Goal: Task Accomplishment & Management: Manage account settings

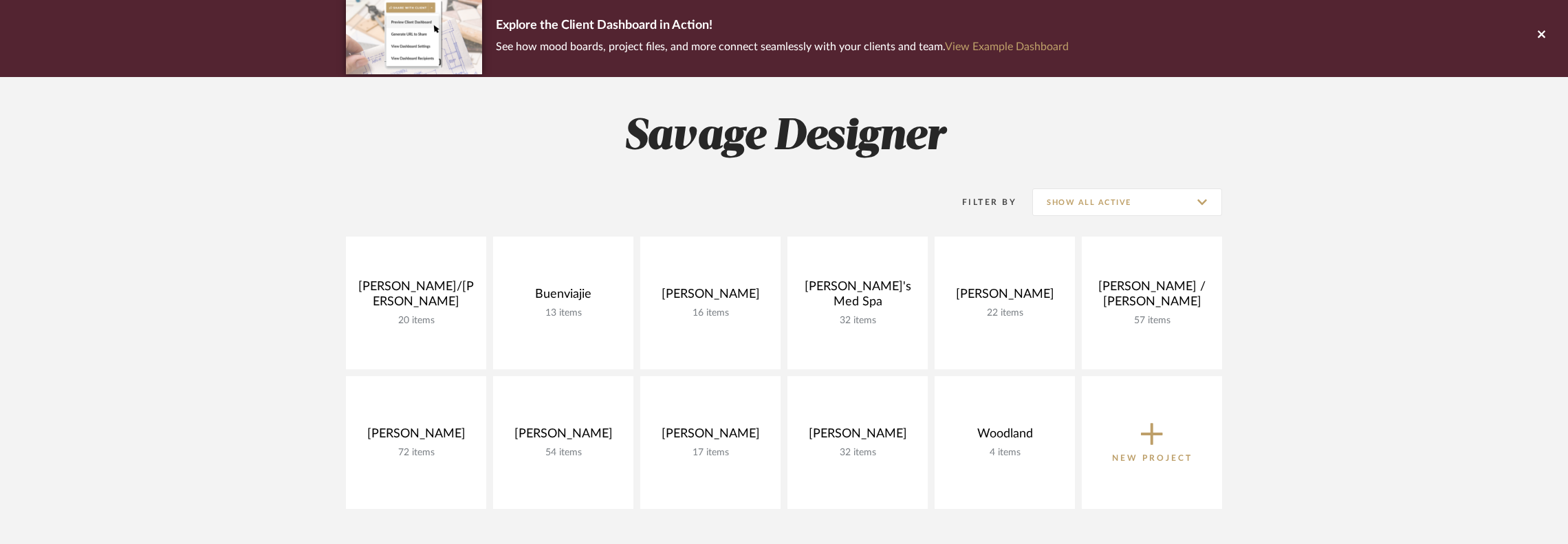
scroll to position [183, 0]
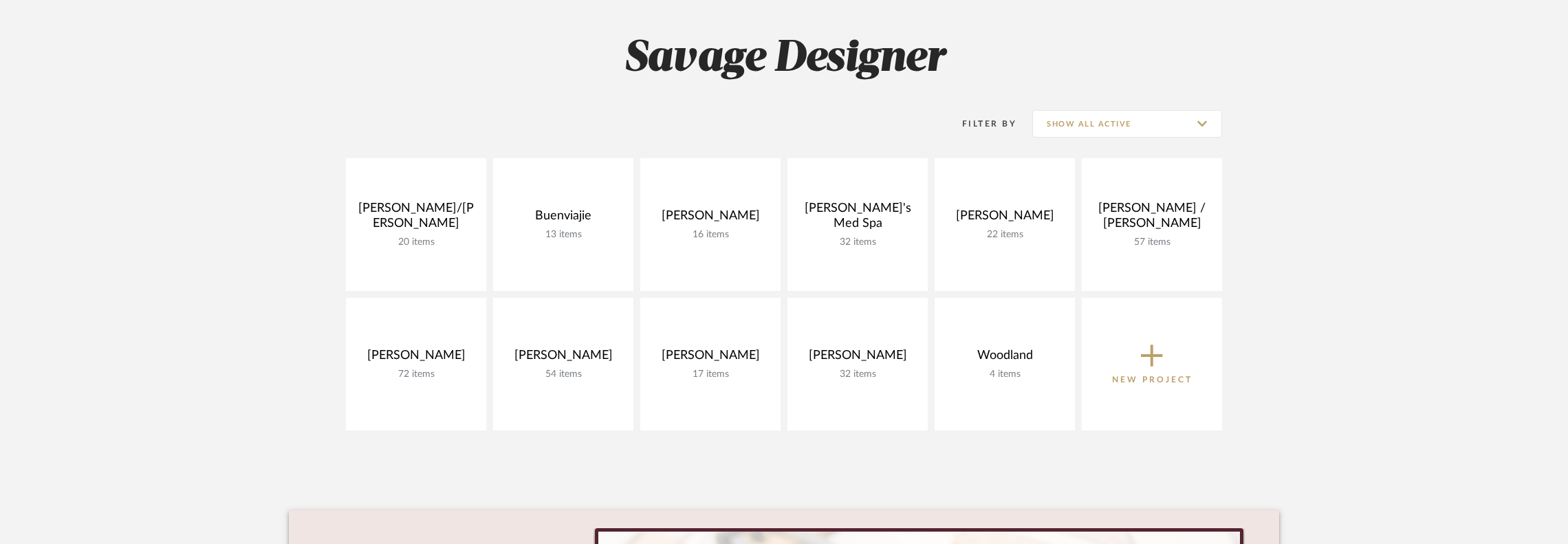
click at [1055, 352] on span "New Project" at bounding box center [1152, 364] width 81 height 45
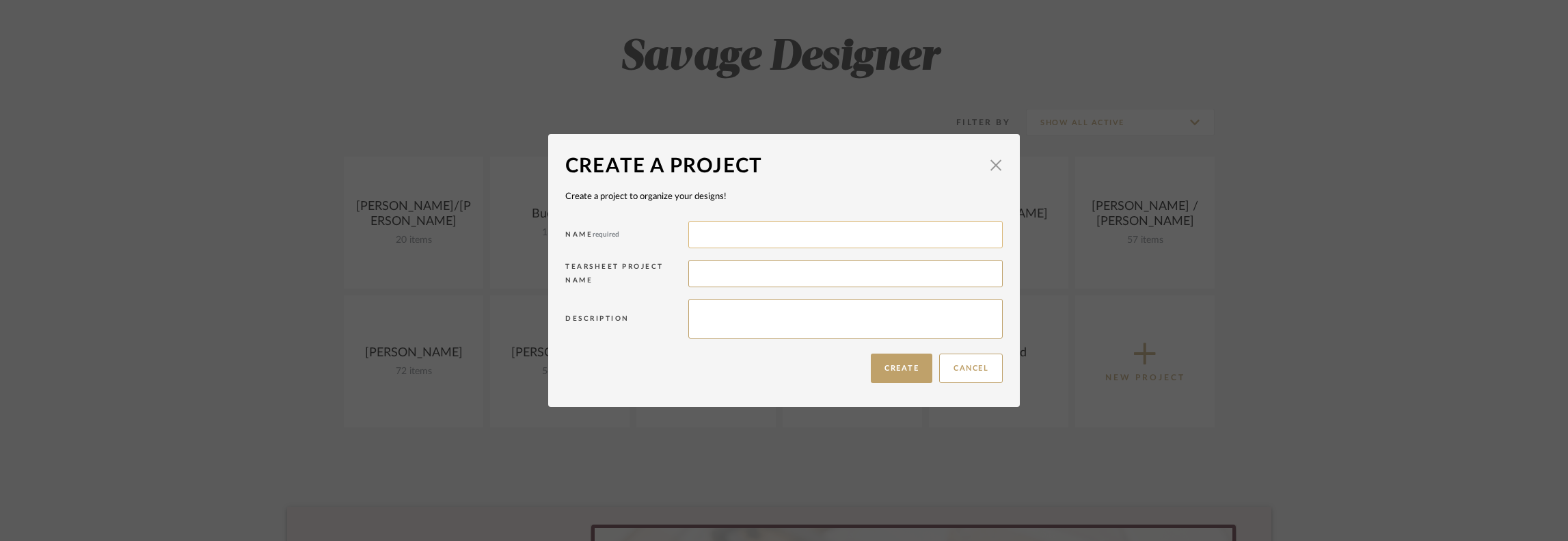
click at [710, 235] on input at bounding box center [845, 235] width 315 height 28
type input "Odigo / [PERSON_NAME]"
click at [902, 372] on button "Create" at bounding box center [902, 368] width 62 height 29
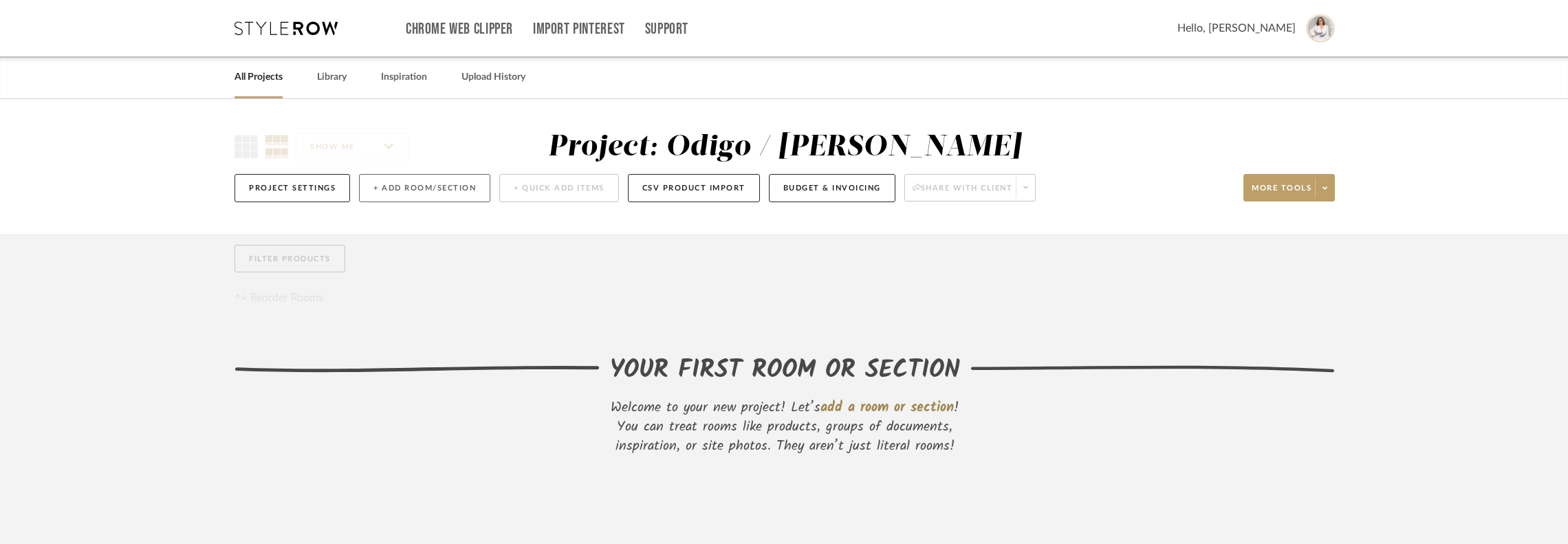
click at [392, 184] on button "+ Add Room/Section" at bounding box center [425, 188] width 131 height 29
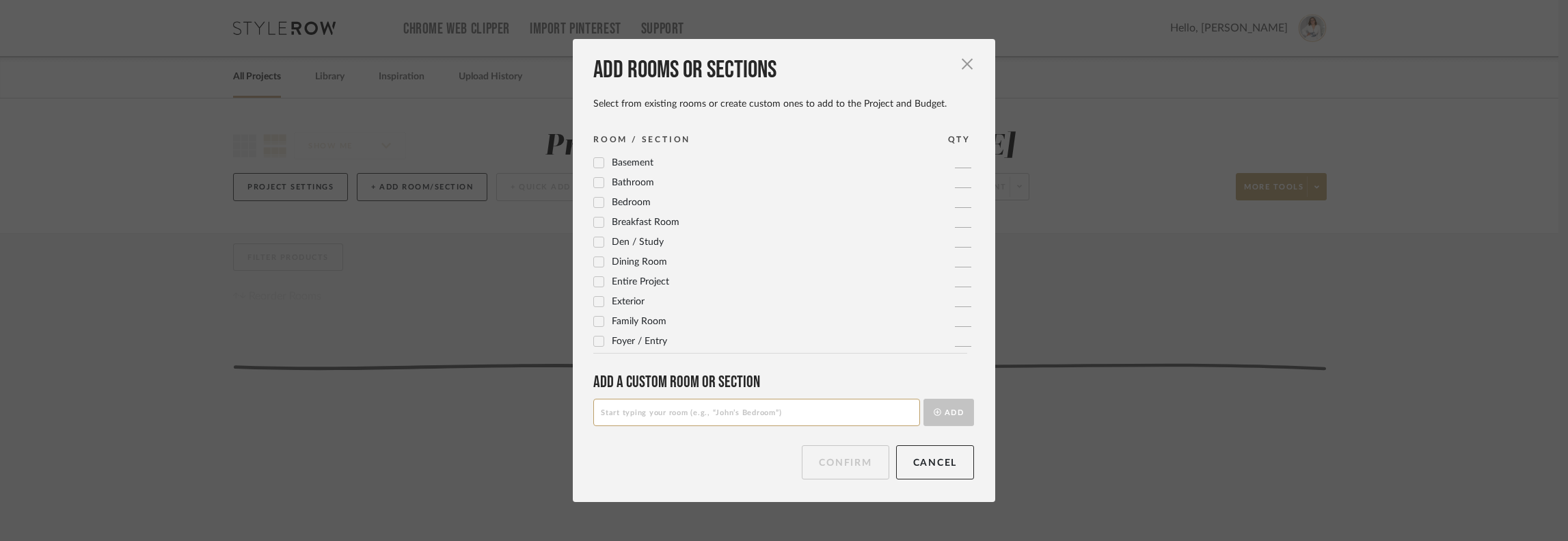
click at [595, 342] on icon at bounding box center [599, 341] width 9 height 7
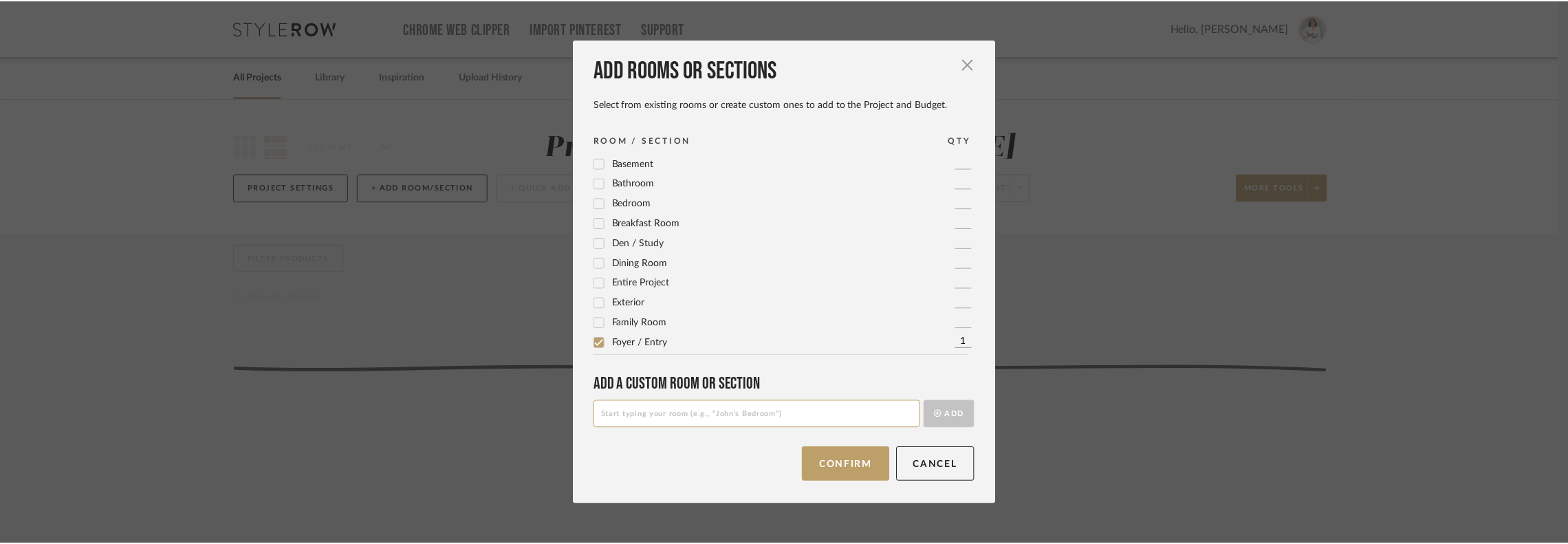
scroll to position [183, 0]
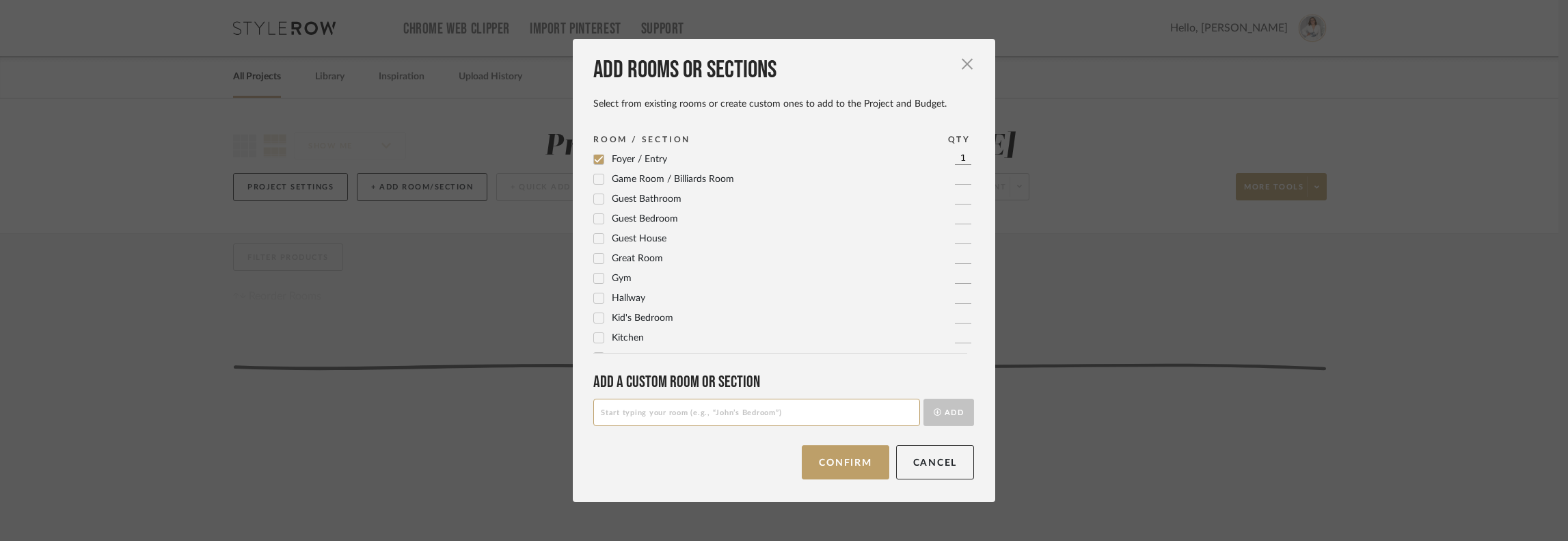
click at [595, 342] on icon at bounding box center [598, 337] width 9 height 9
click at [868, 466] on button "Next" at bounding box center [858, 462] width 63 height 34
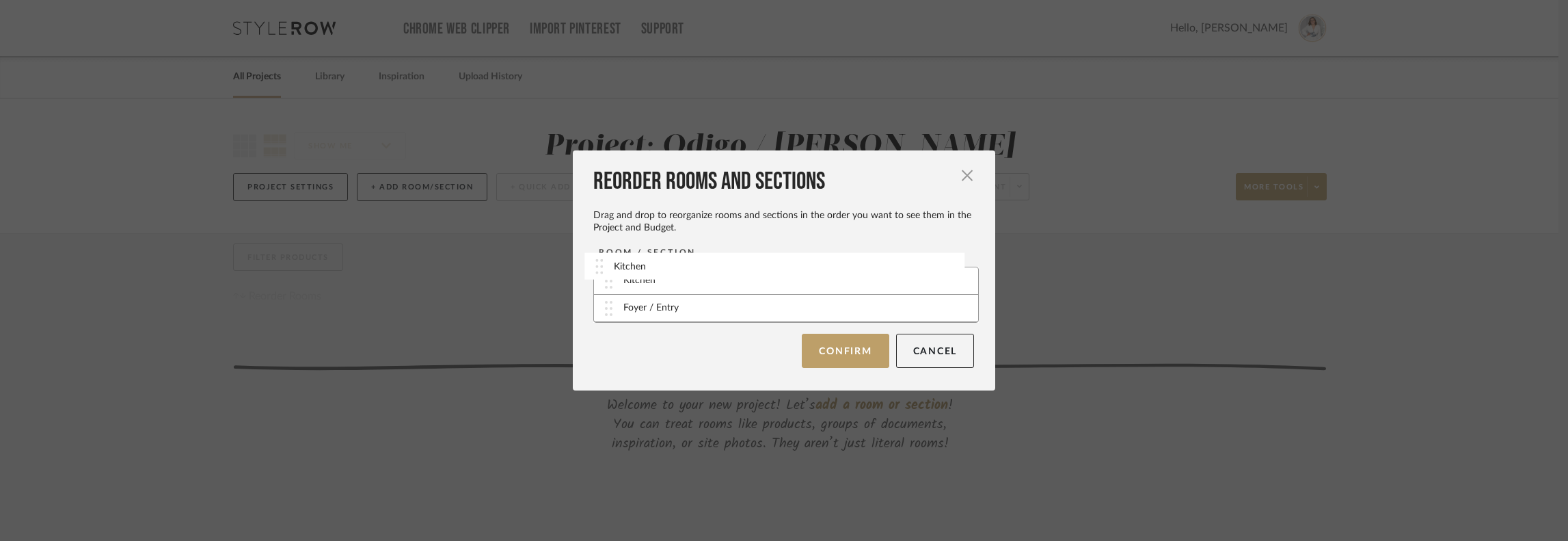
drag, startPoint x: 596, startPoint y: 314, endPoint x: 592, endPoint y: 272, distance: 42.2
click at [855, 350] on button "Confirm" at bounding box center [845, 350] width 87 height 34
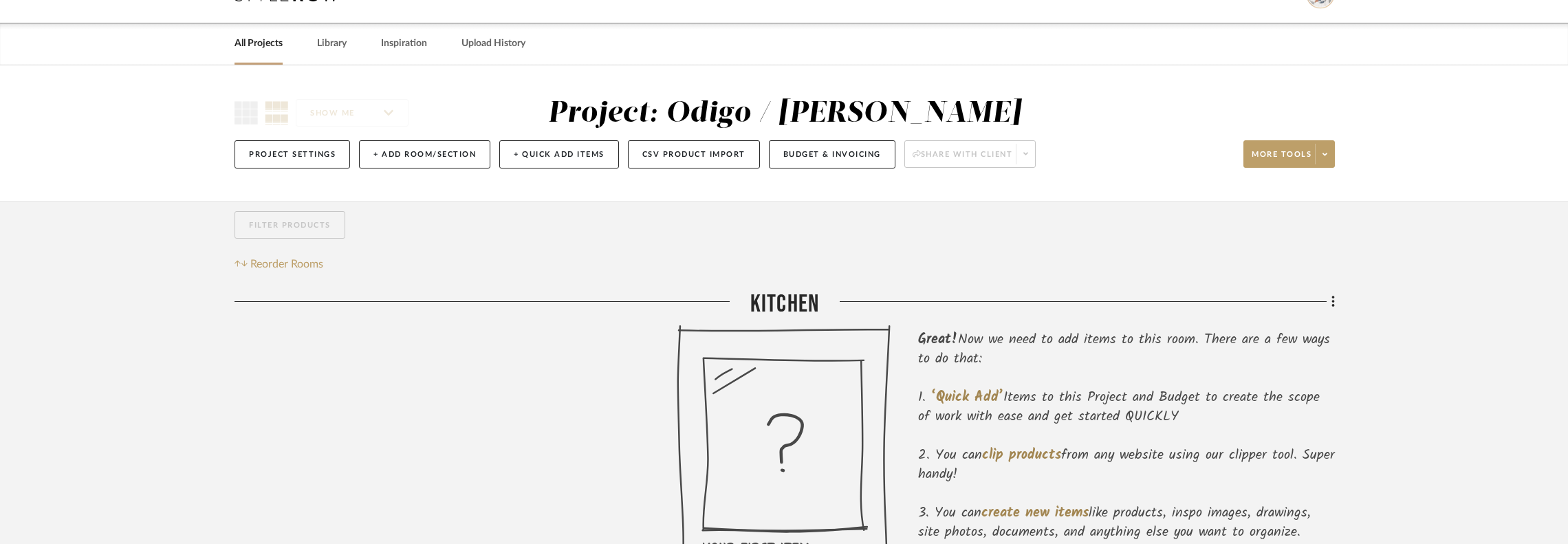
scroll to position [275, 0]
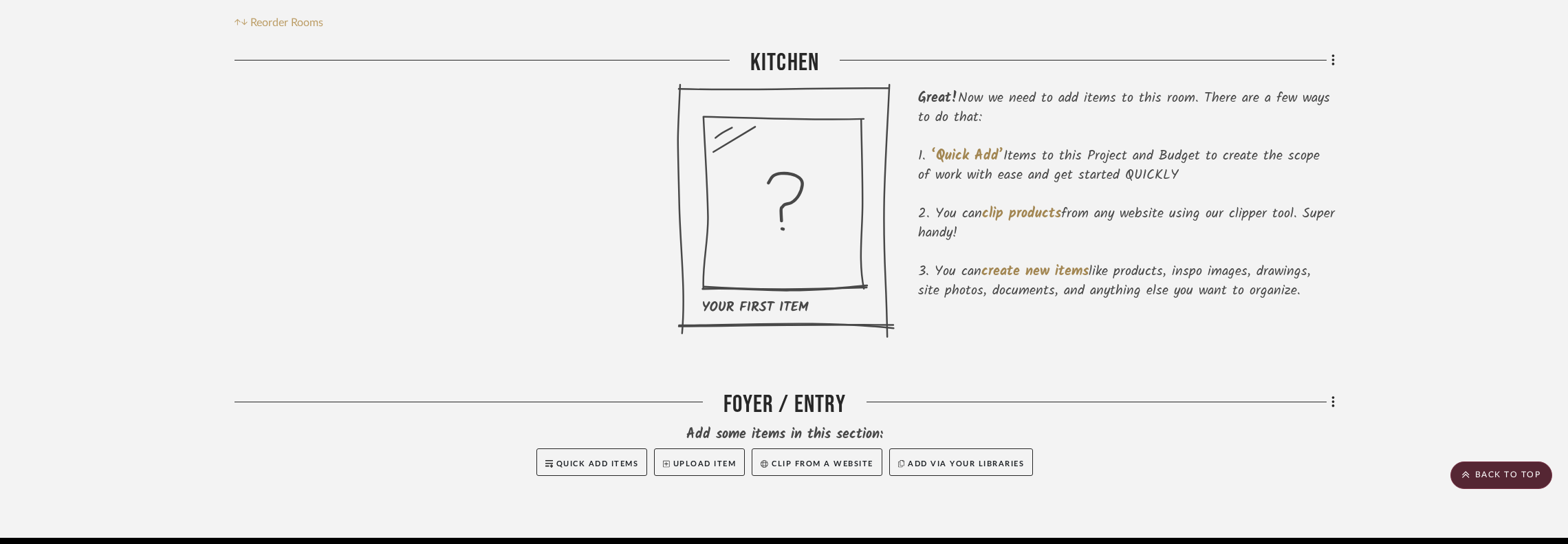
click at [850, 247] on icon at bounding box center [786, 211] width 218 height 255
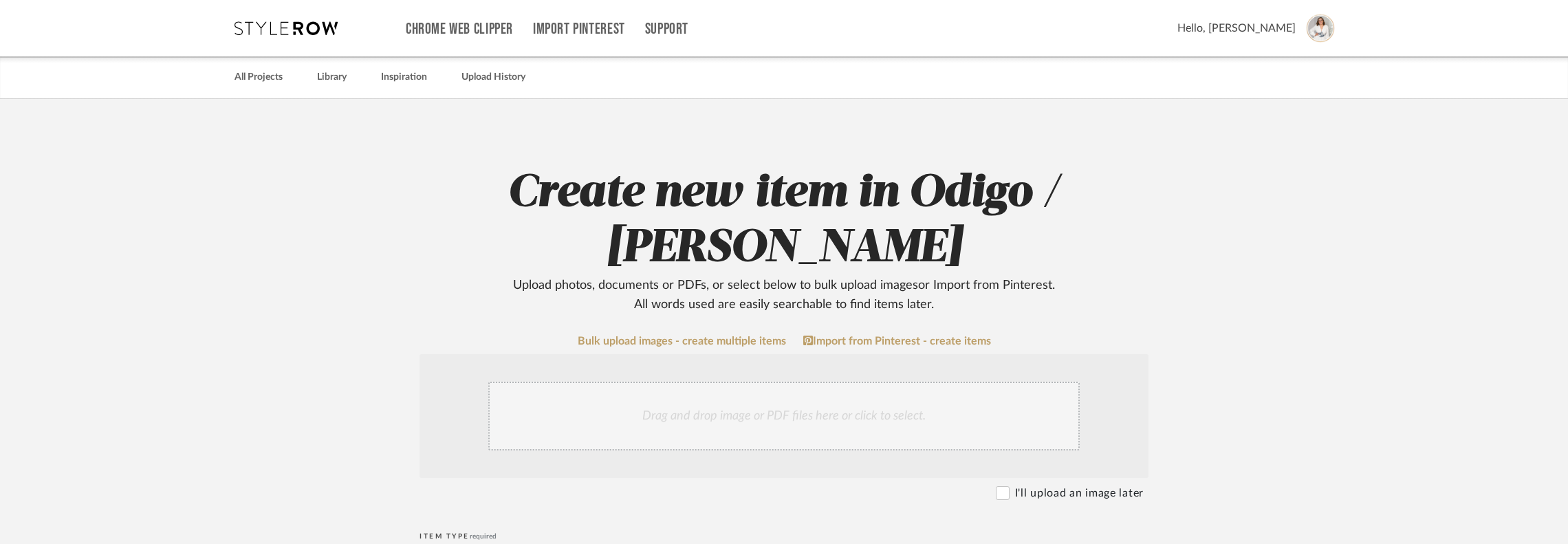
click at [672, 382] on div "Drag and drop image or PDF files here or click to select." at bounding box center [784, 416] width 592 height 69
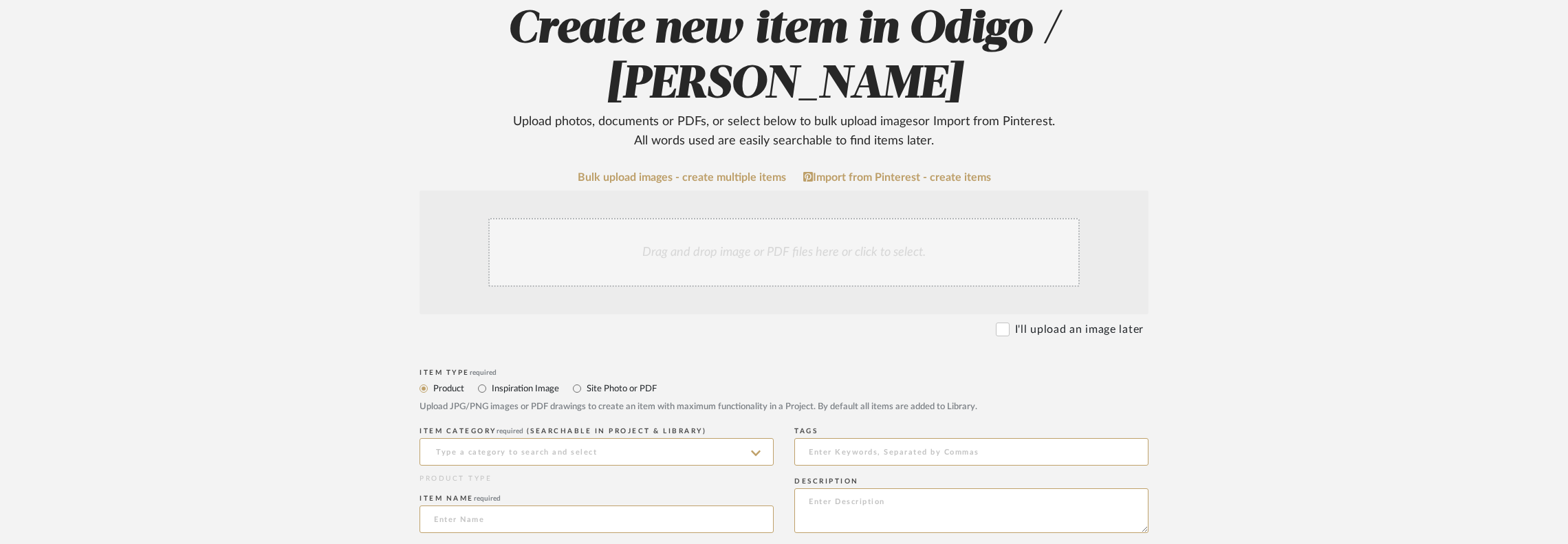
scroll to position [183, 0]
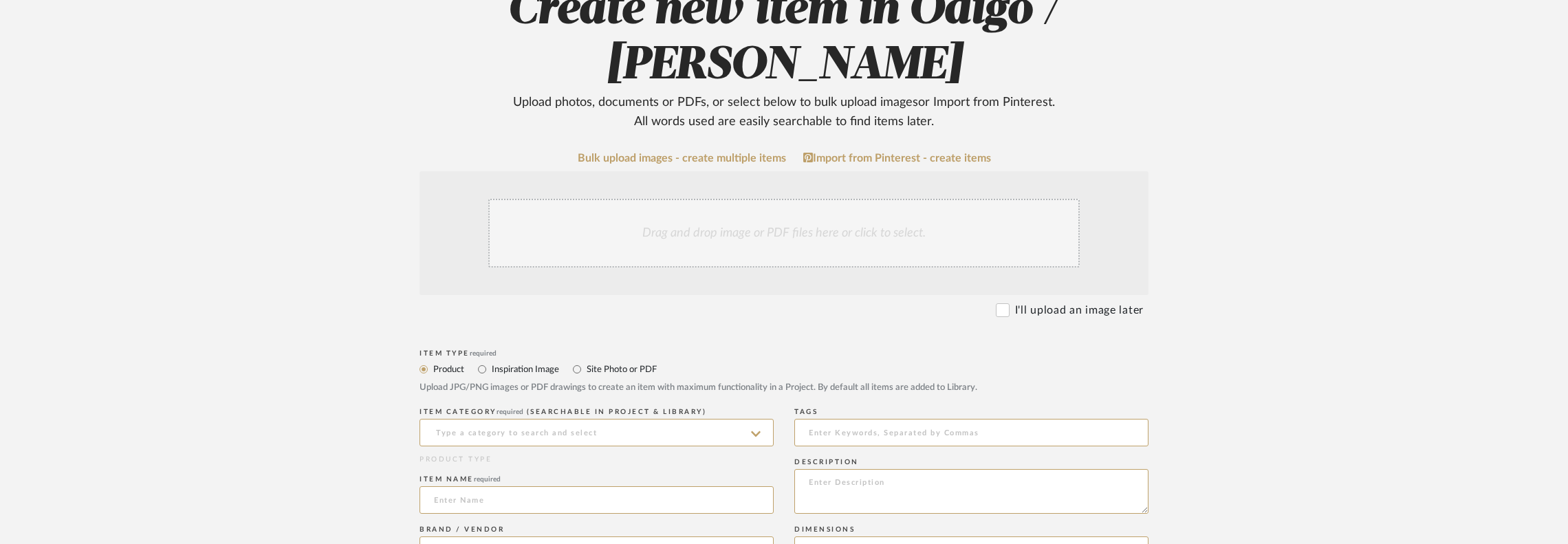
click at [1055, 76] on upload-items "Create new item in Odigo / [PERSON_NAME] Upload photos, documents or PDFs, or s…" at bounding box center [784, 550] width 1568 height 1268
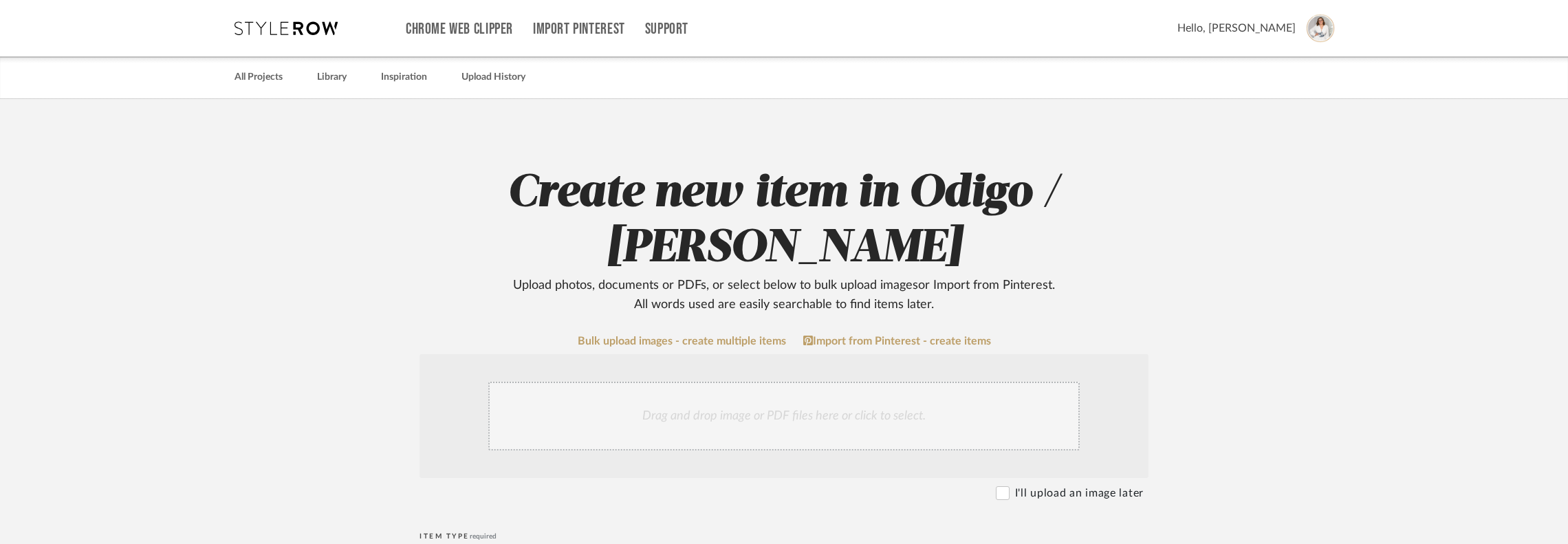
scroll to position [0, 0]
click at [267, 25] on icon at bounding box center [285, 28] width 103 height 13
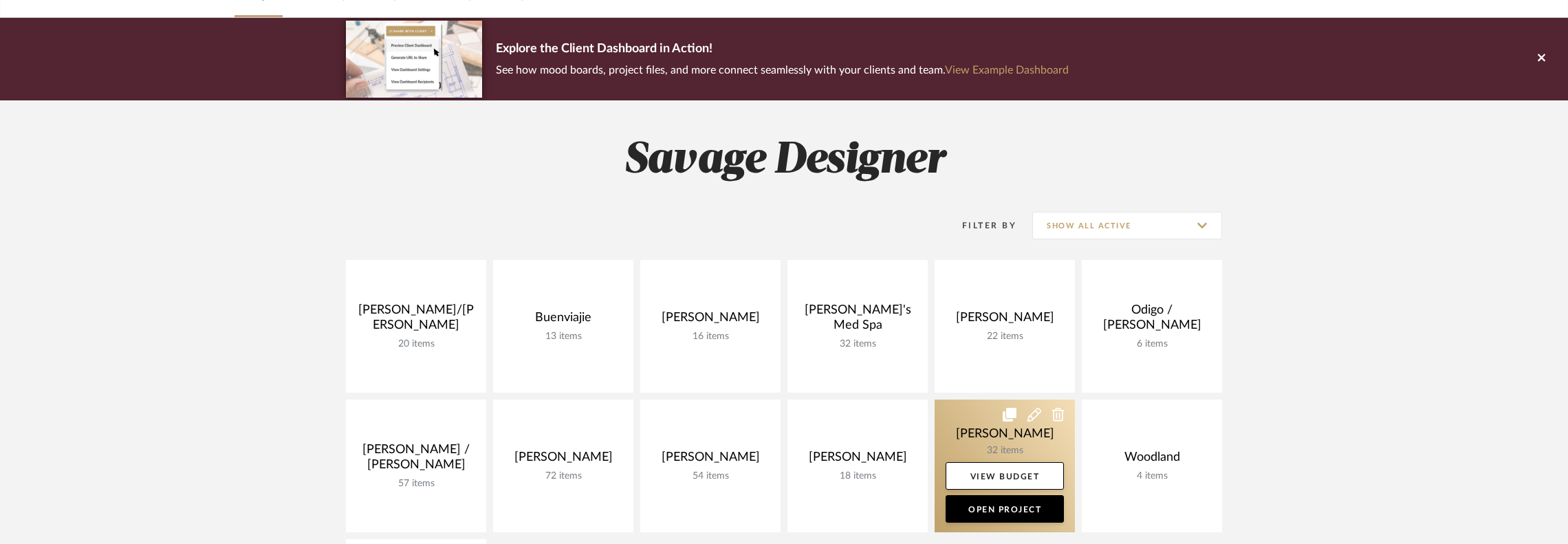
scroll to position [183, 0]
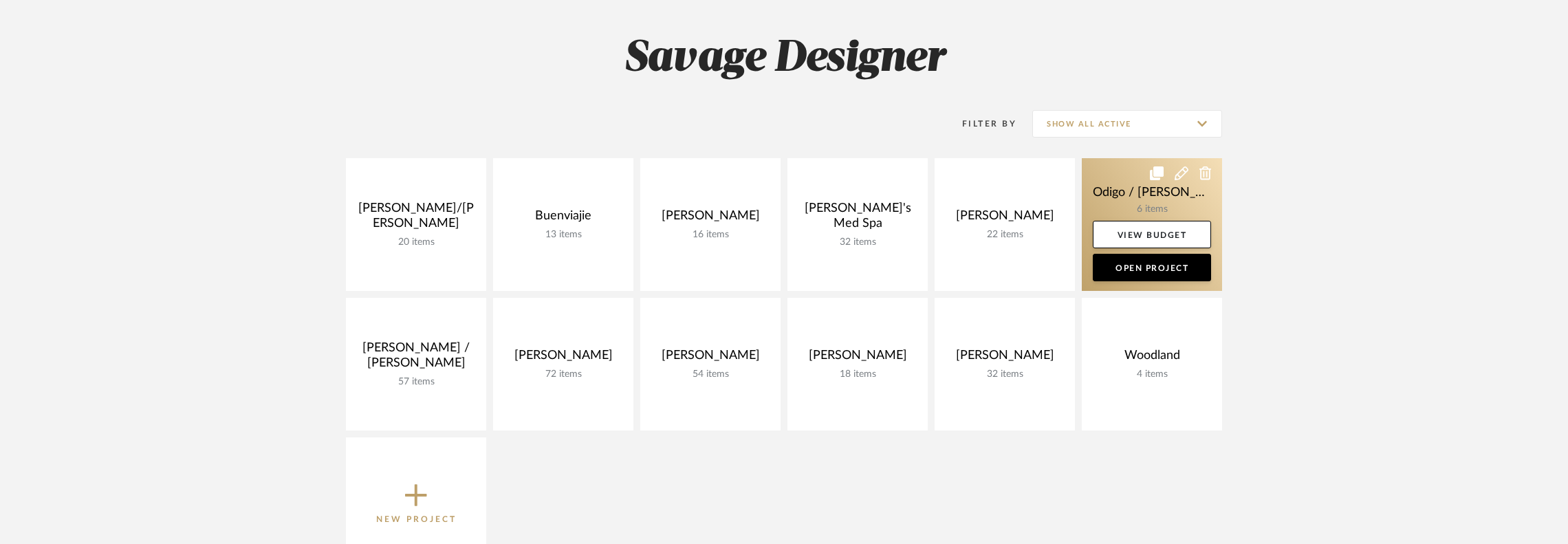
click at [1055, 174] on link at bounding box center [1152, 224] width 140 height 133
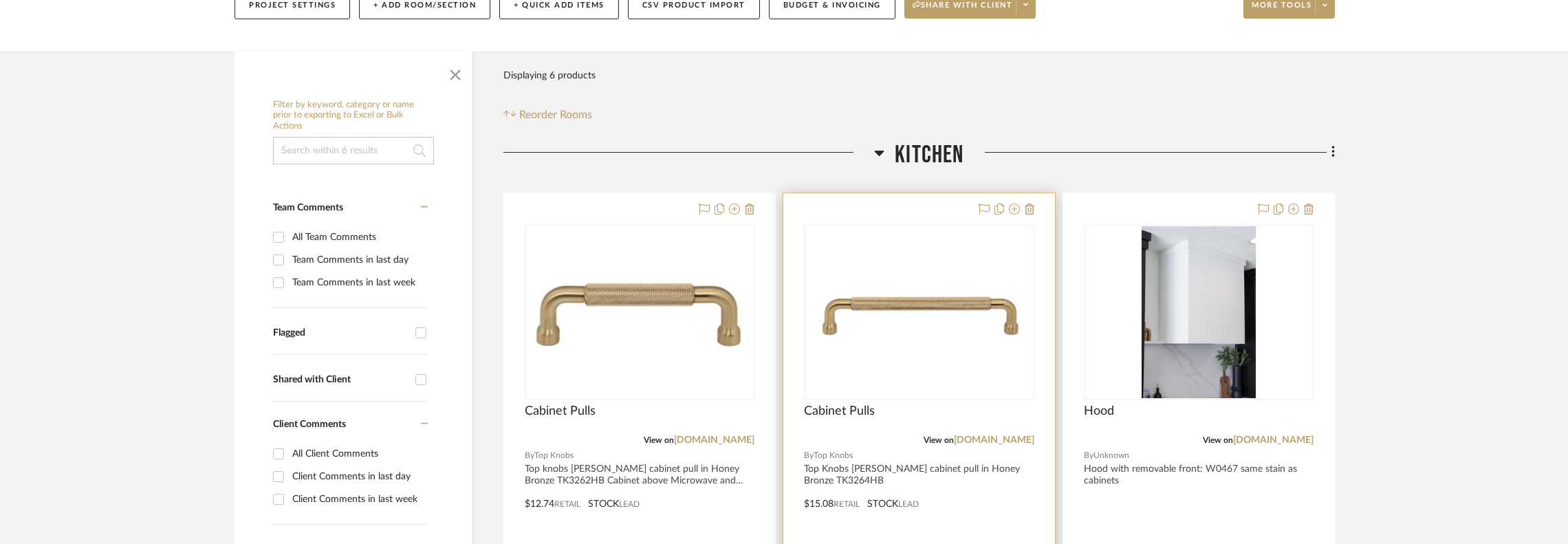
scroll to position [275, 0]
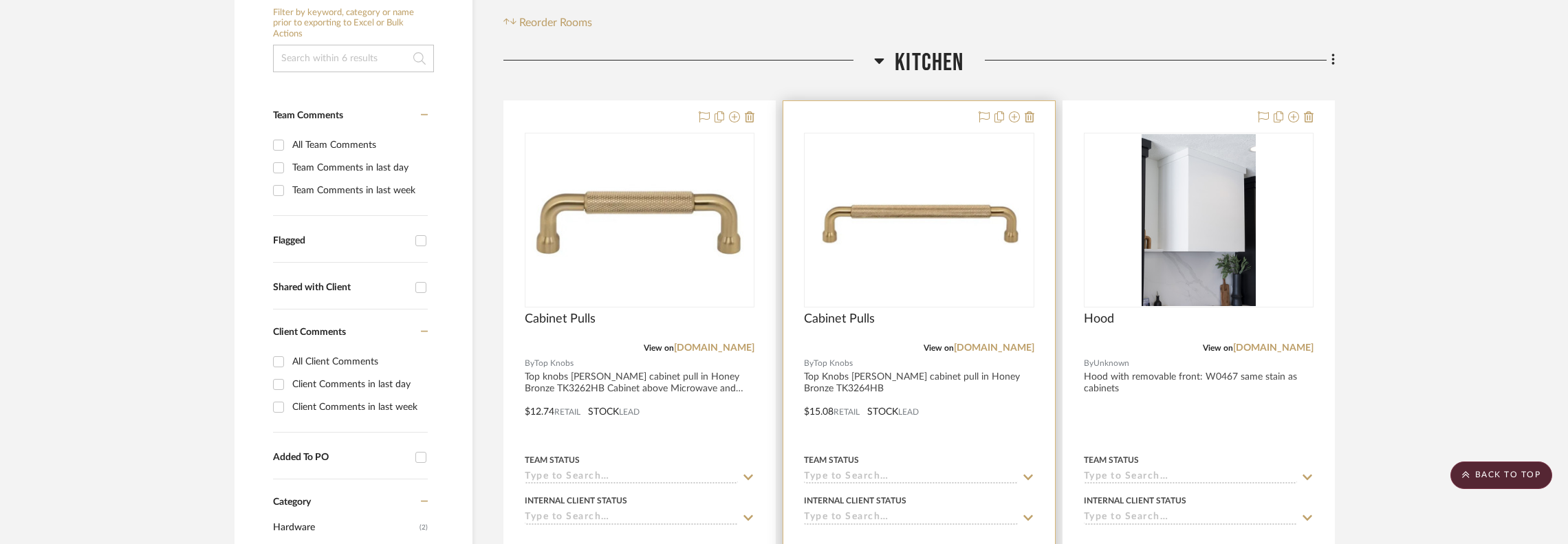
click at [924, 258] on div "0" at bounding box center [918, 220] width 228 height 173
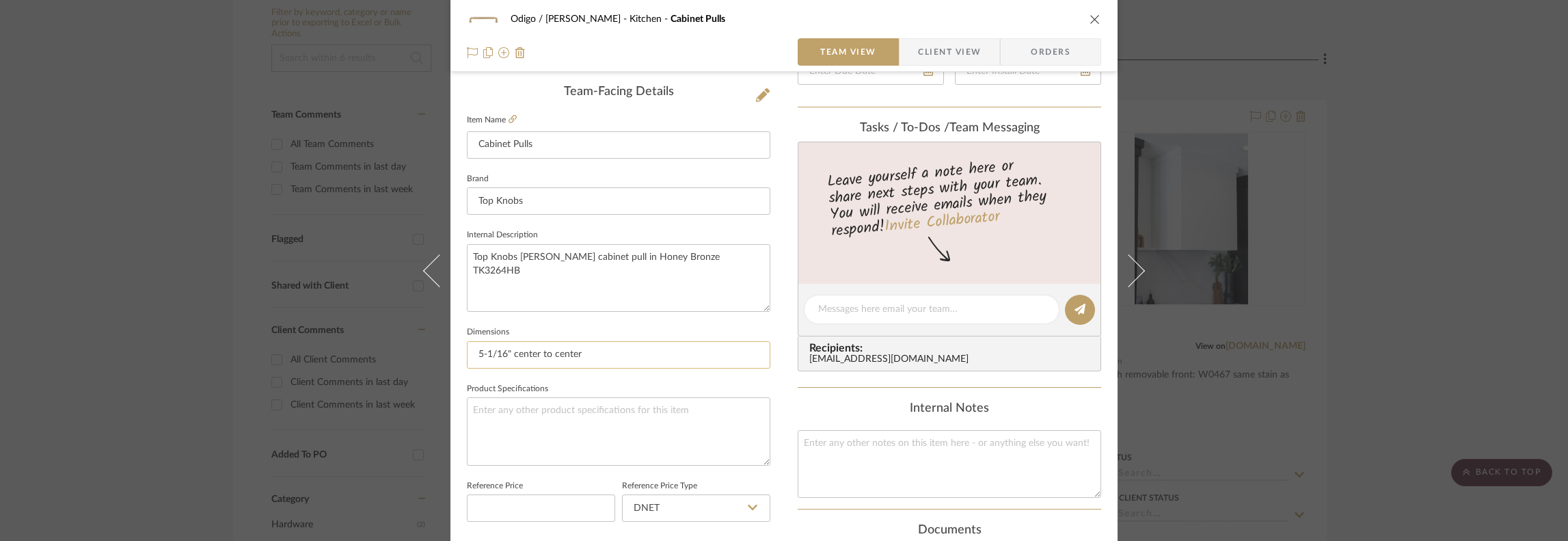
scroll to position [365, 0]
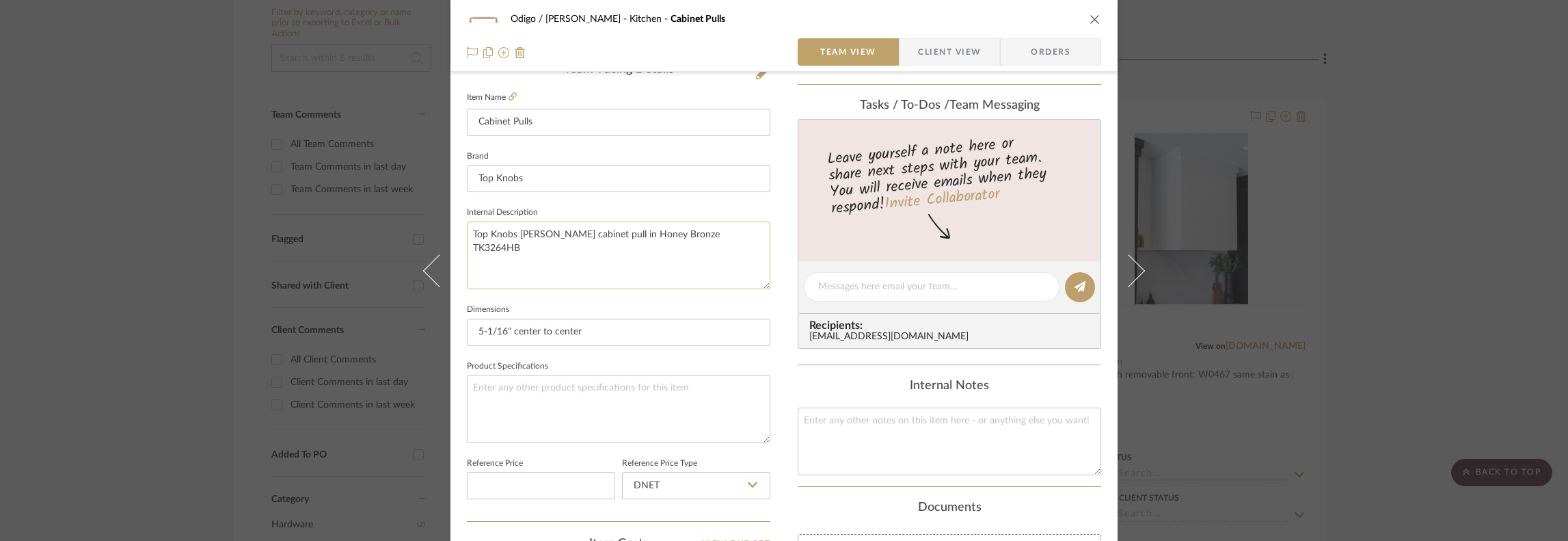
click at [502, 244] on textarea "Top Knobs [PERSON_NAME] cabinet pull in Honey Bronze TK3264HB" at bounding box center [619, 255] width 304 height 68
type textarea "Top Knobs [PERSON_NAME] cabinet pull in Honey Bronze TK3263HB"
click at [683, 290] on sr-form-field "Internal Description Top Knobs [PERSON_NAME] cabinet pull in Honey Bronze TK326…" at bounding box center [619, 251] width 304 height 97
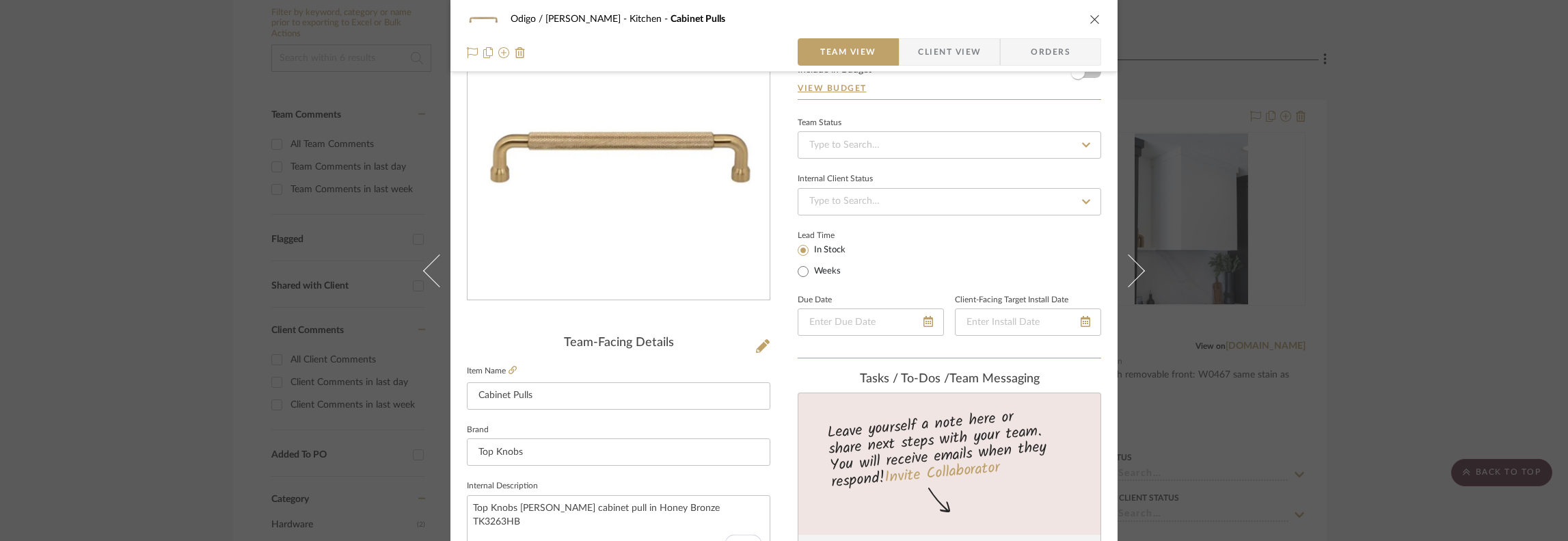
scroll to position [0, 0]
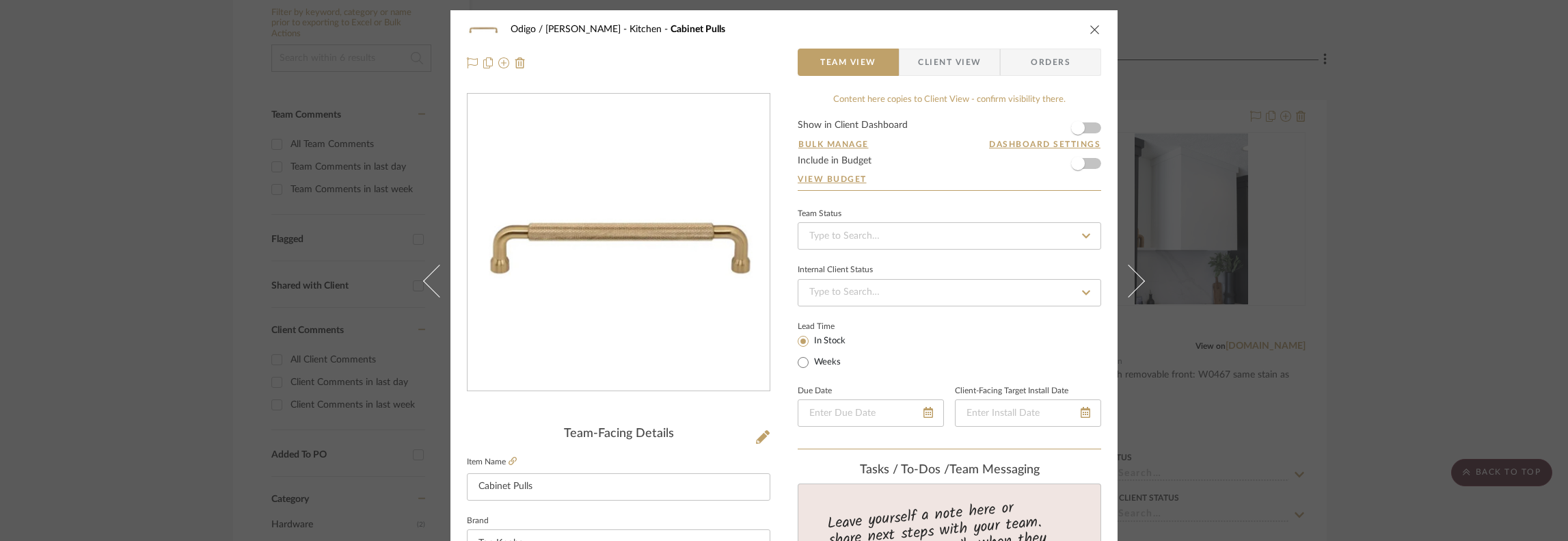
click at [1022, 28] on div "Odigo / [PERSON_NAME] Kitchen Cabinet Pulls" at bounding box center [794, 28] width 567 height 9
click at [1049, 33] on icon "close" at bounding box center [1095, 29] width 11 height 11
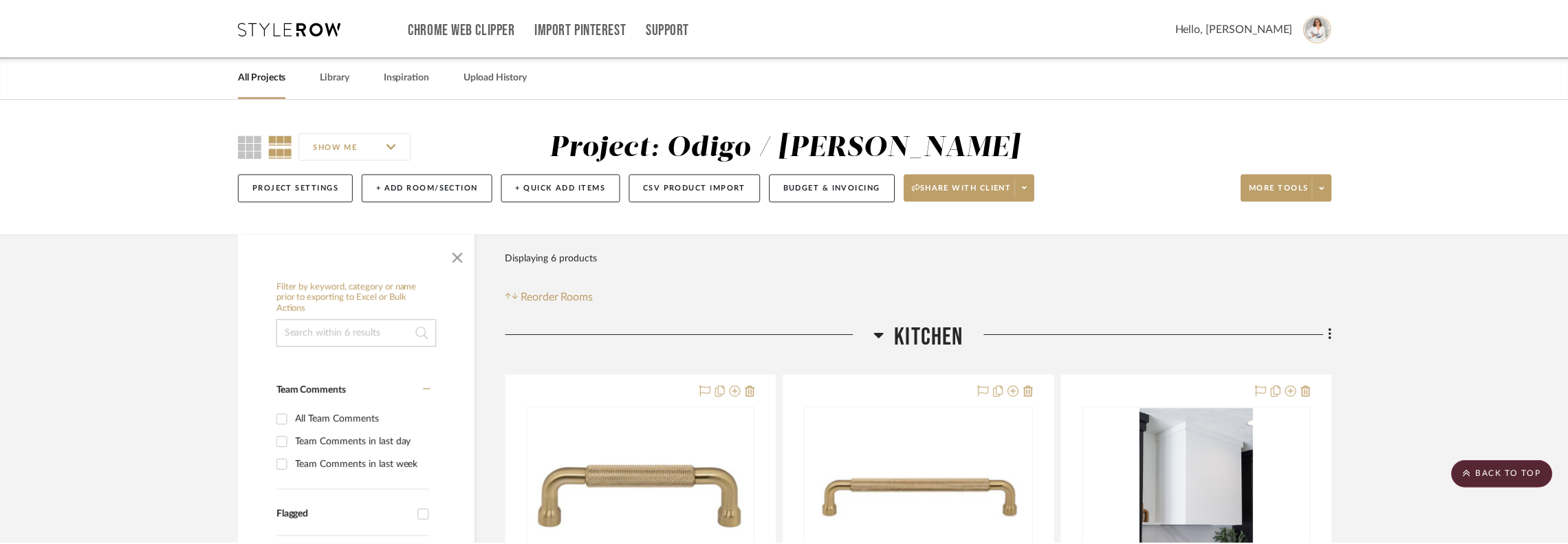
scroll to position [275, 0]
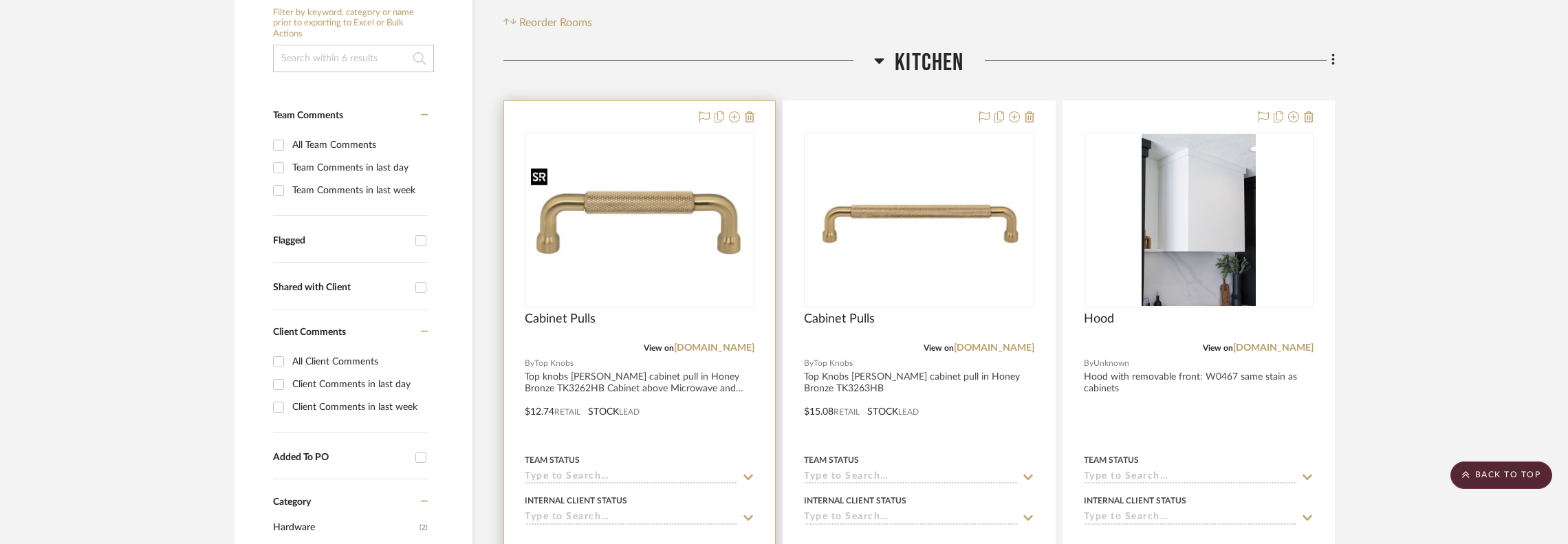
click at [0, 0] on img at bounding box center [0, 0] width 0 height 0
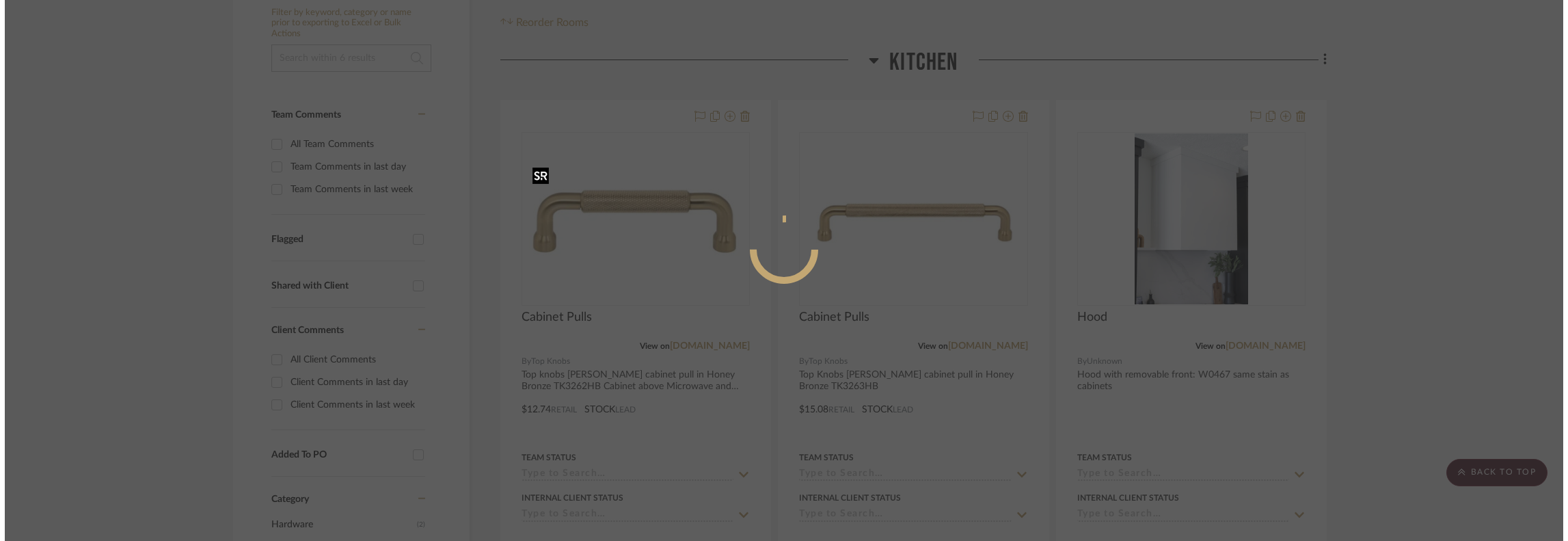
scroll to position [0, 0]
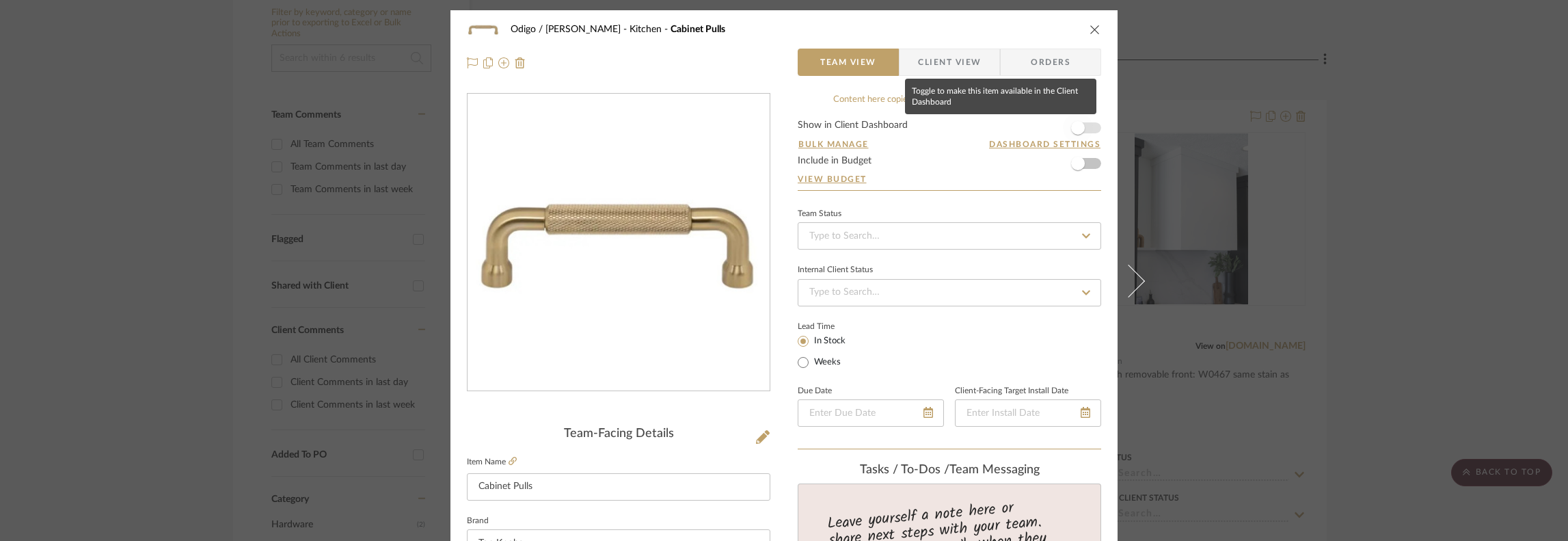
click at [1049, 123] on span "button" at bounding box center [1078, 128] width 30 height 30
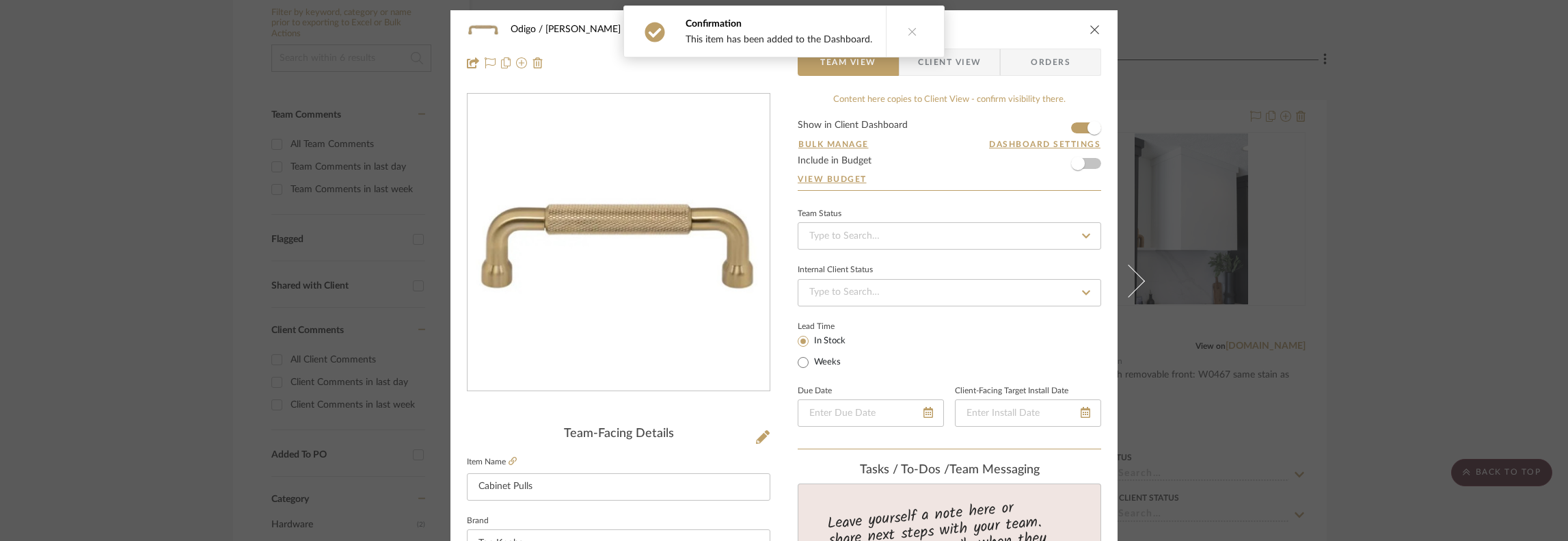
click at [1049, 164] on form "Show in Client Dashboard Bulk Manage Dashboard Settings Include in Budget View …" at bounding box center [950, 155] width 304 height 70
click at [1049, 160] on span "button" at bounding box center [1078, 164] width 13 height 13
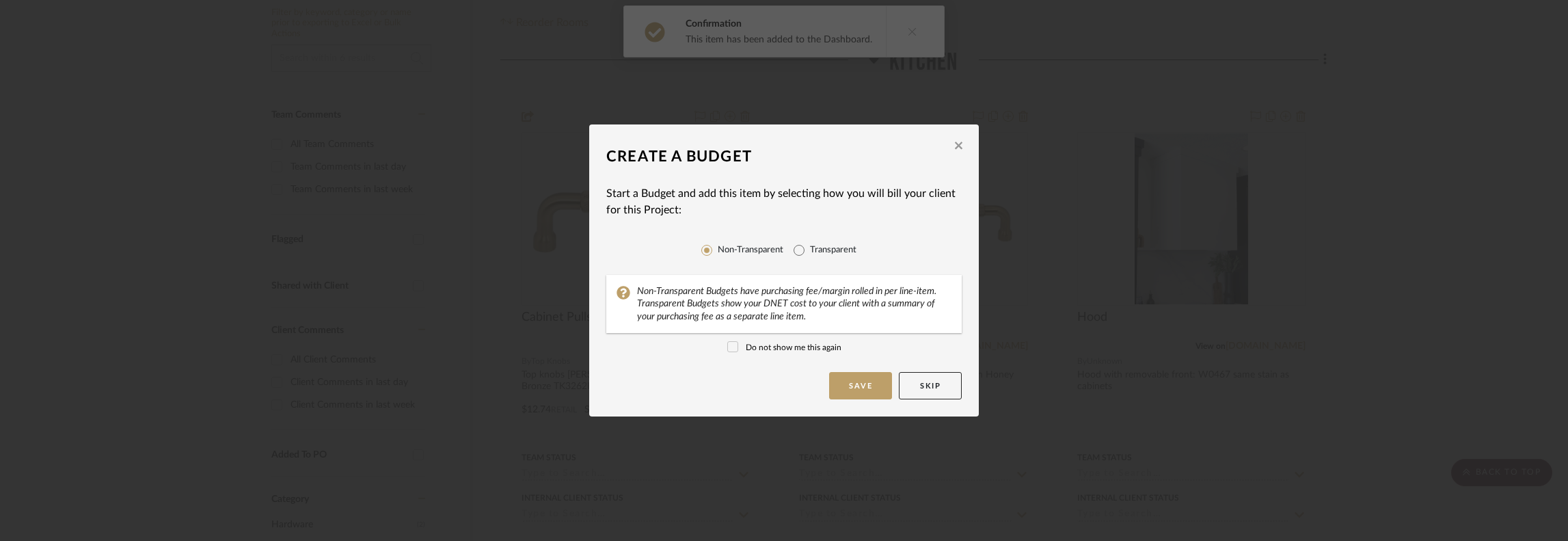
click at [823, 259] on div "Transparent" at bounding box center [824, 250] width 63 height 22
click at [810, 250] on label "Transparent" at bounding box center [834, 250] width 47 height 13
click at [809, 250] on input "Transparent" at bounding box center [799, 250] width 22 height 22
radio input "true"
click at [851, 387] on button "Save" at bounding box center [860, 386] width 63 height 28
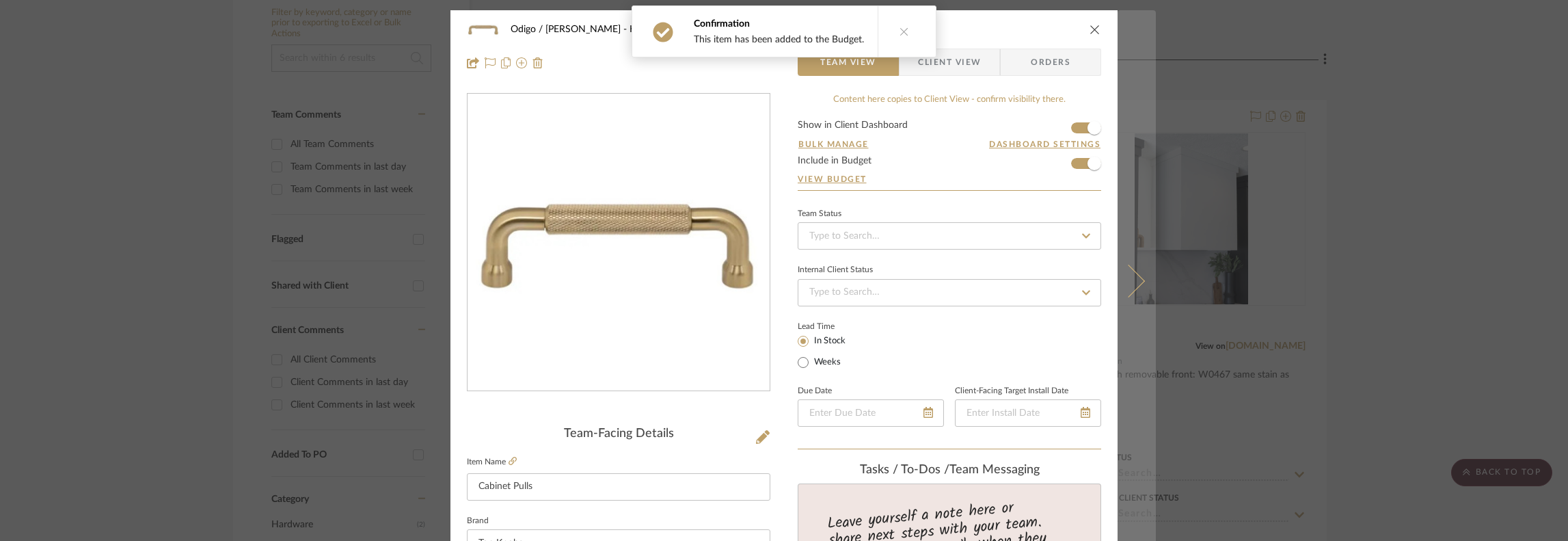
click at [1049, 273] on icon at bounding box center [1128, 280] width 33 height 33
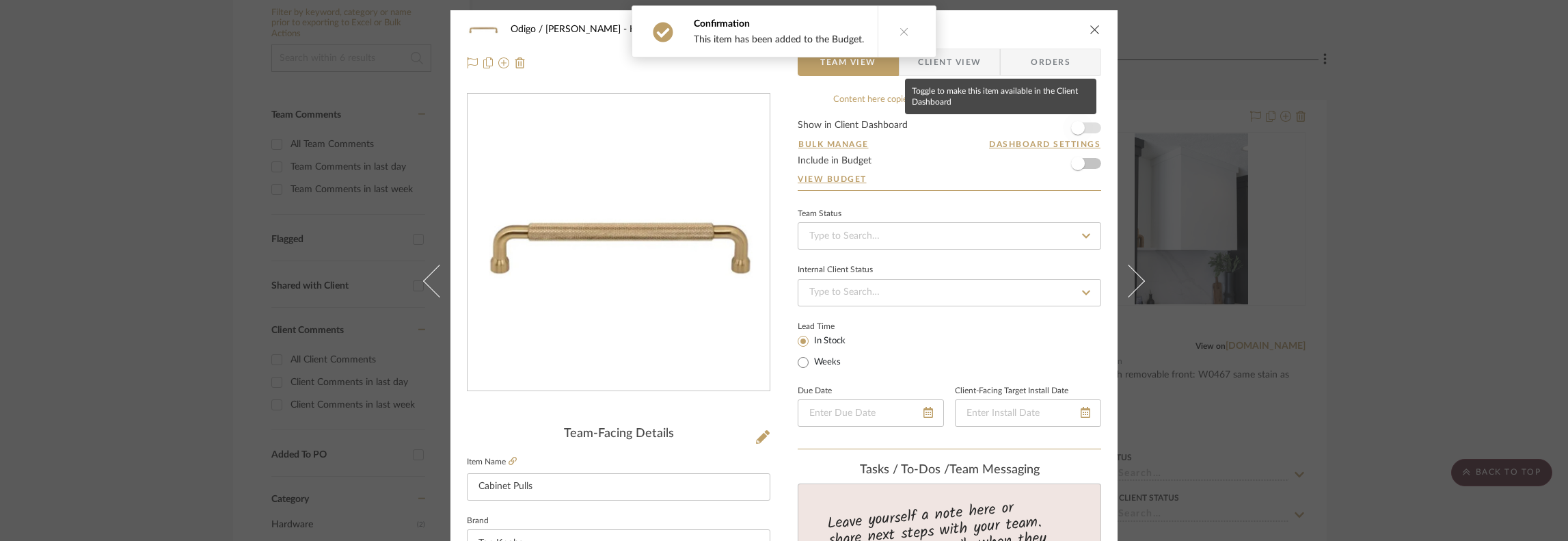
click at [1049, 130] on span "button" at bounding box center [1078, 128] width 13 height 13
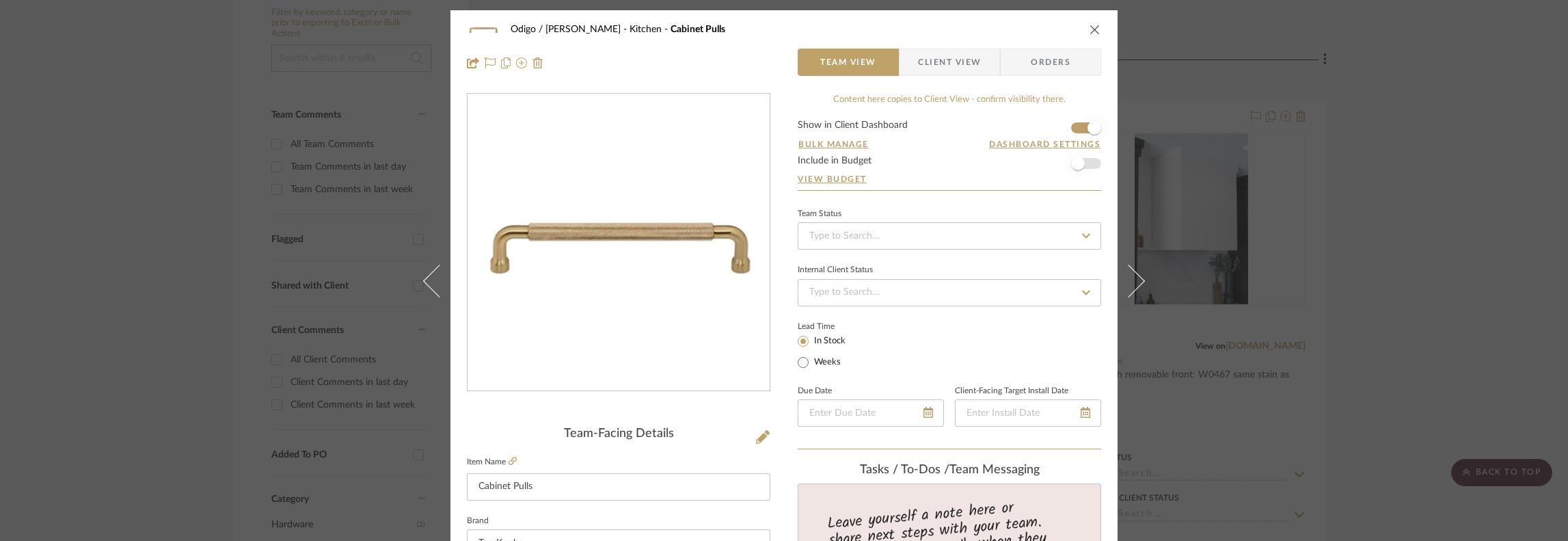
click at [1049, 176] on span "button" at bounding box center [1078, 164] width 30 height 30
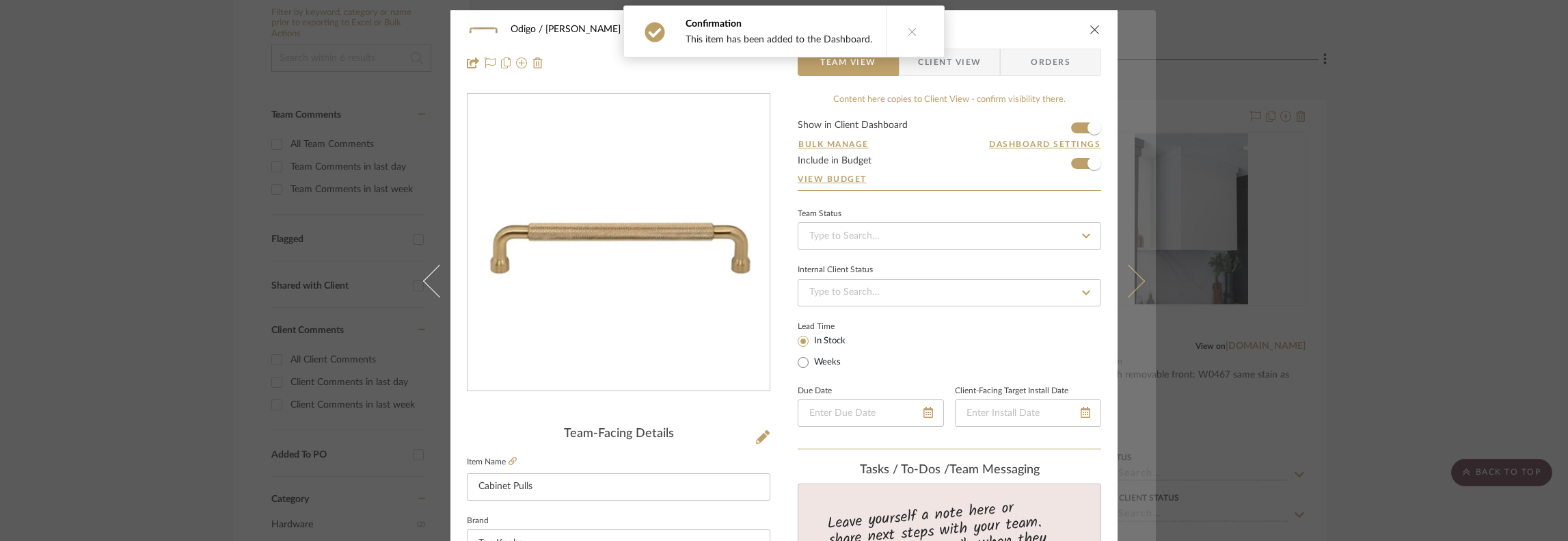
click at [1049, 198] on button at bounding box center [1137, 281] width 38 height 541
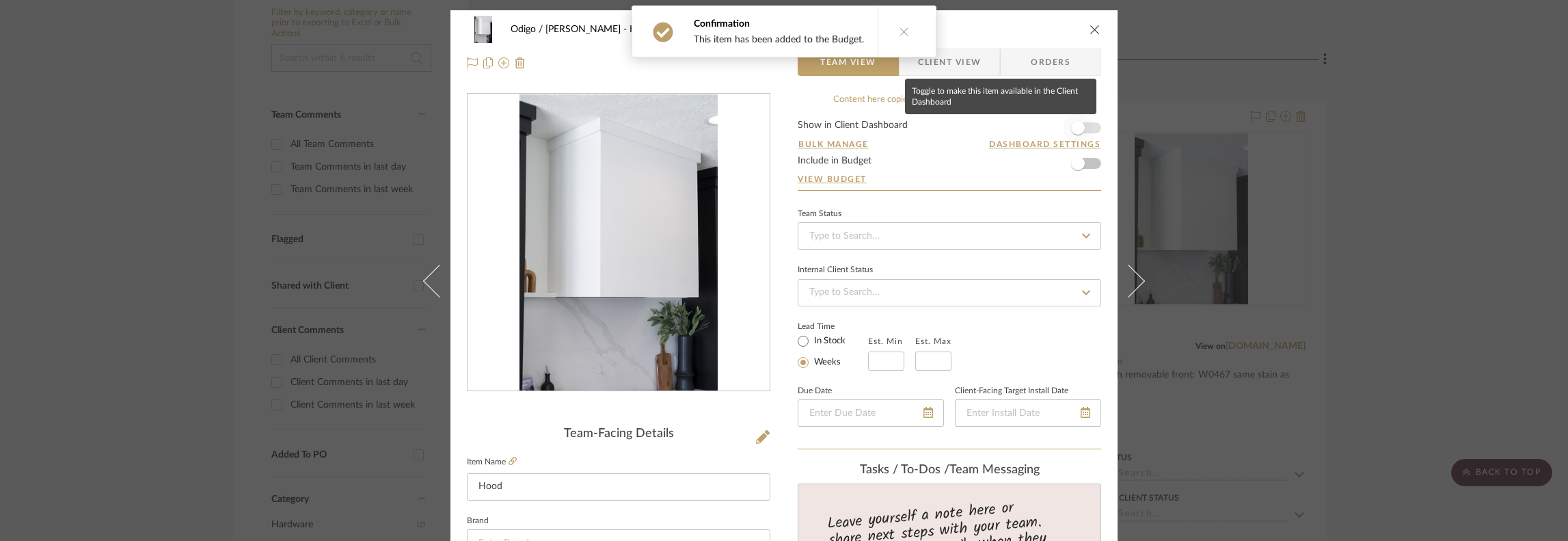
click at [1049, 127] on span "button" at bounding box center [1078, 128] width 30 height 30
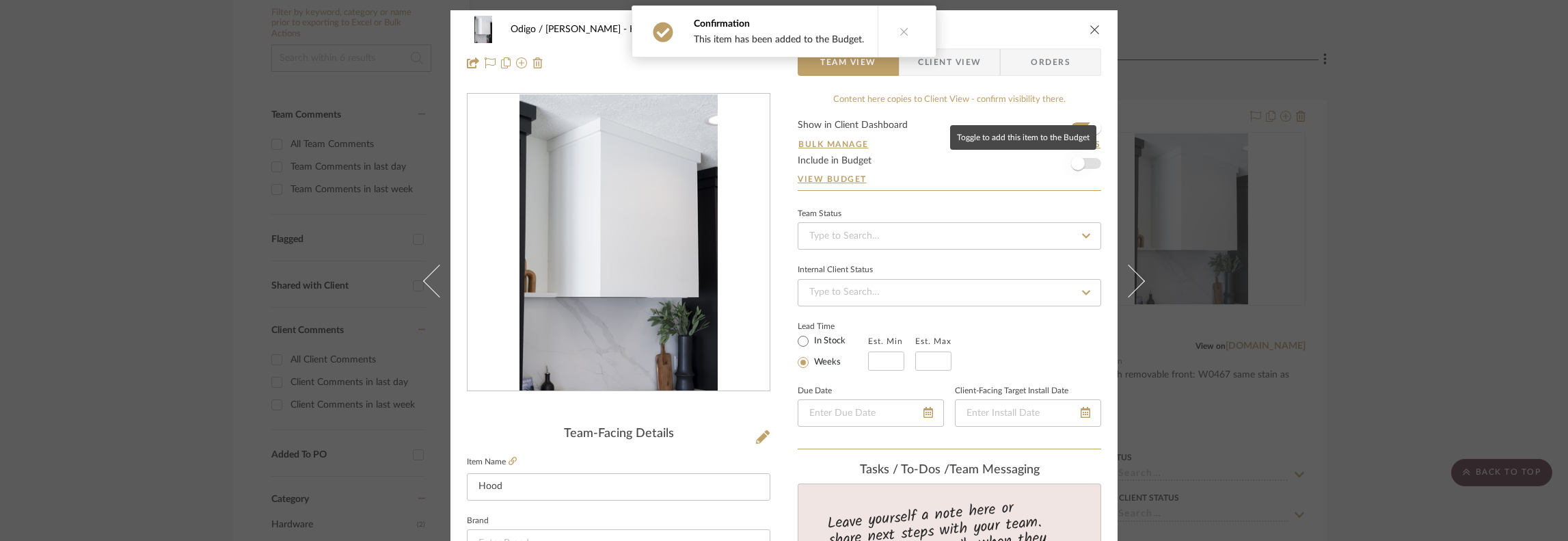
click at [1049, 168] on span "button" at bounding box center [1078, 164] width 30 height 30
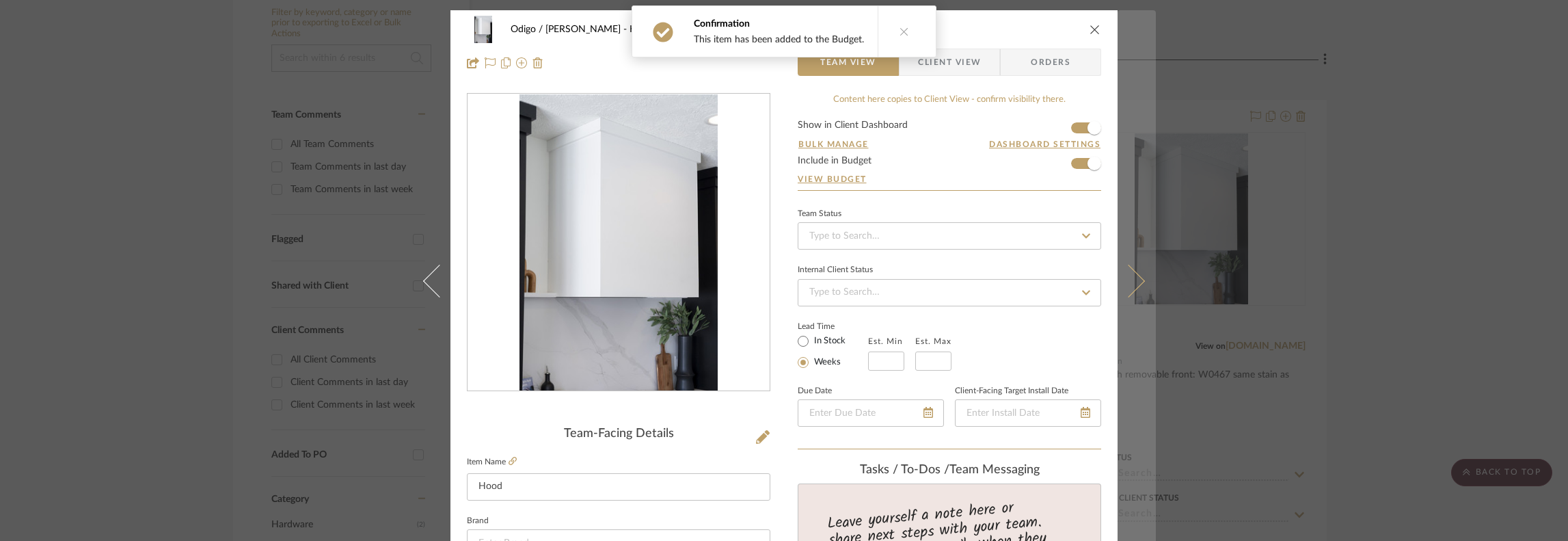
click at [1049, 184] on button at bounding box center [1137, 281] width 38 height 541
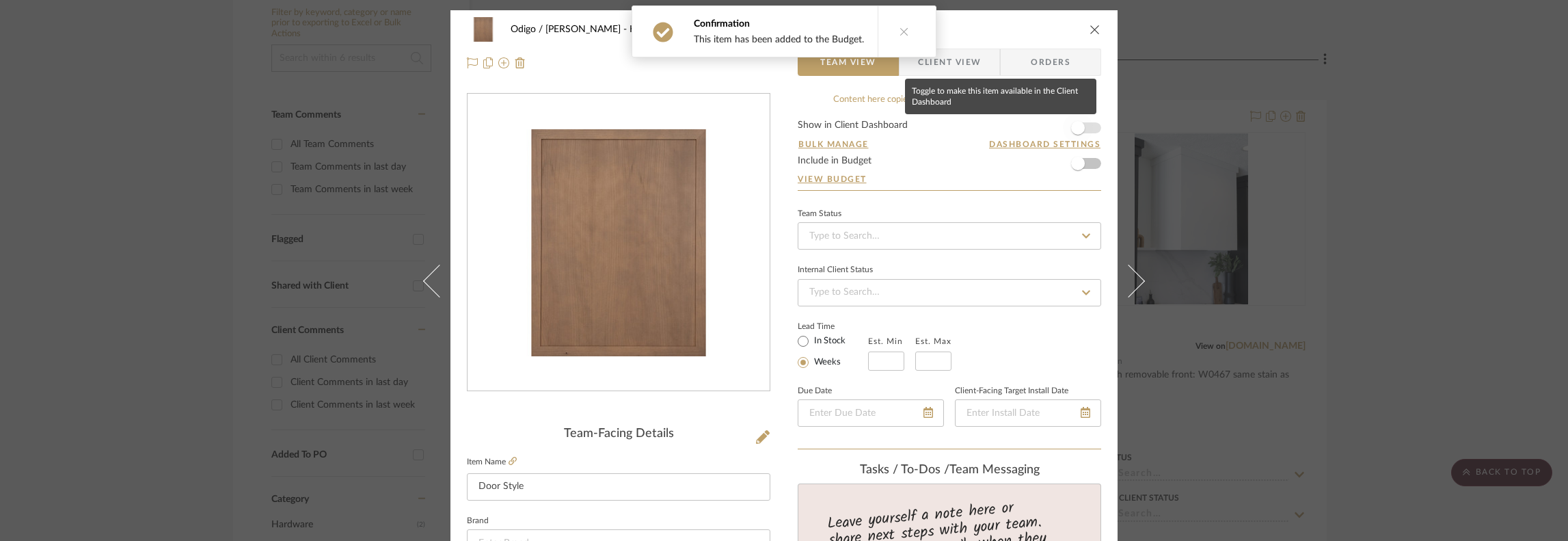
click at [1049, 119] on span "button" at bounding box center [1078, 128] width 30 height 30
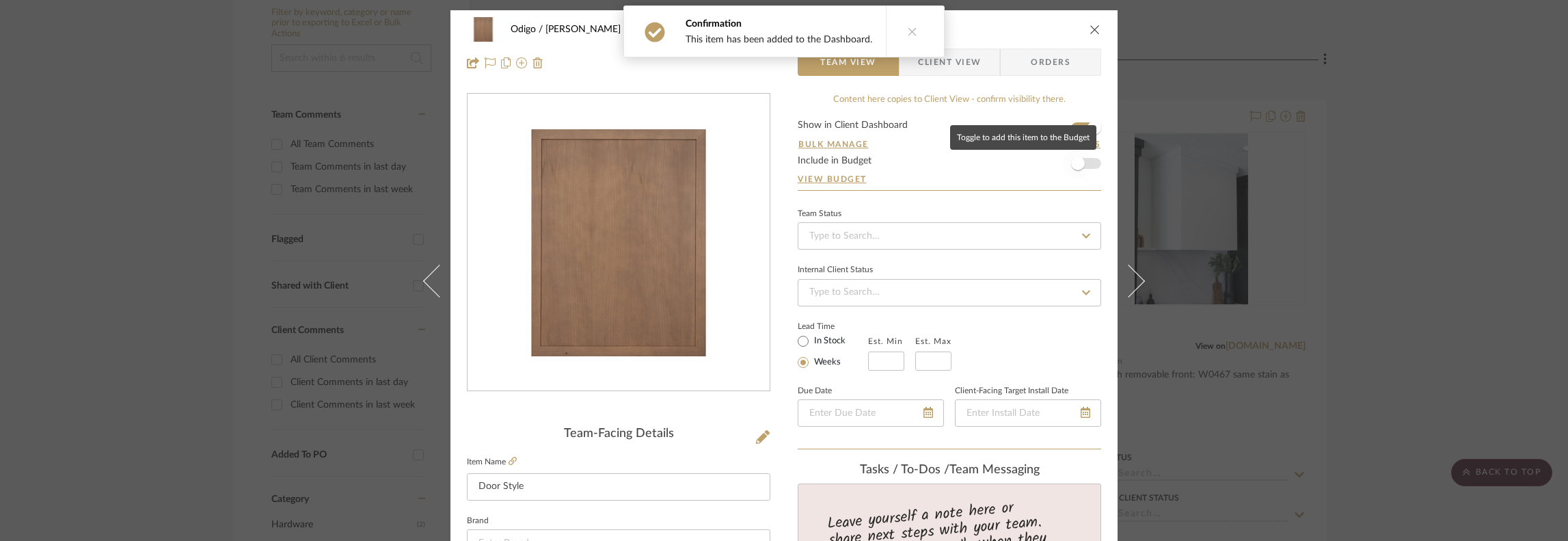
click at [1049, 169] on span "button" at bounding box center [1078, 164] width 30 height 30
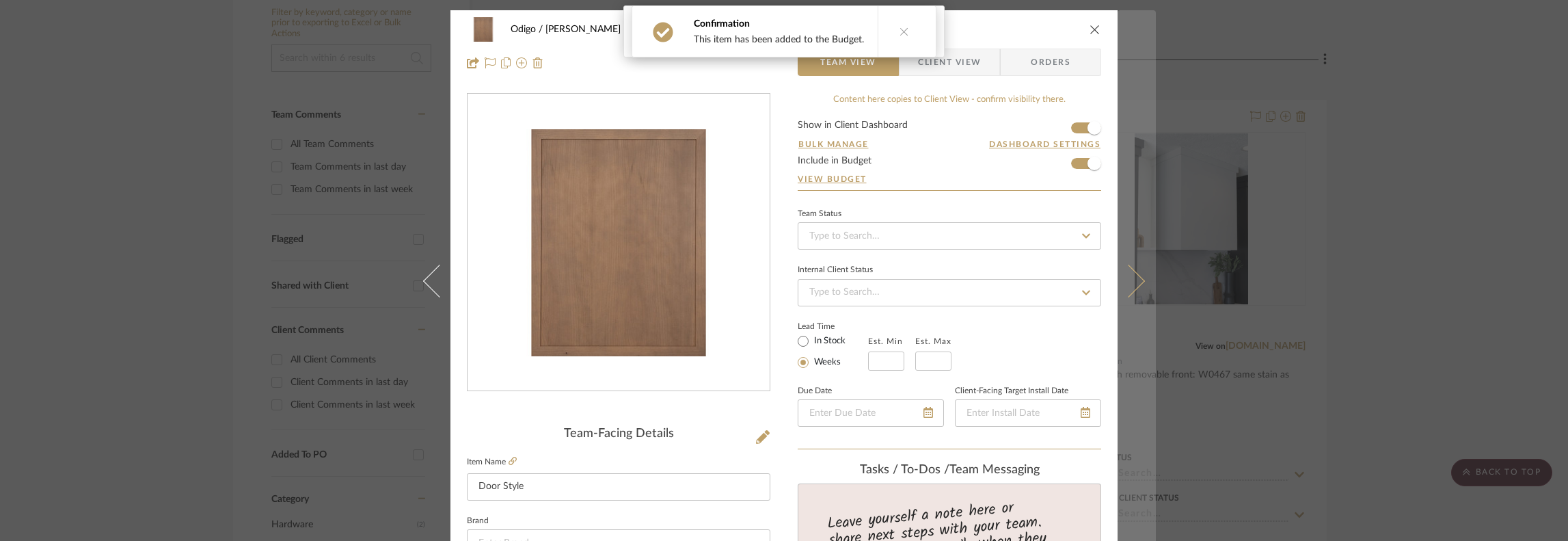
click at [1049, 168] on button at bounding box center [1137, 281] width 38 height 541
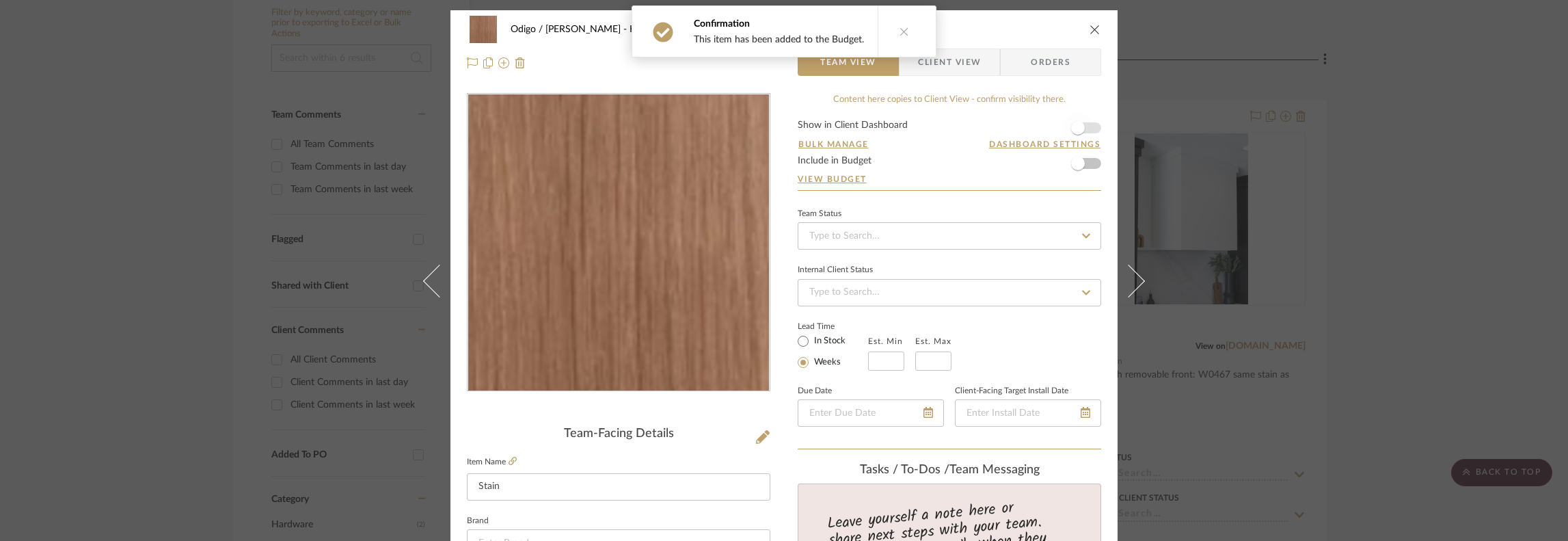
click at [1049, 123] on span "button" at bounding box center [1078, 128] width 30 height 30
click at [1049, 164] on form "Show in Client Dashboard Bulk Manage Dashboard Settings Include in Budget View …" at bounding box center [950, 155] width 304 height 70
click at [1049, 166] on form "Show in Client Dashboard Bulk Manage Dashboard Settings Include in Budget View …" at bounding box center [950, 155] width 304 height 70
click at [1049, 164] on span "button" at bounding box center [1078, 164] width 30 height 30
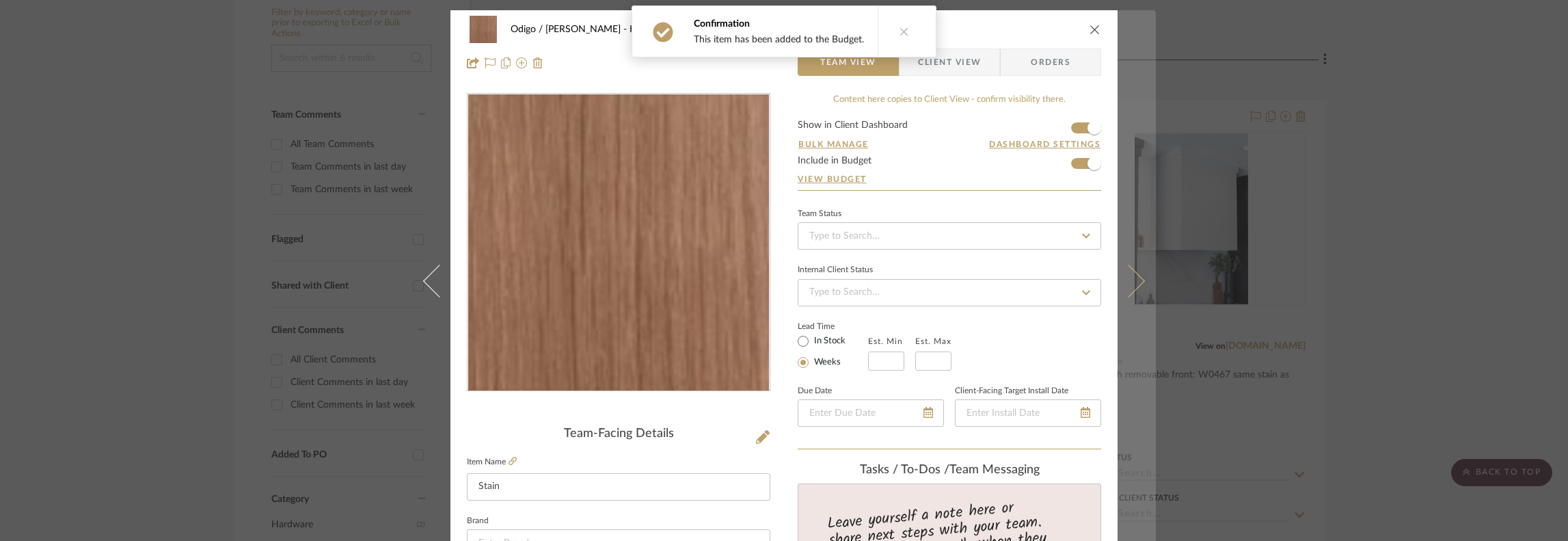
click at [1049, 172] on button at bounding box center [1137, 281] width 38 height 541
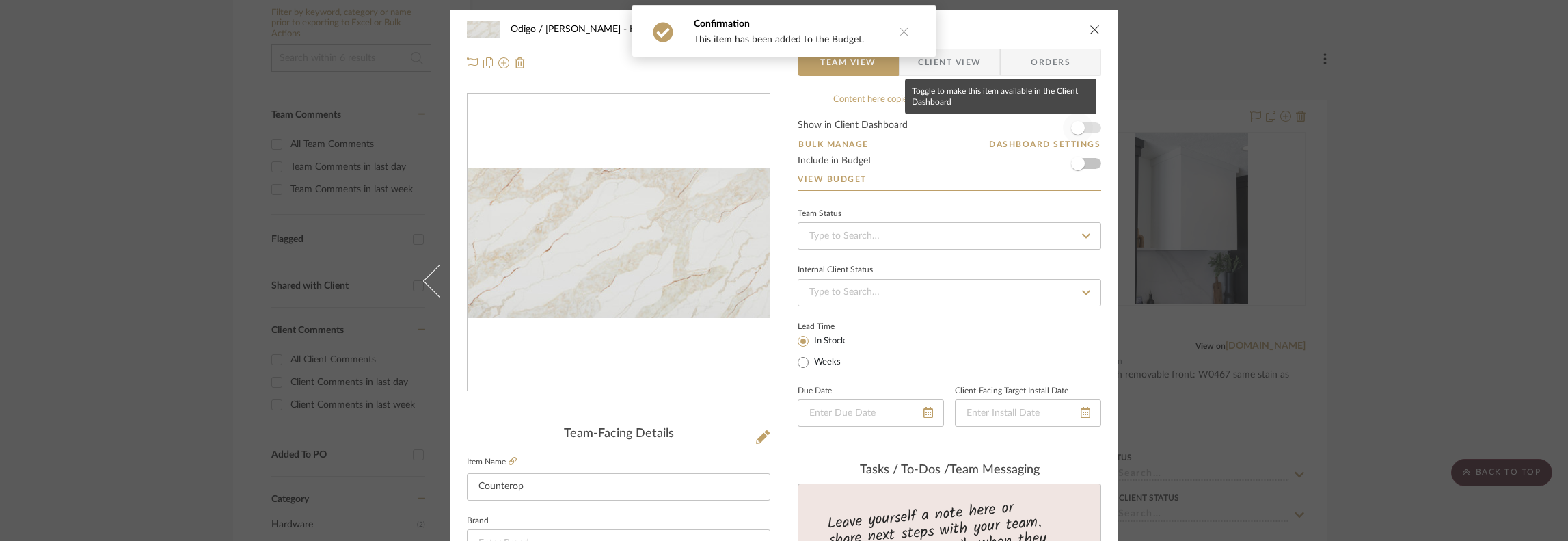
click at [1049, 127] on span "button" at bounding box center [1078, 128] width 13 height 13
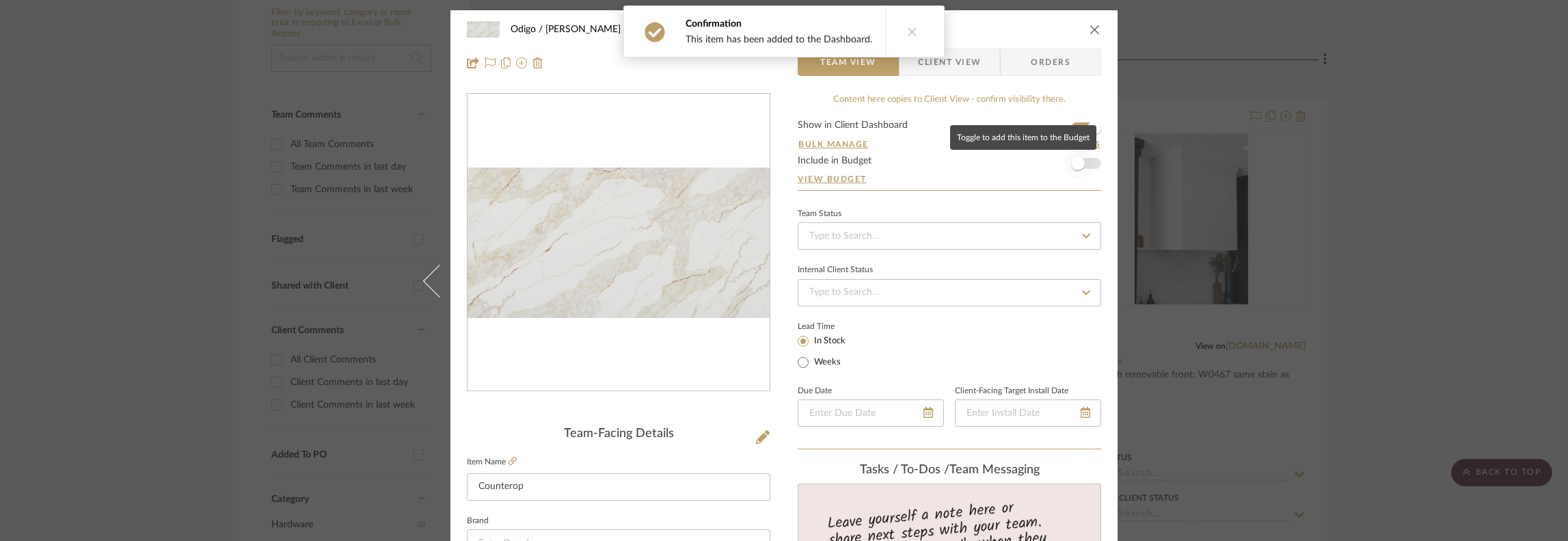
click at [1049, 163] on span "button" at bounding box center [1078, 164] width 13 height 13
click at [1049, 34] on icon "close" at bounding box center [1095, 29] width 11 height 11
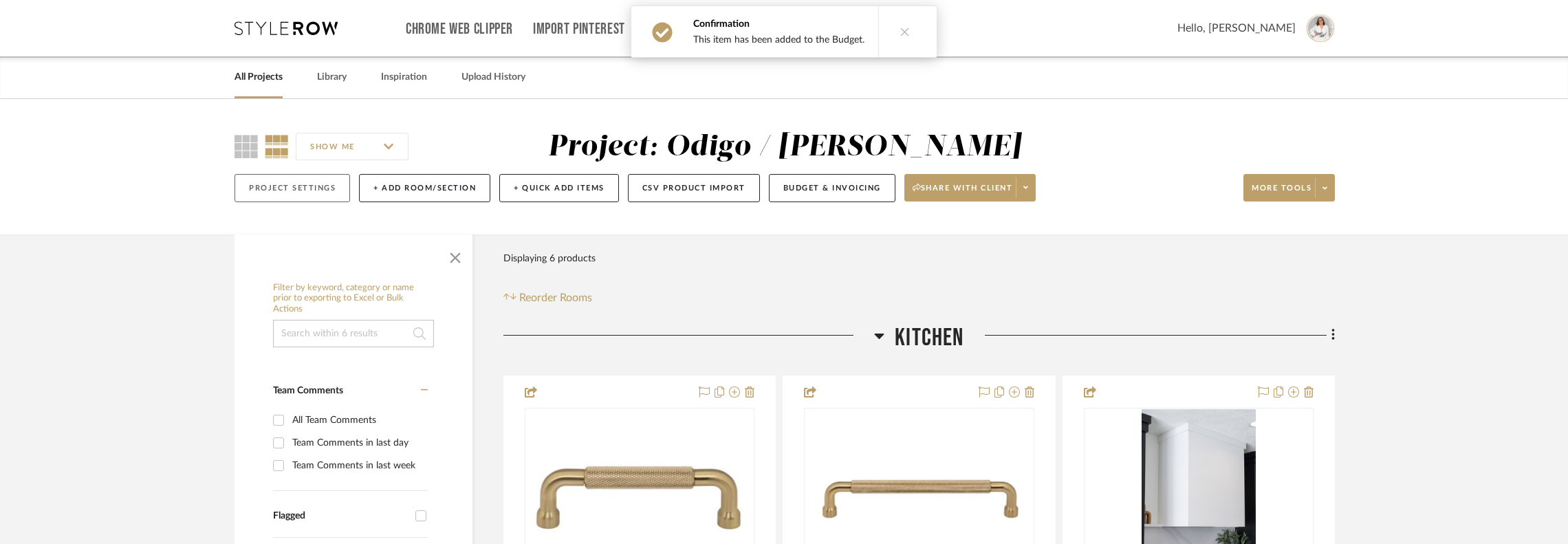
click at [333, 184] on button "Project Settings" at bounding box center [292, 188] width 116 height 29
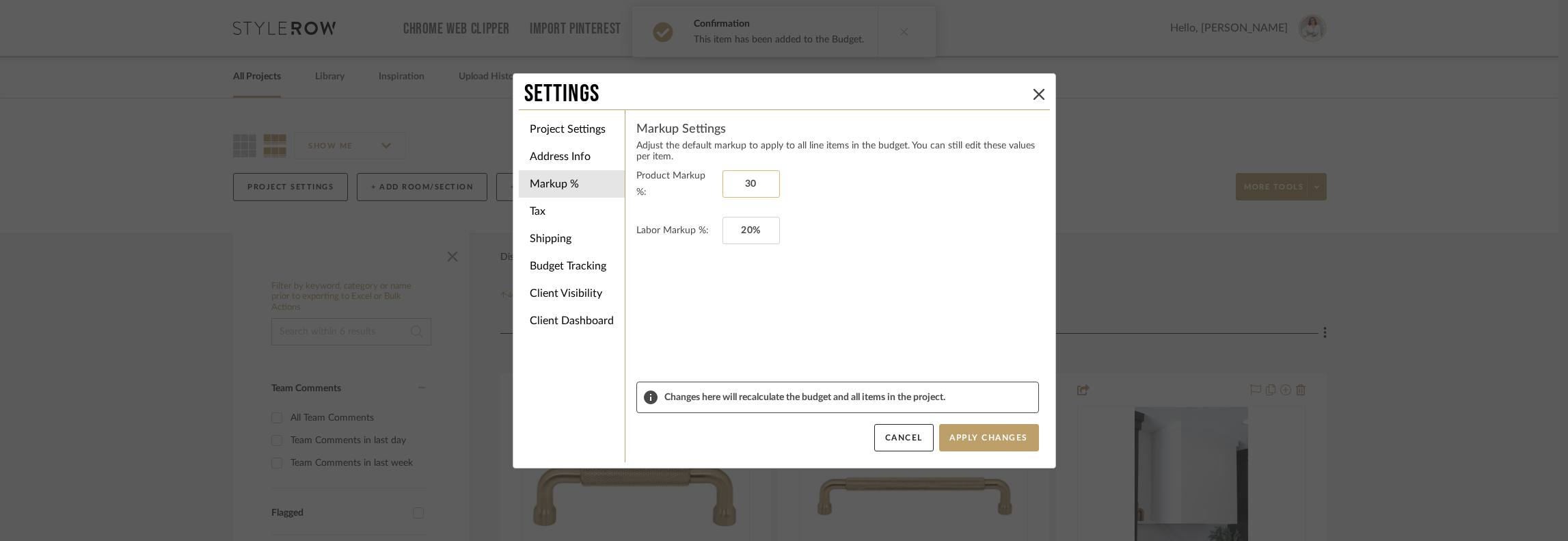
click at [747, 181] on input "30" at bounding box center [751, 184] width 58 height 28
type input "0%"
click at [763, 233] on input "20" at bounding box center [751, 230] width 58 height 28
type input "0%"
click at [990, 438] on button "Apply Changes" at bounding box center [990, 437] width 100 height 28
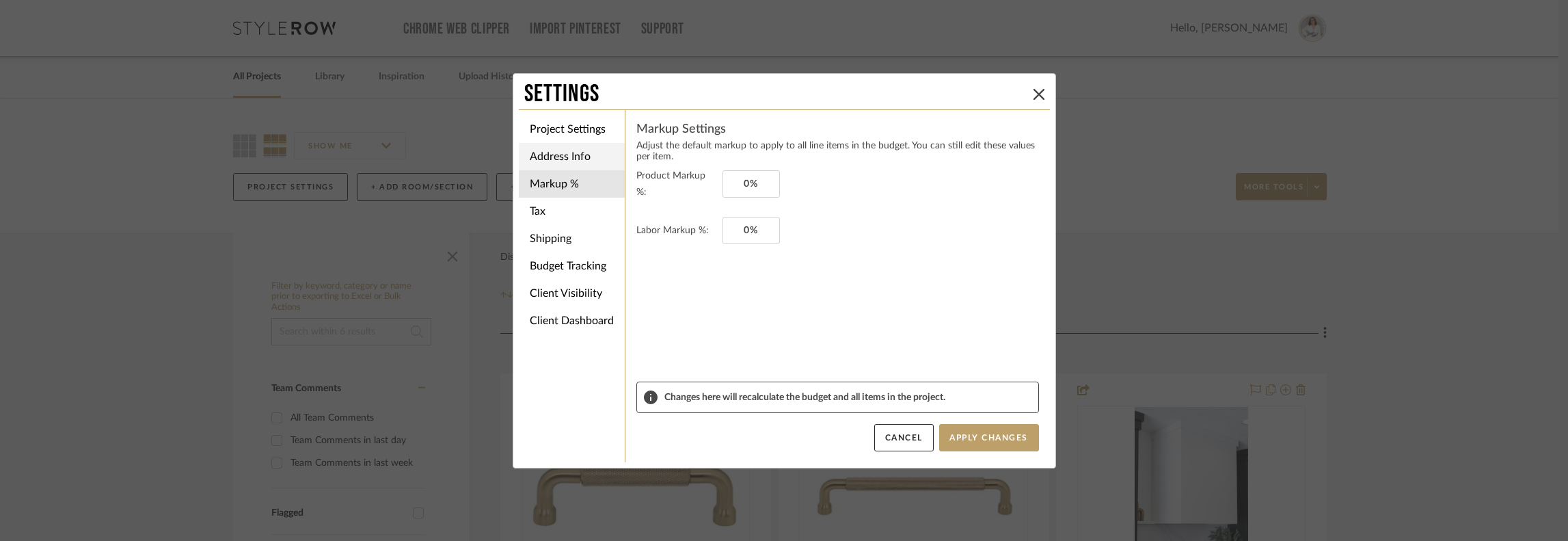
click at [552, 153] on li "Address Info" at bounding box center [572, 156] width 106 height 28
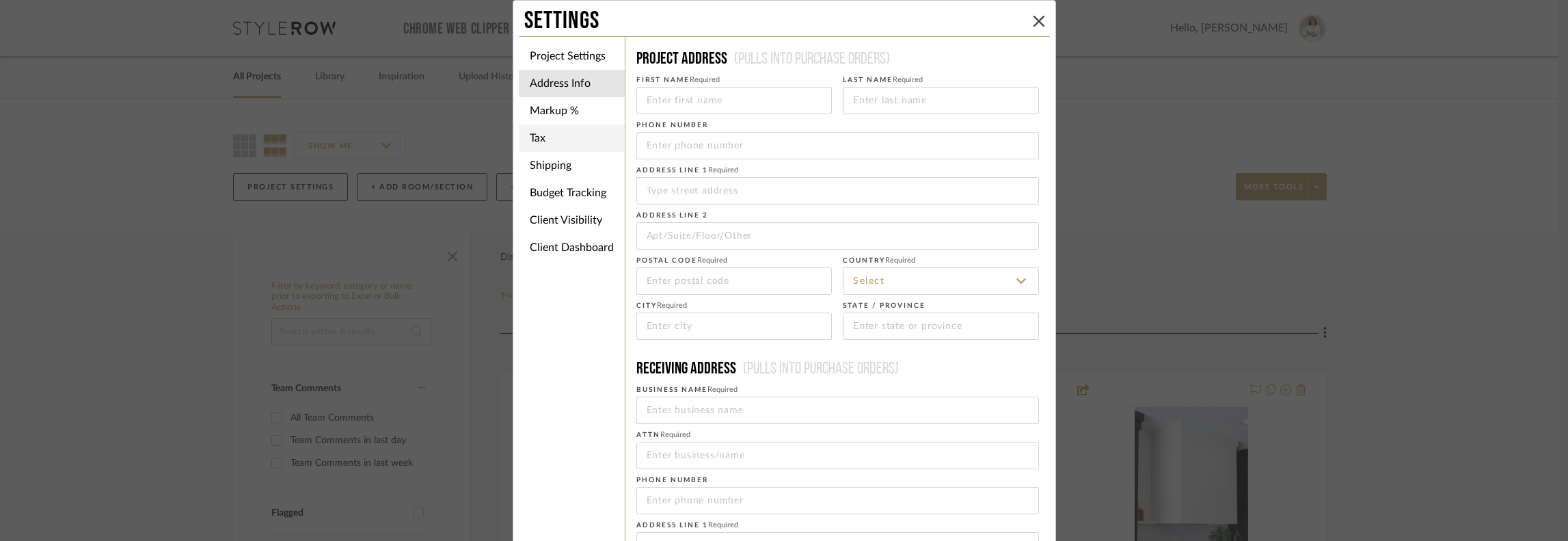
click at [572, 133] on li "Tax" at bounding box center [572, 138] width 106 height 28
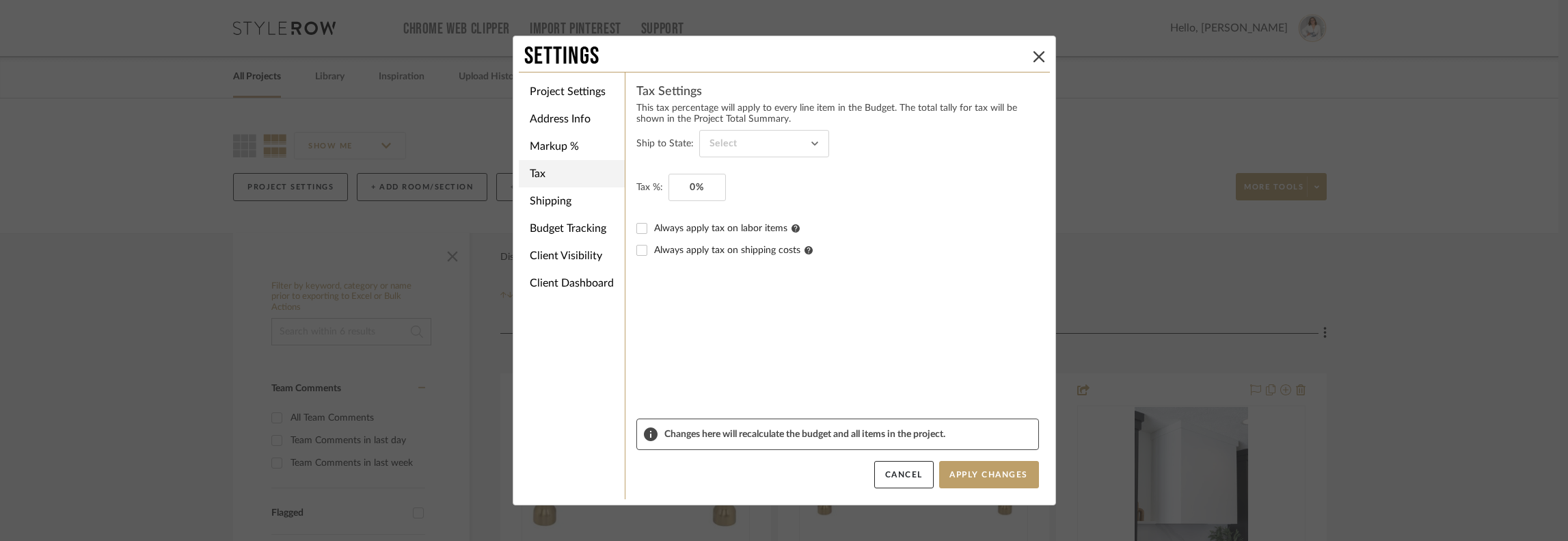
click at [596, 167] on li "Tax" at bounding box center [572, 174] width 106 height 28
click at [591, 203] on li "Shipping" at bounding box center [572, 200] width 106 height 28
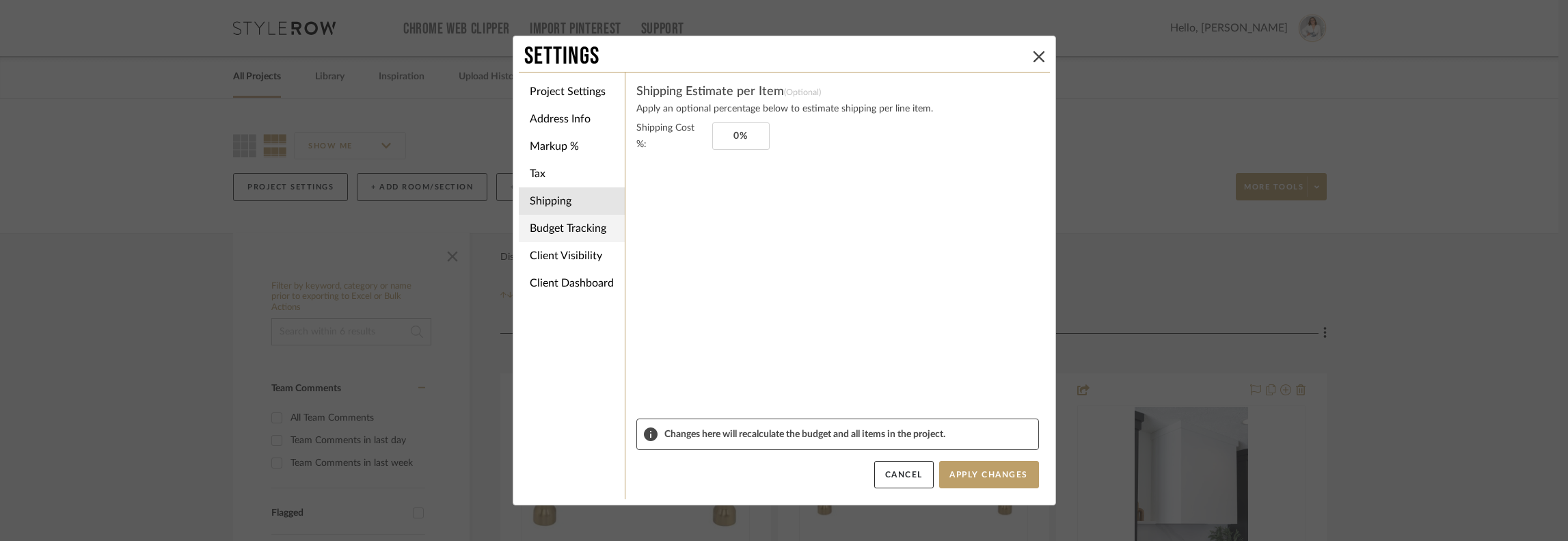
click at [597, 235] on li "Budget Tracking" at bounding box center [572, 228] width 106 height 28
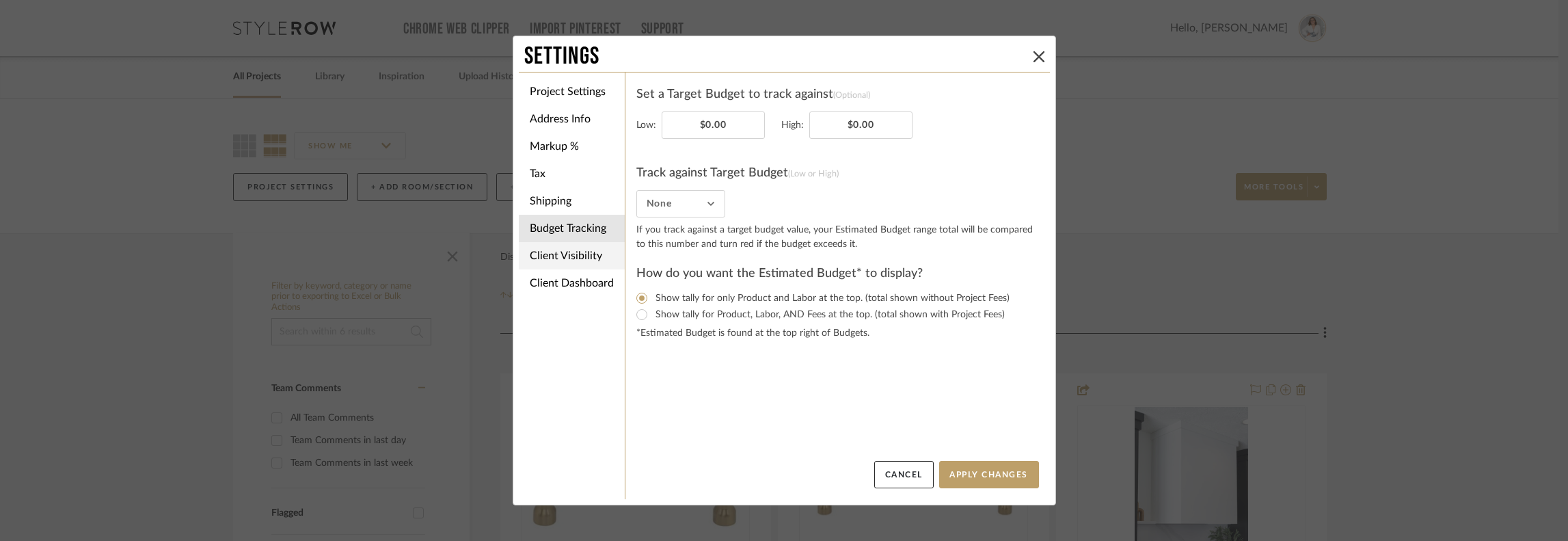
click at [597, 260] on li "Client Visibility" at bounding box center [572, 255] width 106 height 28
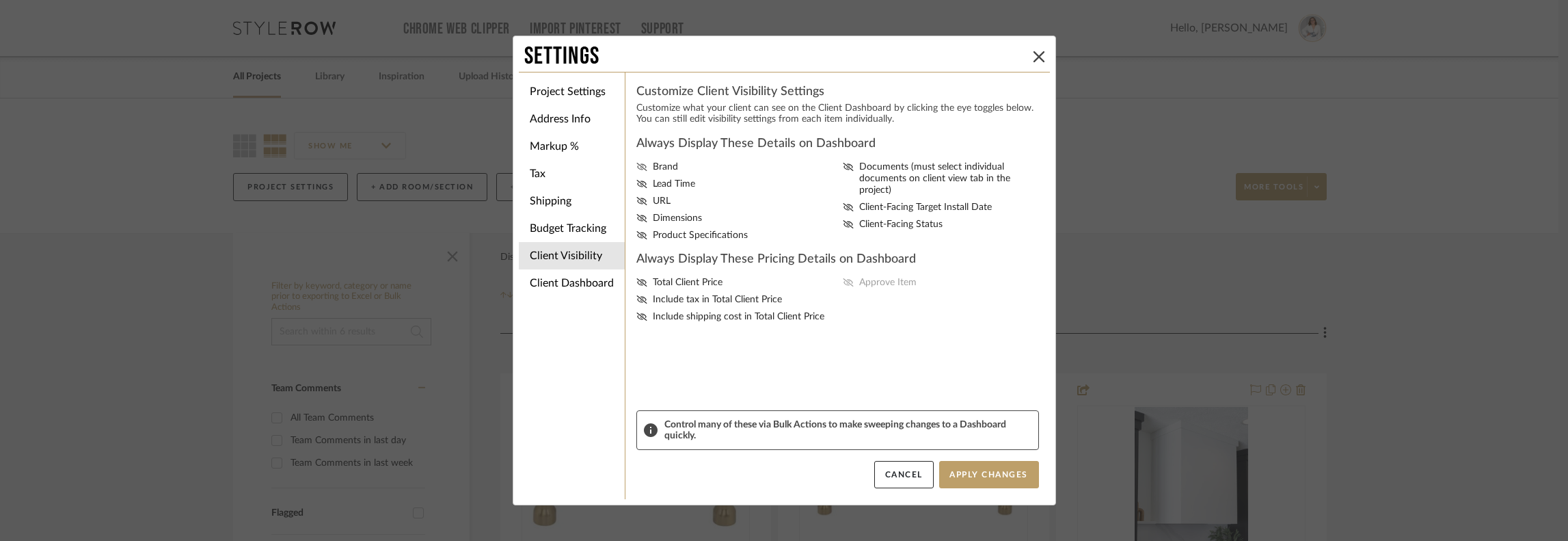
click at [638, 166] on icon at bounding box center [642, 167] width 11 height 8
click at [0, 0] on input "Brand" at bounding box center [0, 0] width 0 height 0
click at [638, 185] on icon at bounding box center [642, 184] width 10 height 8
click at [0, 0] on input "Lead Time" at bounding box center [0, 0] width 0 height 0
click at [637, 202] on icon at bounding box center [642, 201] width 11 height 8
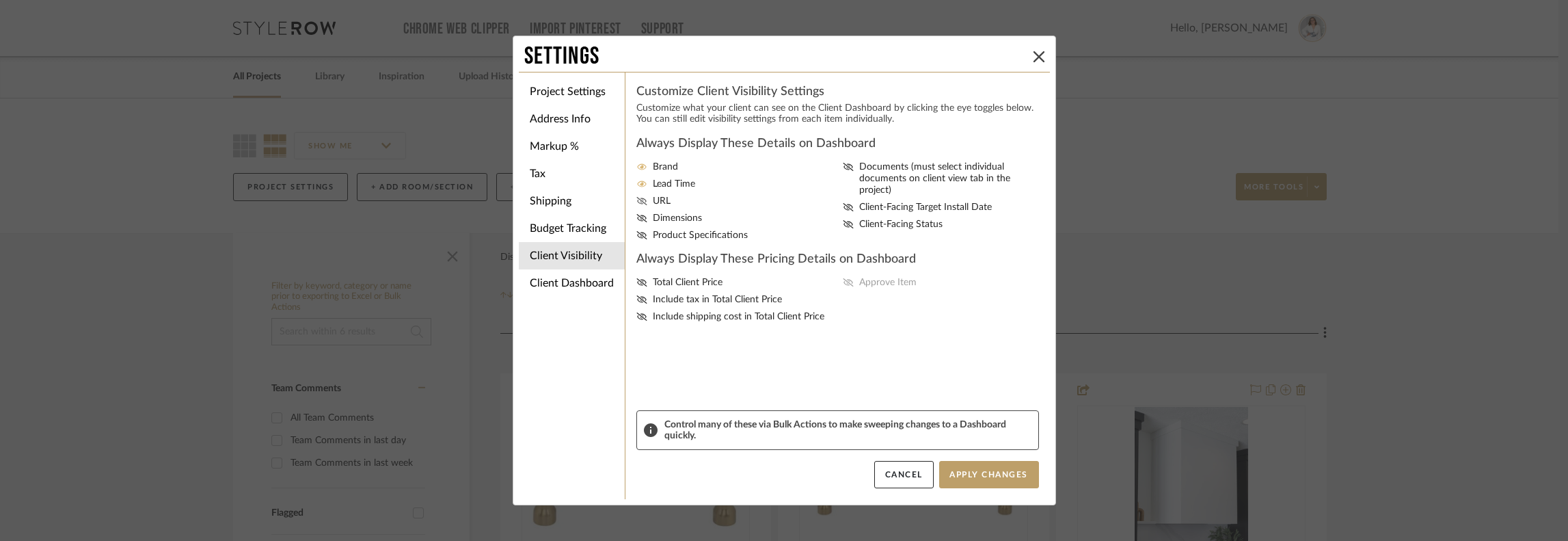
click at [0, 0] on input "URL" at bounding box center [0, 0] width 0 height 0
click at [637, 218] on icon at bounding box center [642, 218] width 10 height 8
click at [0, 0] on input "Dimensions" at bounding box center [0, 0] width 0 height 0
click at [637, 236] on icon at bounding box center [642, 235] width 10 height 8
click at [0, 0] on input "Product Specifications" at bounding box center [0, 0] width 0 height 0
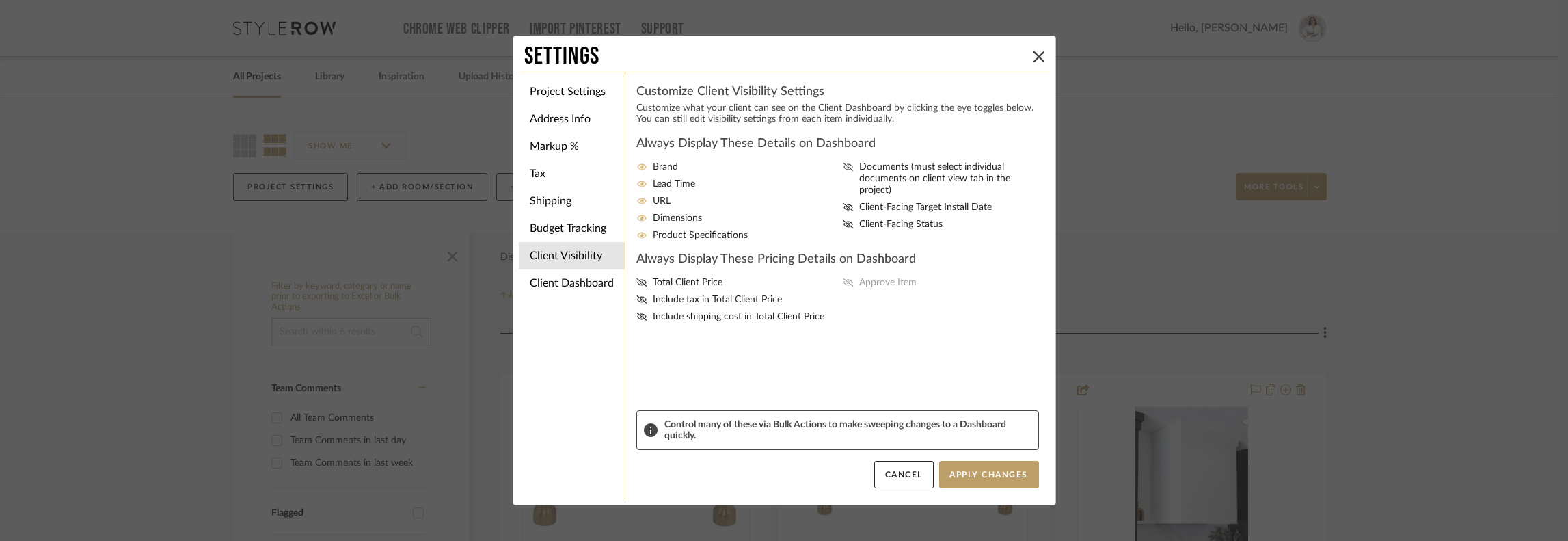
click at [843, 164] on icon at bounding box center [848, 167] width 11 height 8
click at [0, 0] on input "Documents (must select individual documents on client view tab in the project)" at bounding box center [0, 0] width 0 height 0
click at [846, 203] on icon at bounding box center [848, 207] width 11 height 8
click at [0, 0] on input "Client-Facing Target Install Date" at bounding box center [0, 0] width 0 height 0
click at [843, 220] on icon at bounding box center [848, 225] width 11 height 8
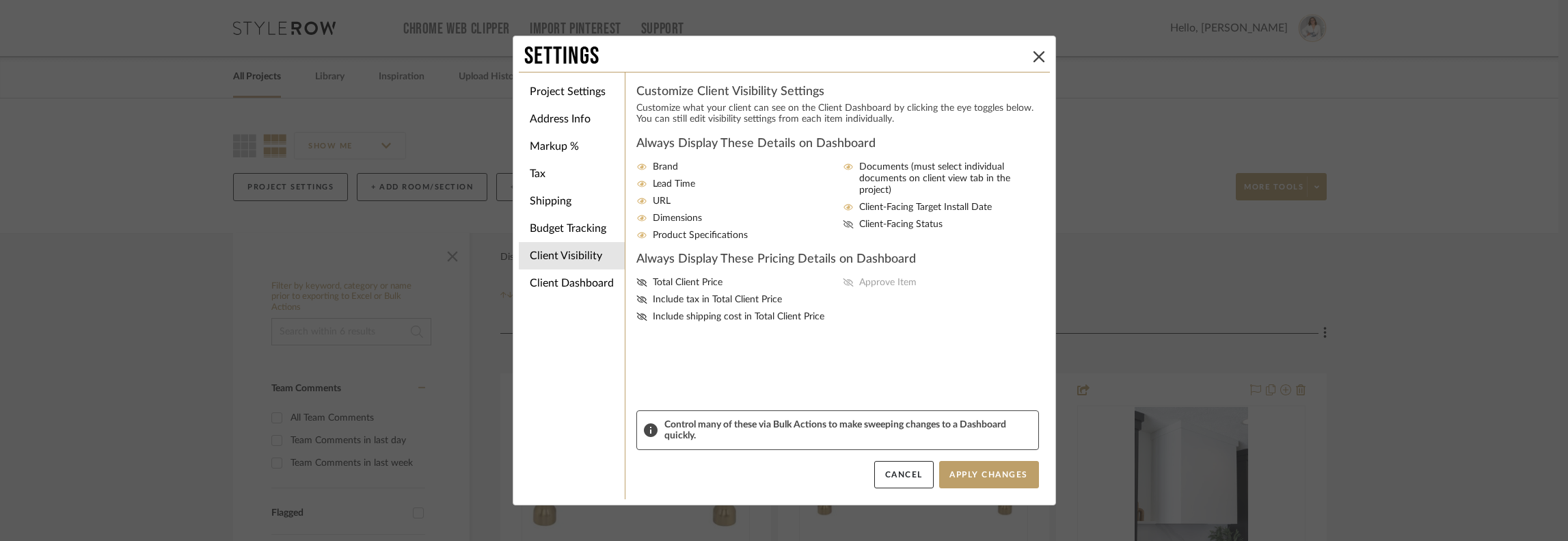
click at [0, 0] on input "Client-Facing Status" at bounding box center [0, 0] width 0 height 0
click at [843, 203] on icon at bounding box center [848, 207] width 11 height 8
click at [0, 0] on input "Client-Facing Target Install Date" at bounding box center [0, 0] width 0 height 0
click at [843, 220] on icon at bounding box center [848, 225] width 11 height 8
click at [0, 0] on input "Client-Facing Status" at bounding box center [0, 0] width 0 height 0
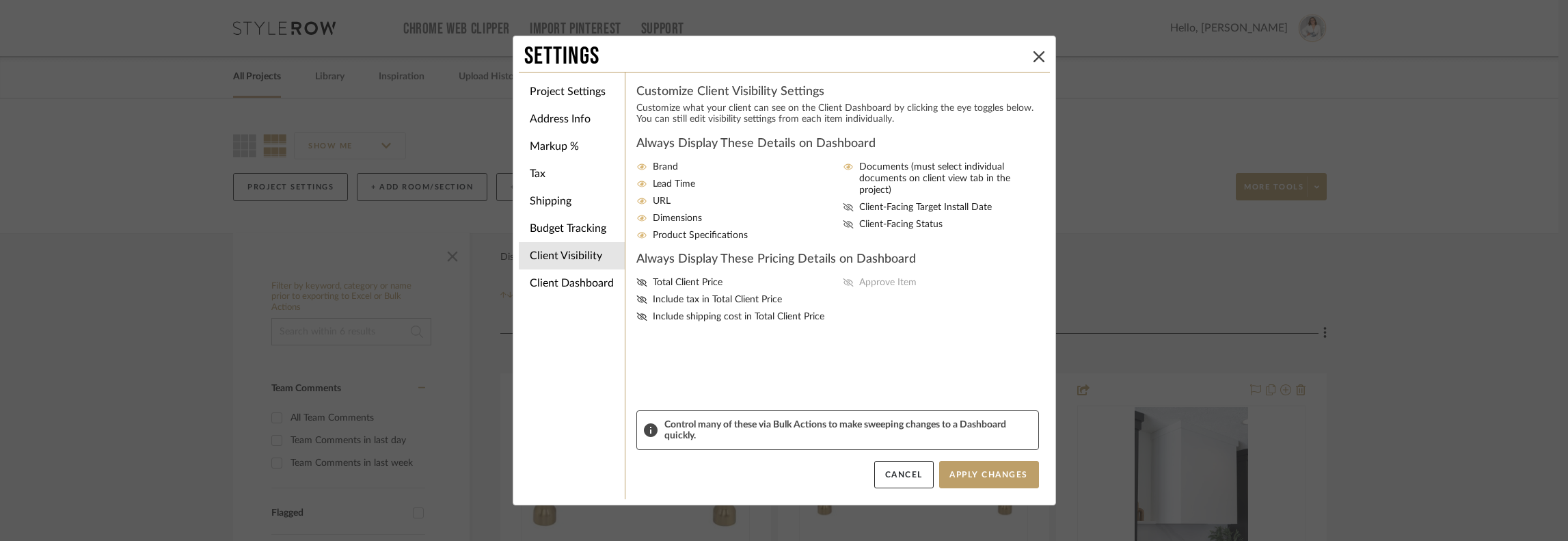
click at [845, 283] on div "Total Client Price Include tax in Total Client Price Include shipping cost in T…" at bounding box center [838, 300] width 403 height 46
click at [653, 282] on span "Total Client Price" at bounding box center [688, 283] width 70 height 12
click at [0, 0] on input "Total Client Price" at bounding box center [0, 0] width 0 height 0
click at [846, 286] on icon at bounding box center [848, 282] width 11 height 8
click at [0, 0] on input "Approve Item" at bounding box center [0, 0] width 0 height 0
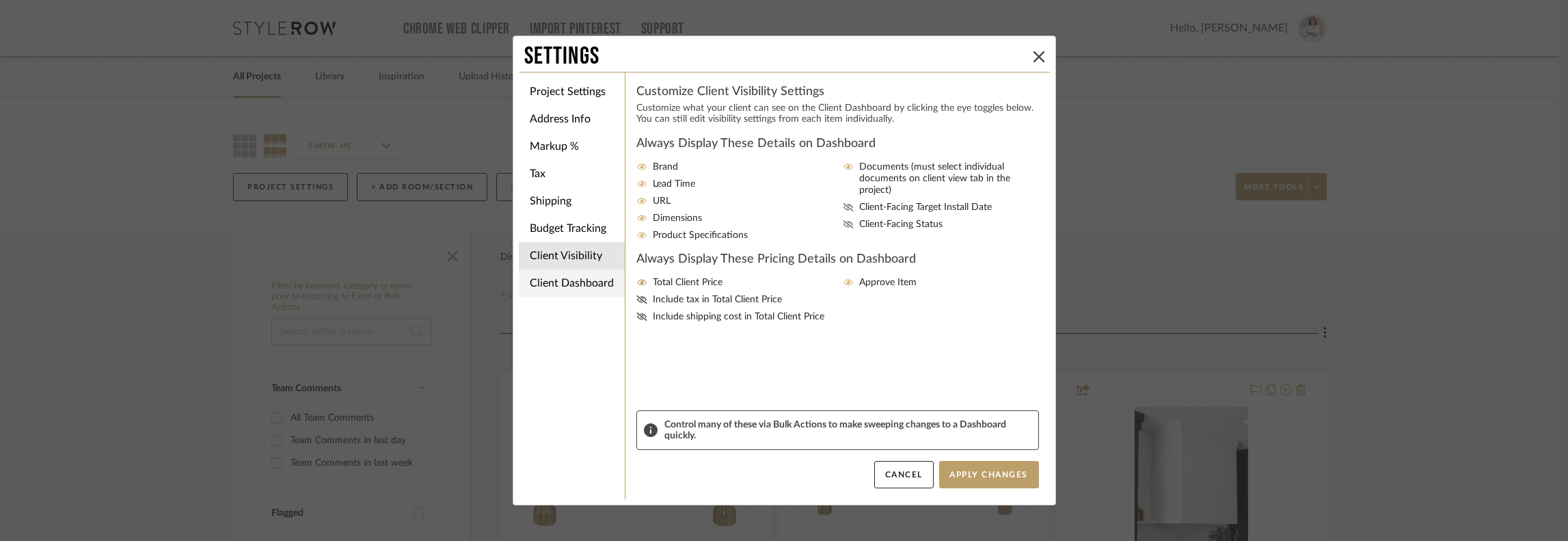
click at [535, 290] on li "Client Dashboard" at bounding box center [572, 283] width 106 height 28
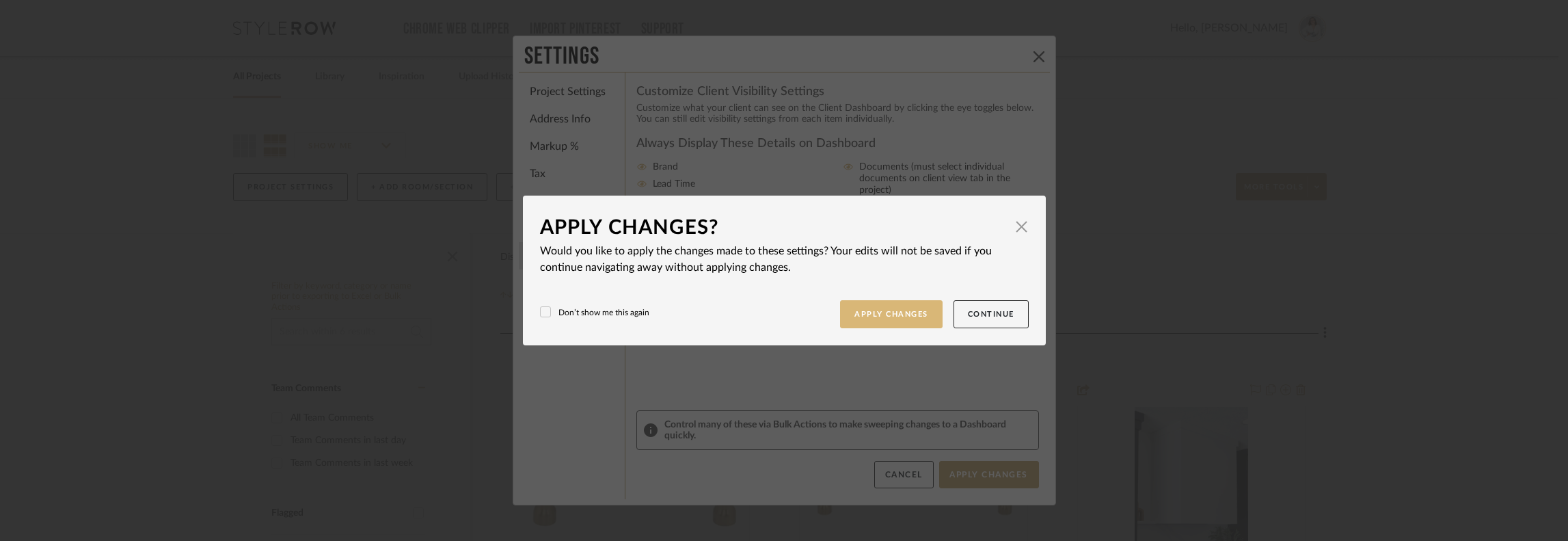
click at [913, 307] on button "Apply Changes" at bounding box center [891, 315] width 103 height 28
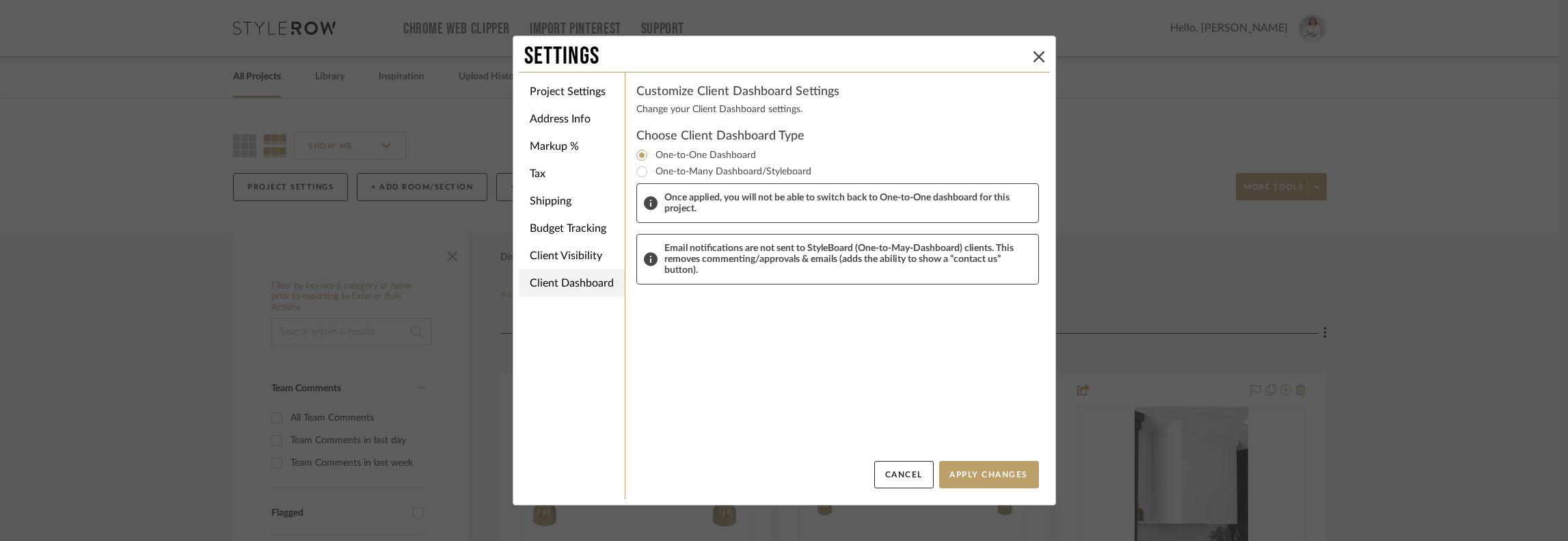
click at [547, 286] on li "Client Dashboard" at bounding box center [572, 283] width 106 height 28
click at [981, 470] on button "Apply Changes" at bounding box center [990, 474] width 100 height 28
click at [977, 475] on button "Apply Changes" at bounding box center [990, 474] width 100 height 28
click at [1036, 52] on icon at bounding box center [1039, 56] width 11 height 11
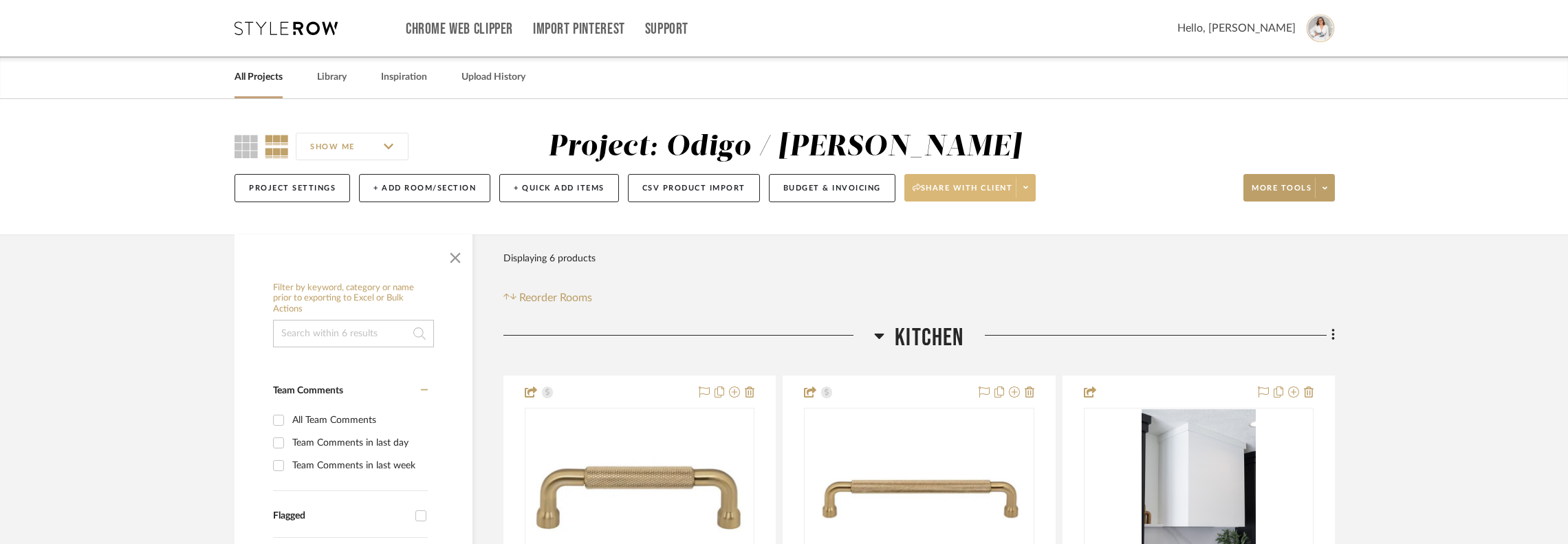
click at [1023, 191] on icon at bounding box center [1026, 187] width 5 height 8
click at [1006, 272] on button "Generate URL to Share" at bounding box center [973, 259] width 145 height 33
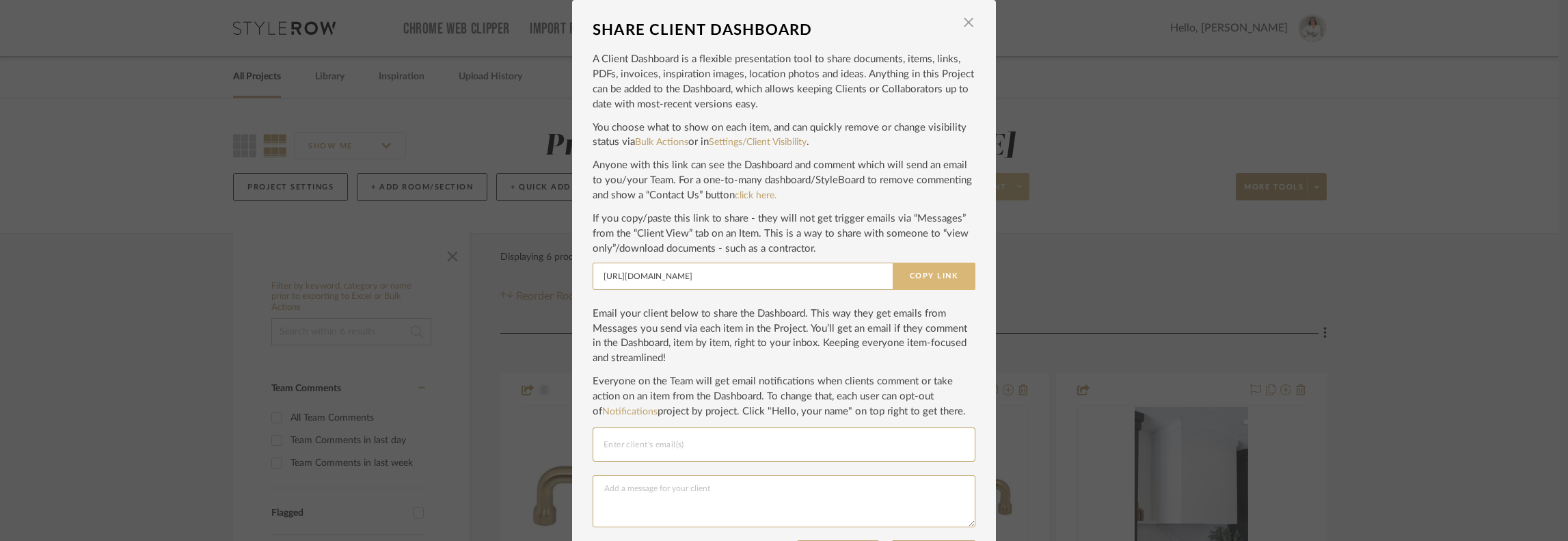
click at [931, 279] on button "Copy Link" at bounding box center [934, 276] width 83 height 28
click at [964, 28] on span "button" at bounding box center [968, 23] width 28 height 28
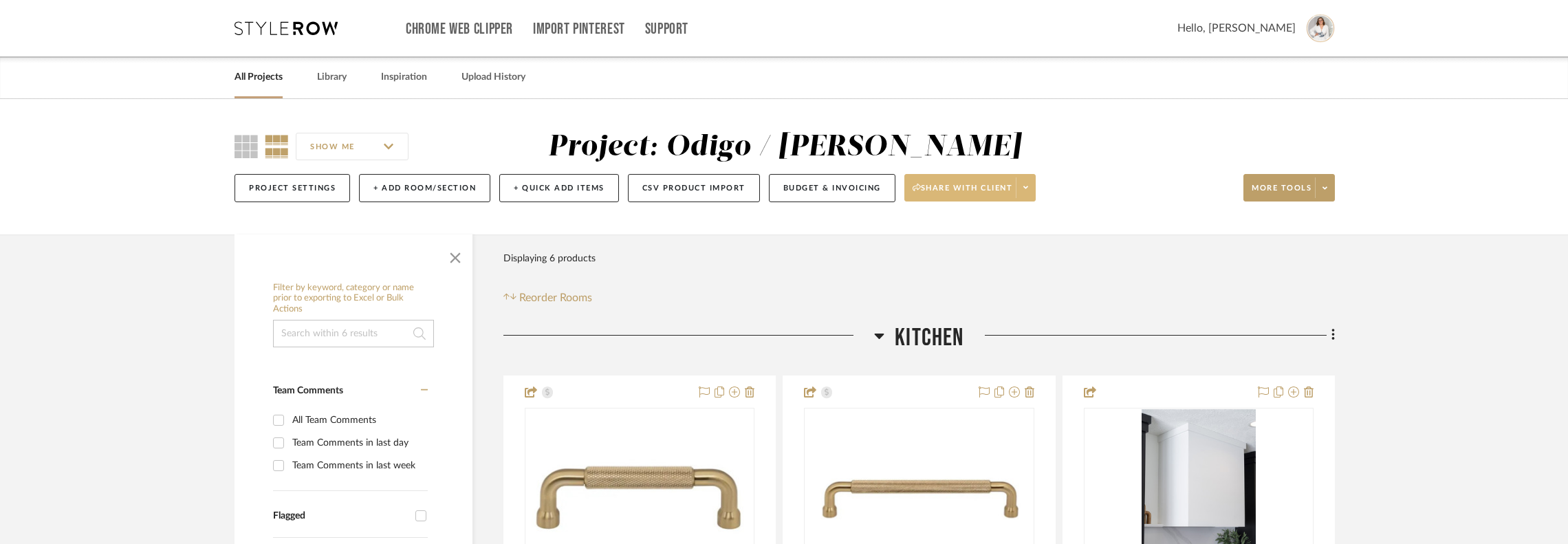
click at [1055, 145] on div "SHOW ME Project: Odigo / [PERSON_NAME] Project Settings + Add Room/Section + Qu…" at bounding box center [784, 166] width 1568 height 135
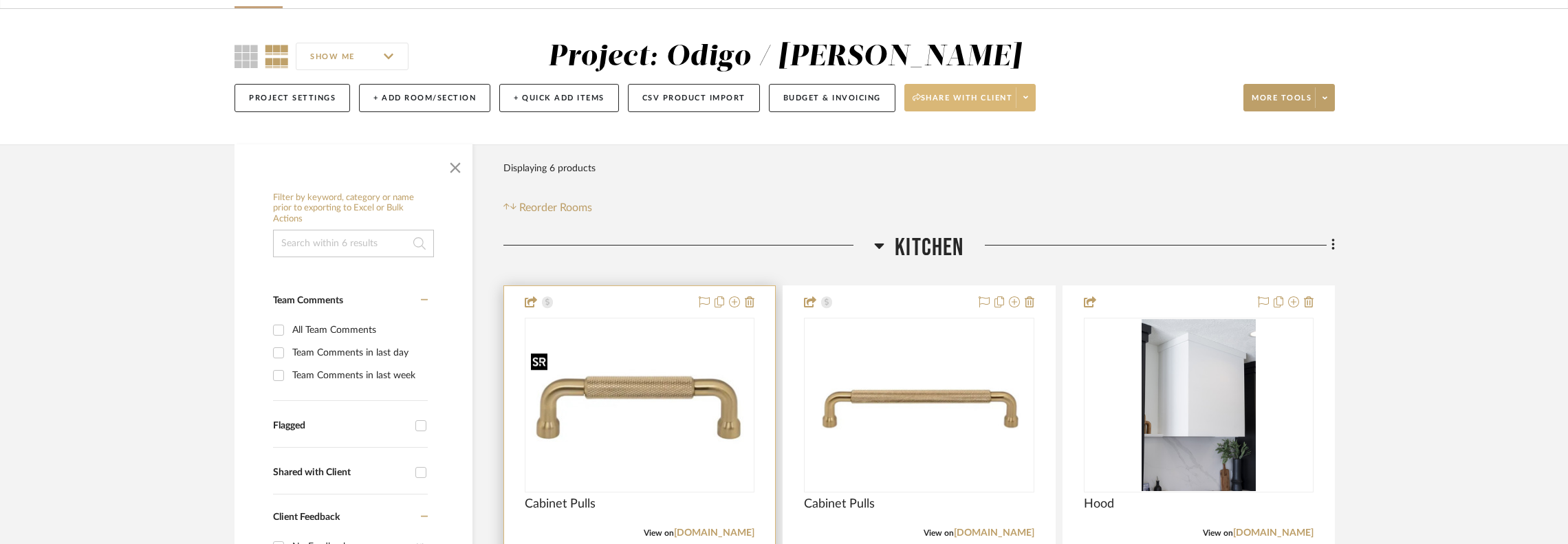
scroll to position [183, 0]
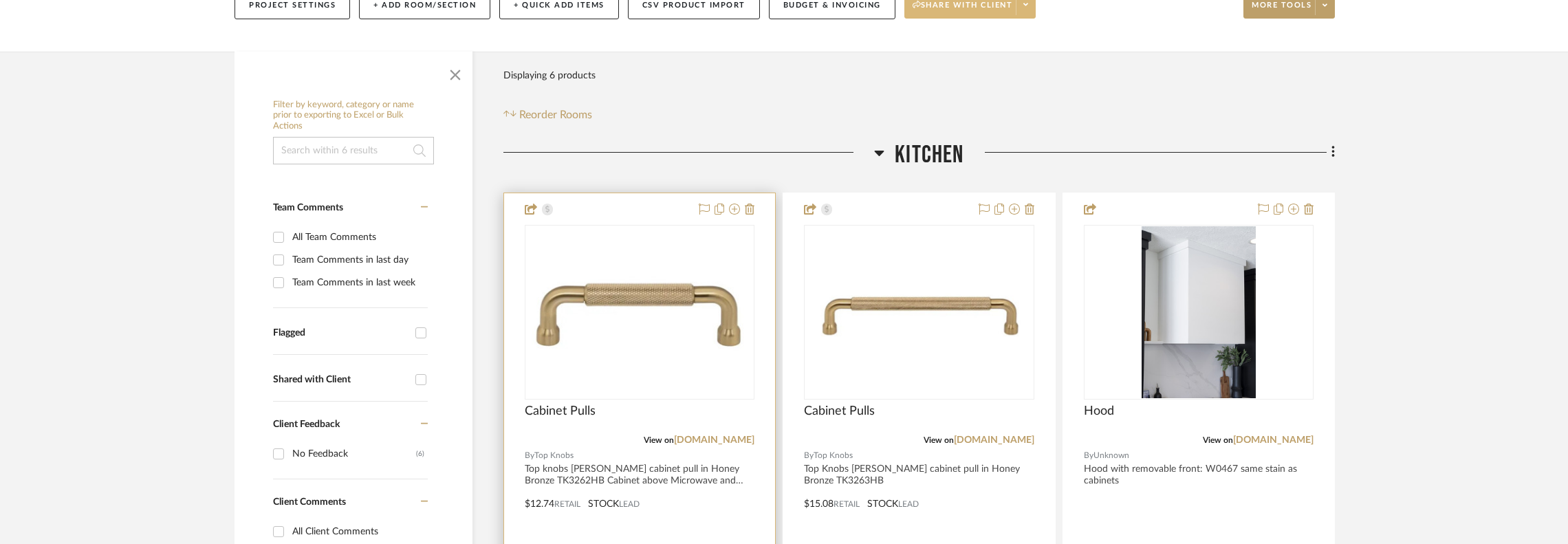
click at [648, 225] on div at bounding box center [640, 312] width 230 height 175
click at [743, 275] on img "0" at bounding box center [640, 312] width 227 height 112
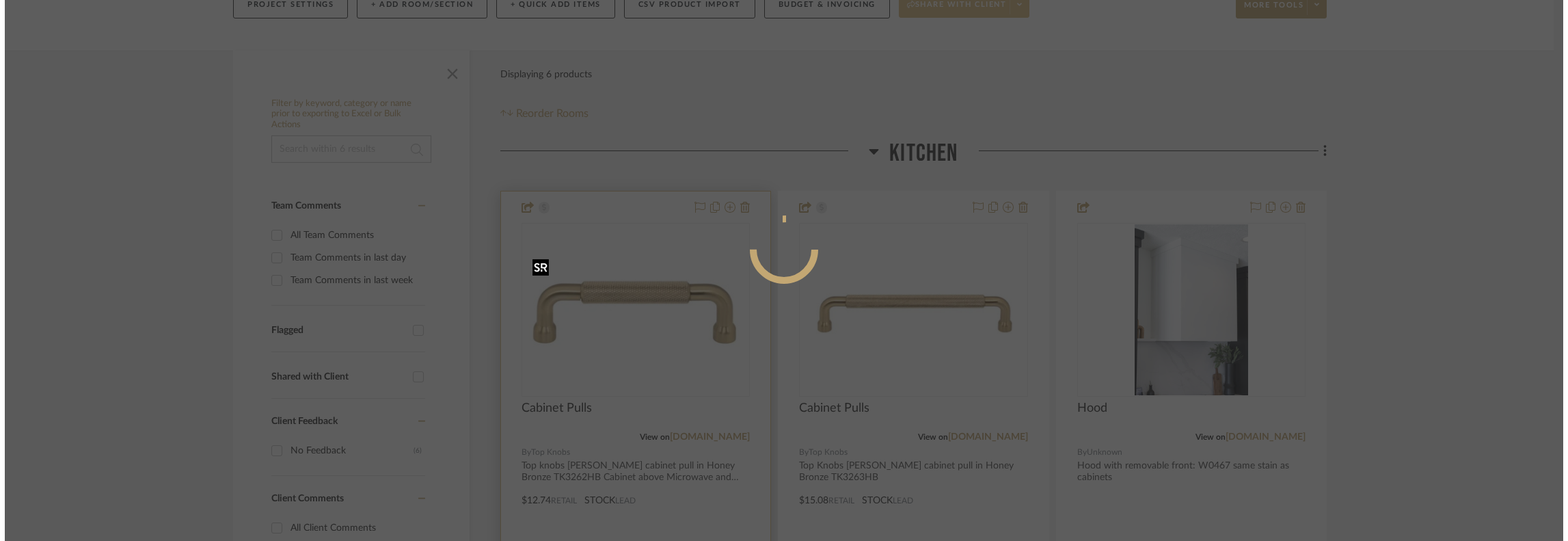
scroll to position [0, 0]
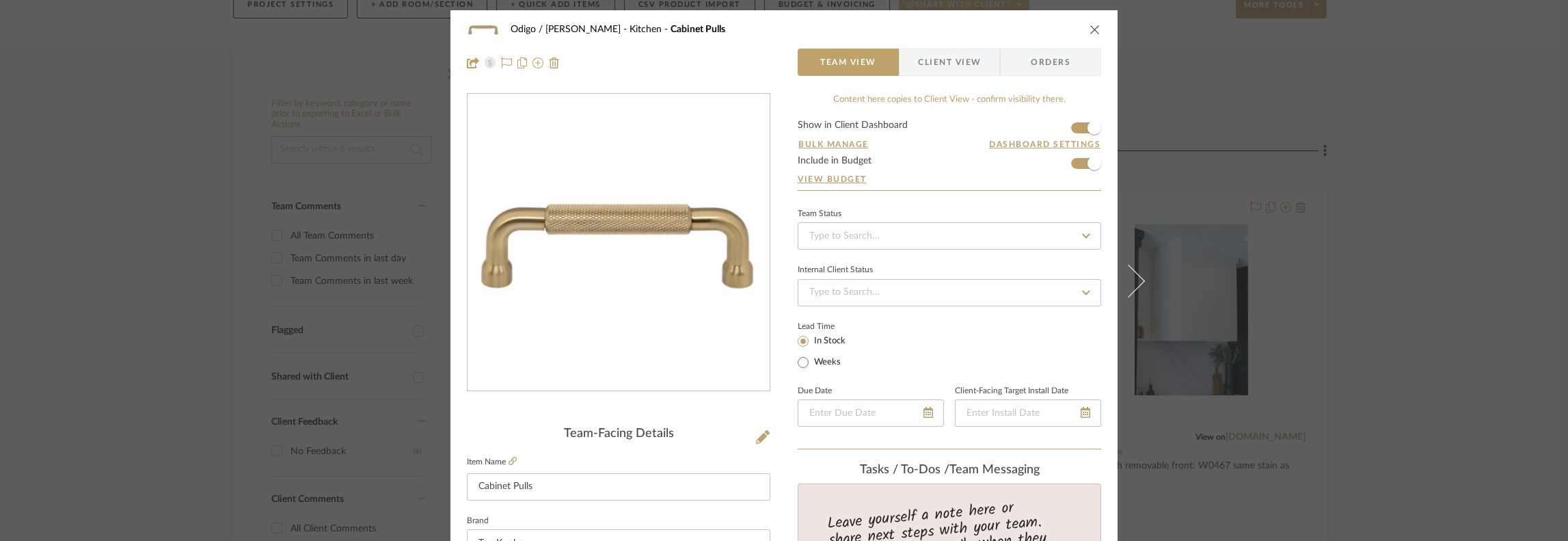
click at [1049, 128] on form "Show in Client Dashboard Bulk Manage Dashboard Settings Include in Budget View …" at bounding box center [950, 155] width 304 height 70
click at [1049, 169] on span "button" at bounding box center [1095, 164] width 30 height 30
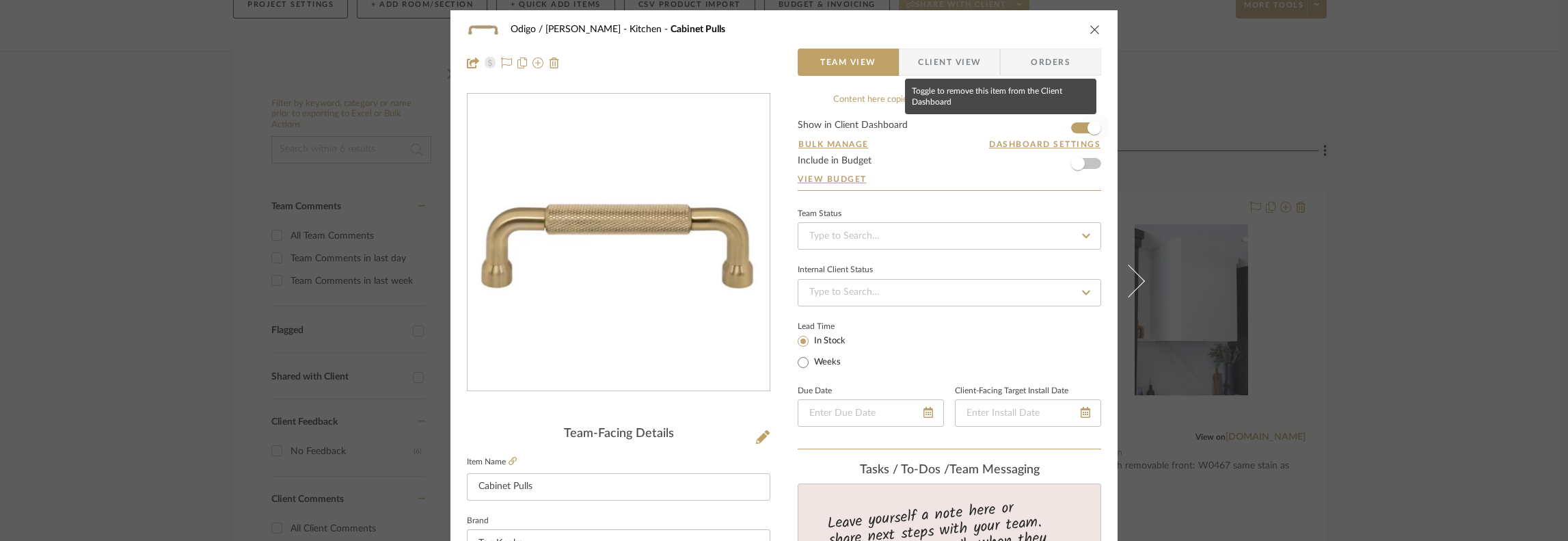
click at [1049, 130] on span "button" at bounding box center [1094, 128] width 13 height 13
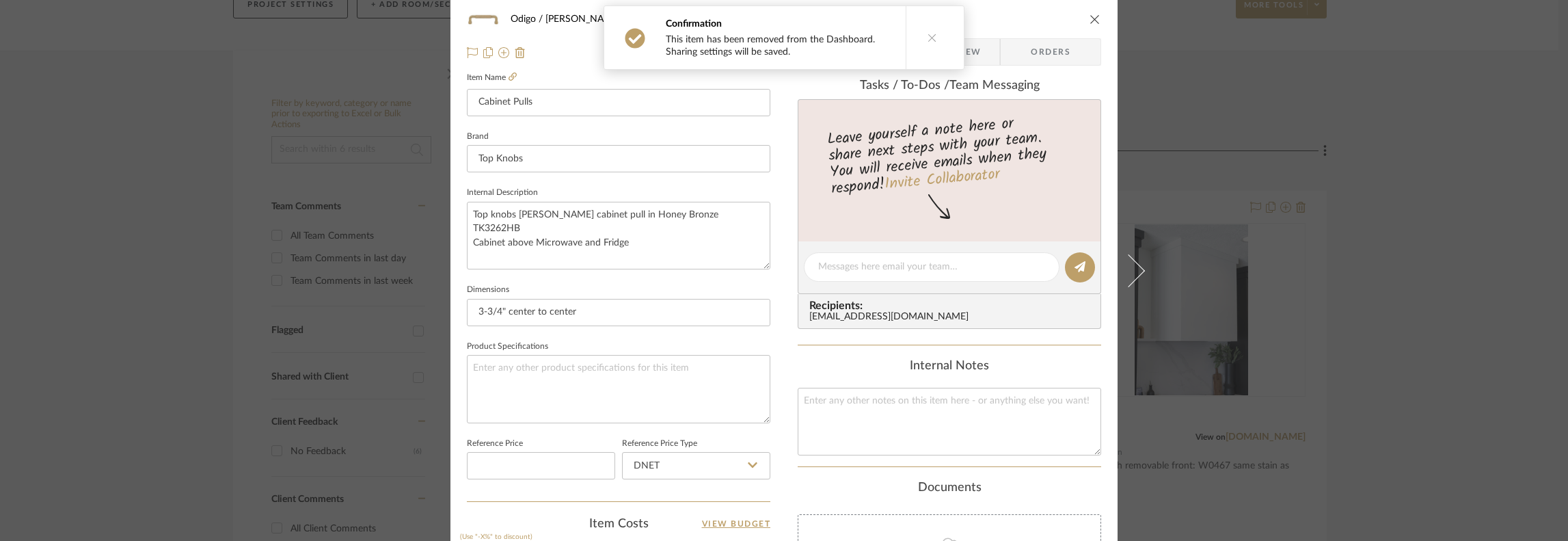
scroll to position [729, 0]
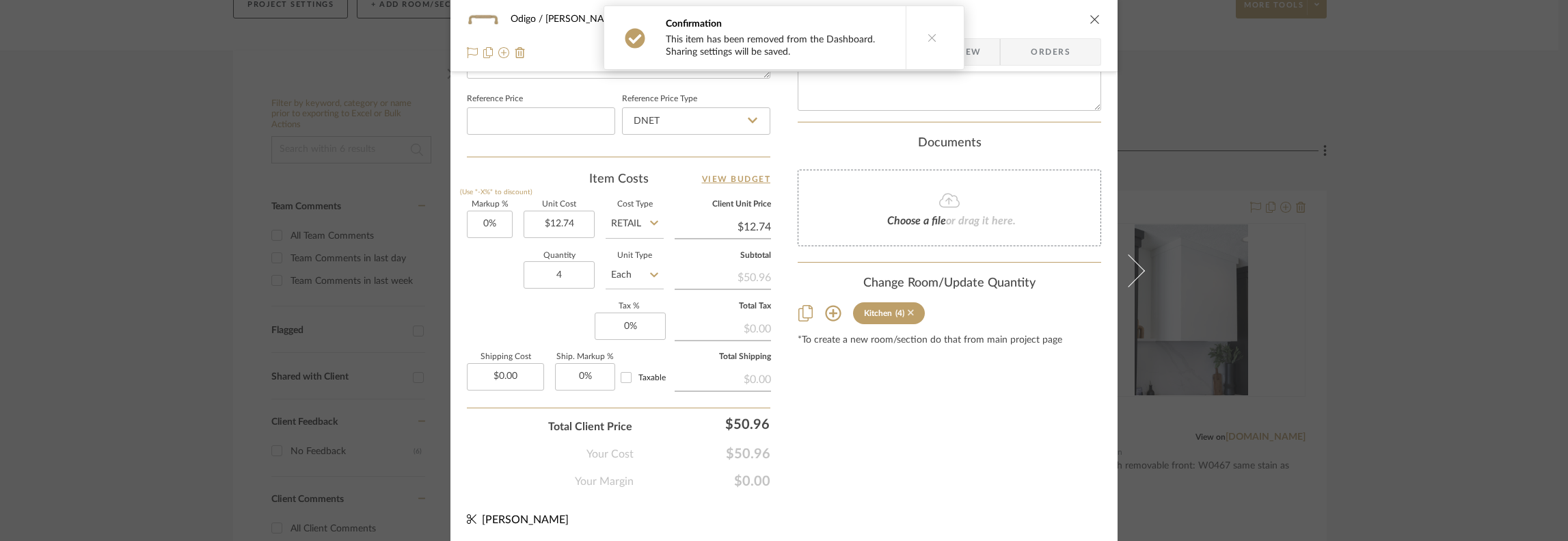
click at [908, 311] on icon at bounding box center [910, 312] width 6 height 6
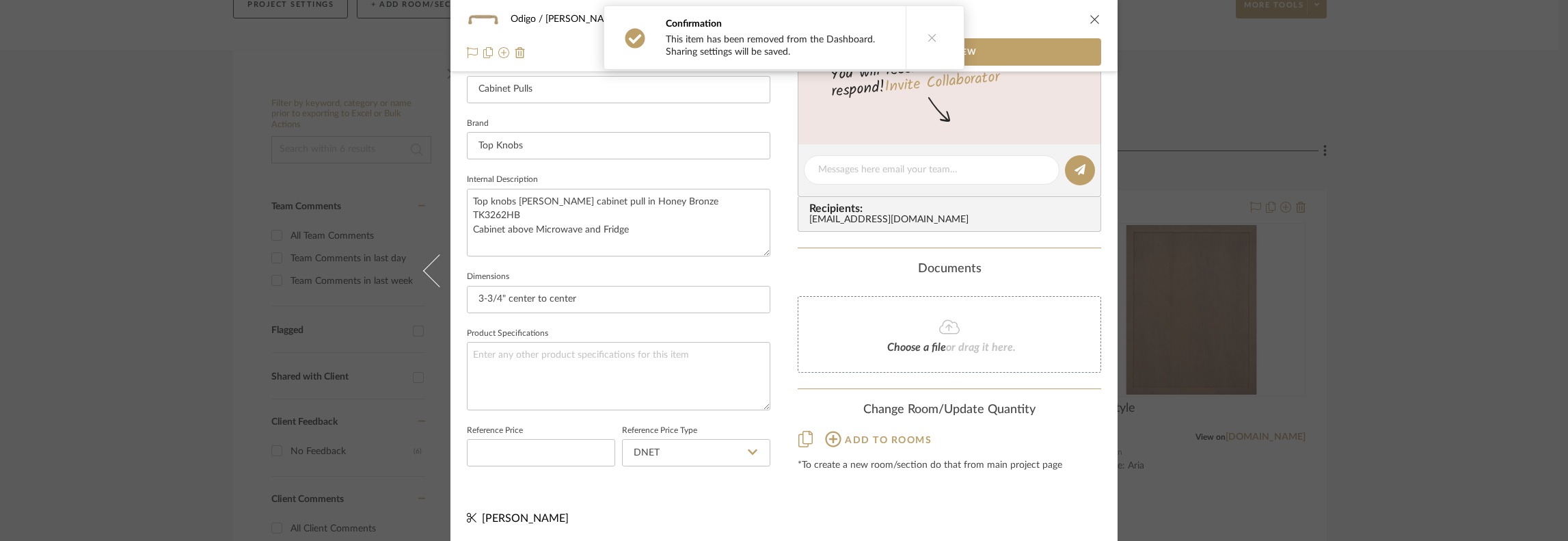
click at [1049, 18] on icon "close" at bounding box center [1095, 18] width 11 height 11
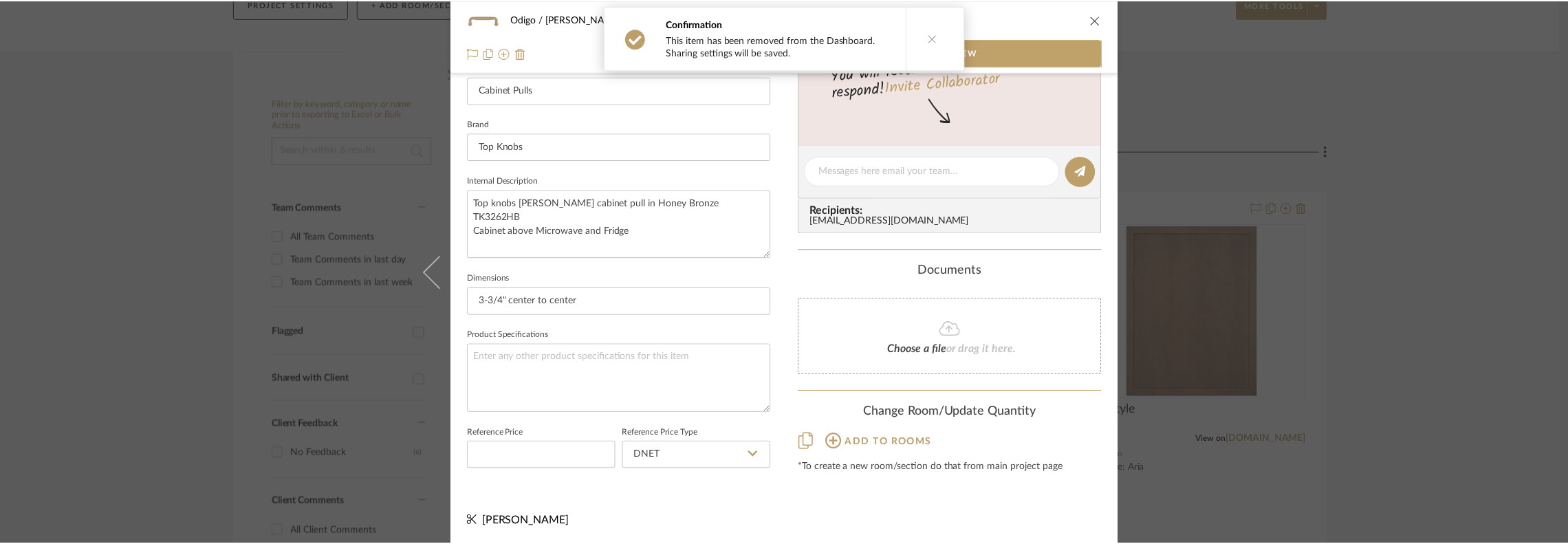
scroll to position [183, 0]
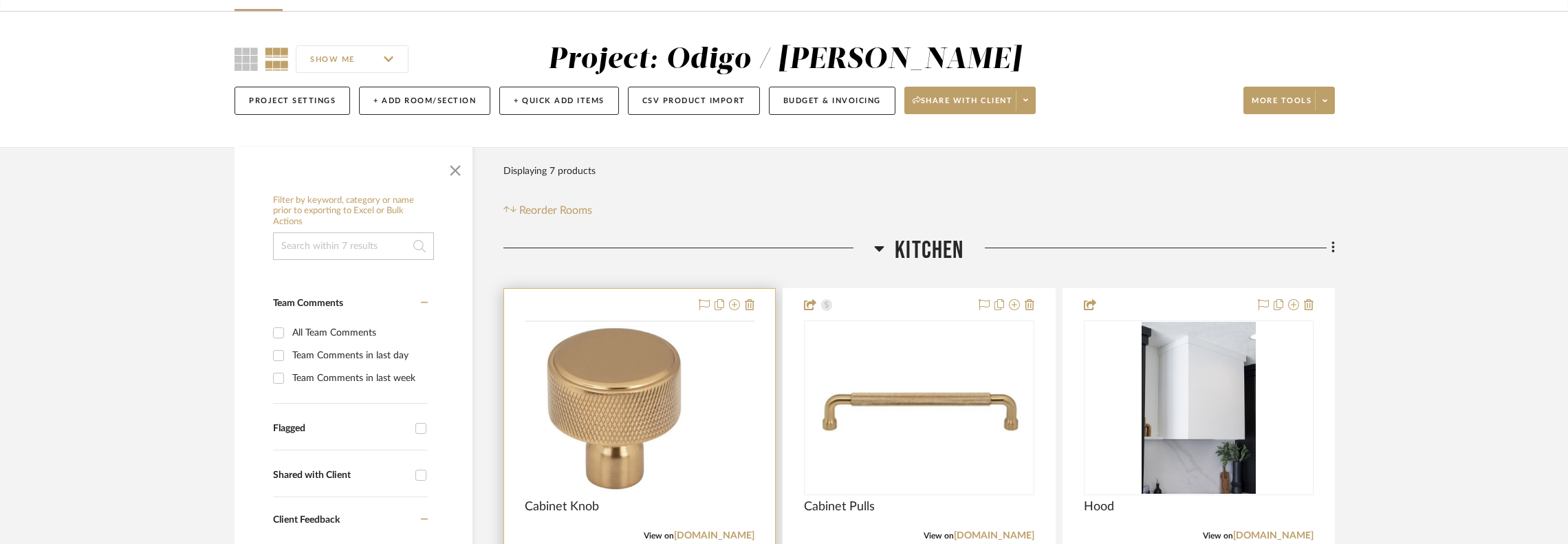
scroll to position [92, 0]
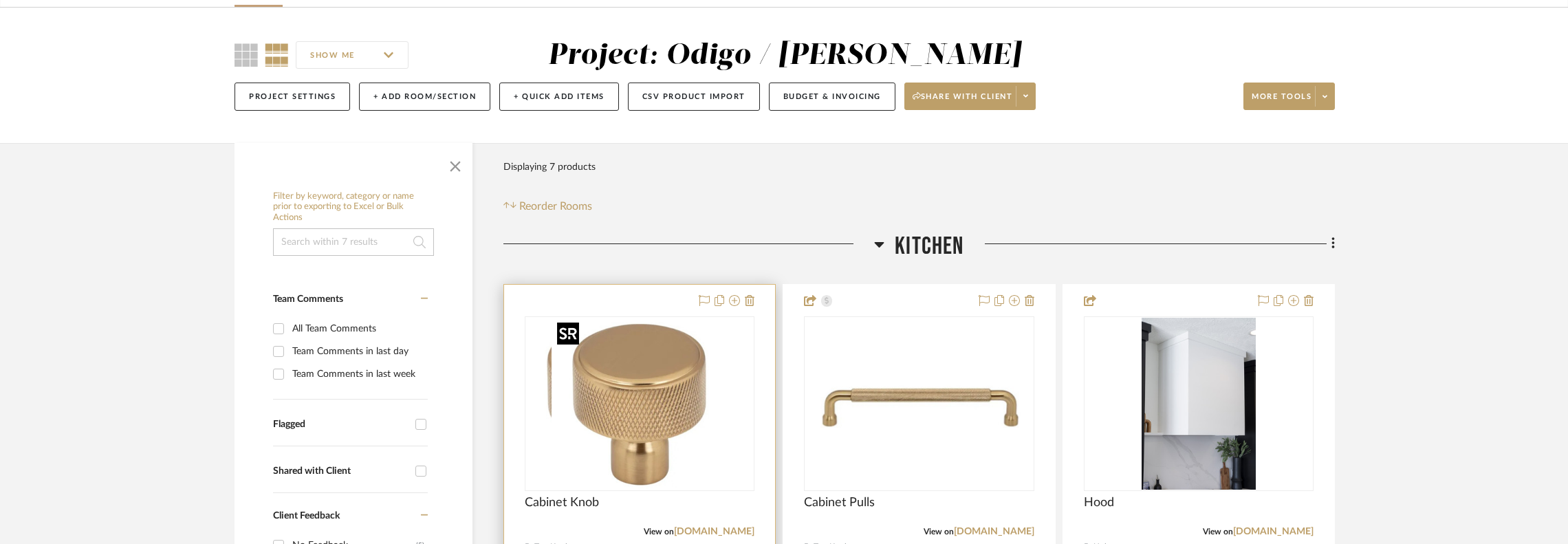
click at [658, 416] on div at bounding box center [640, 404] width 230 height 175
click at [740, 350] on div "0" at bounding box center [640, 404] width 228 height 173
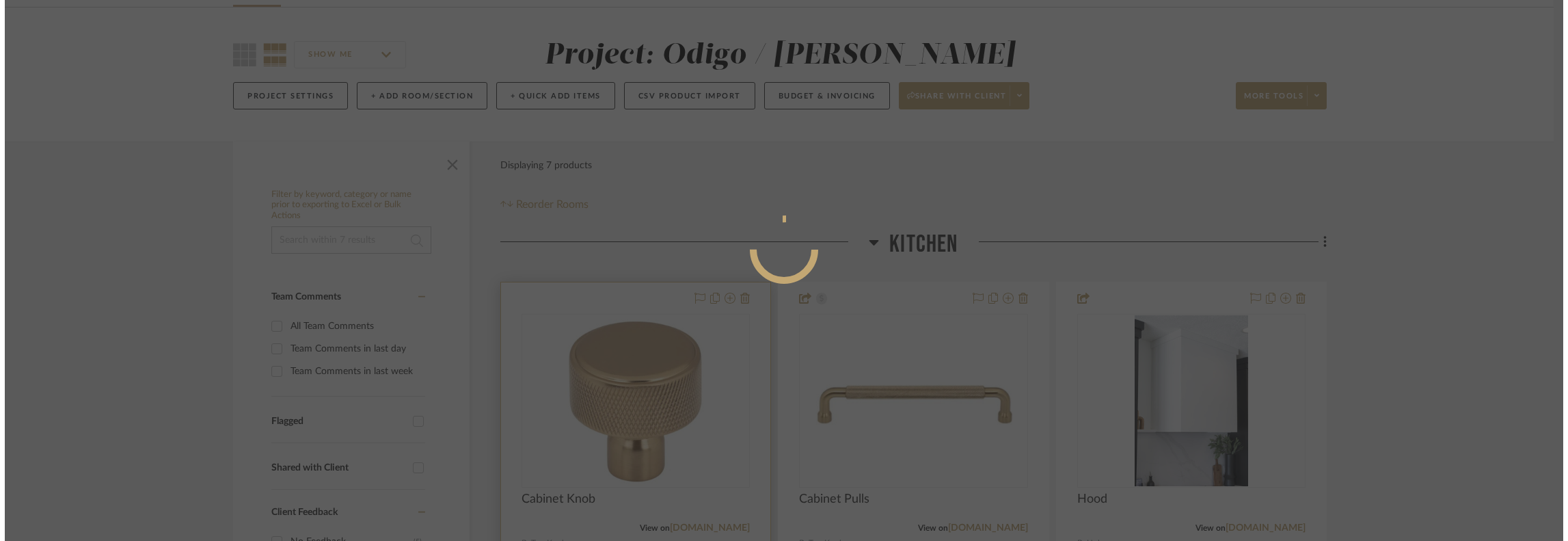
scroll to position [0, 0]
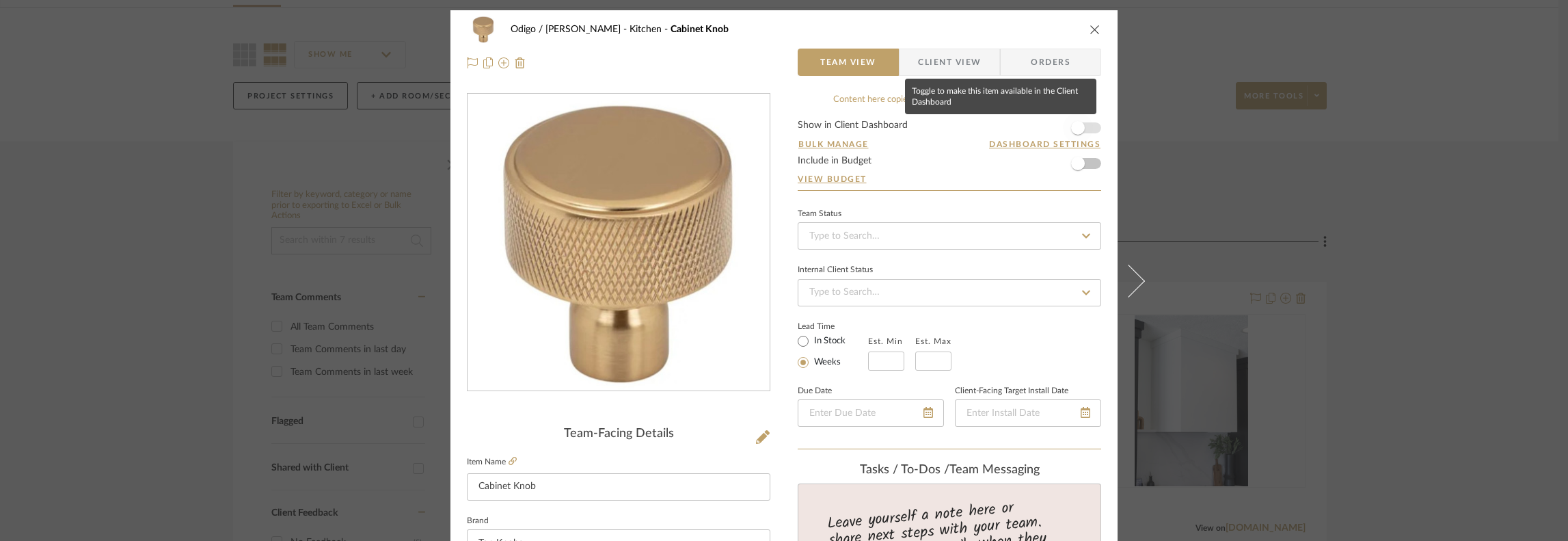
drag, startPoint x: 1080, startPoint y: 121, endPoint x: 1099, endPoint y: 142, distance: 28.3
click at [1083, 120] on span "button" at bounding box center [1078, 128] width 30 height 30
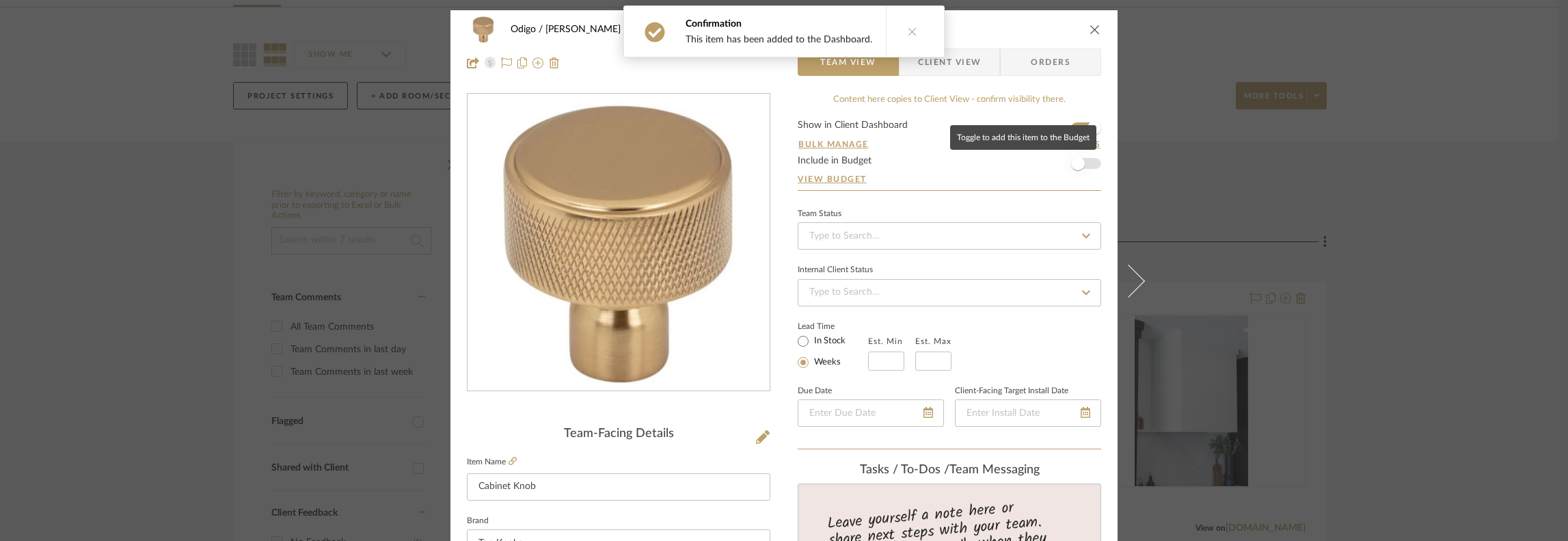
drag, startPoint x: 1077, startPoint y: 167, endPoint x: 1080, endPoint y: 157, distance: 10.4
click at [1077, 165] on span "button" at bounding box center [1078, 164] width 13 height 13
drag, startPoint x: 1088, startPoint y: 35, endPoint x: 1095, endPoint y: 38, distance: 7.6
click at [1088, 34] on div "Odigo / McRoy Kitchen Cabinet Knob" at bounding box center [784, 29] width 634 height 28
drag, startPoint x: 1086, startPoint y: 31, endPoint x: 1137, endPoint y: 66, distance: 61.9
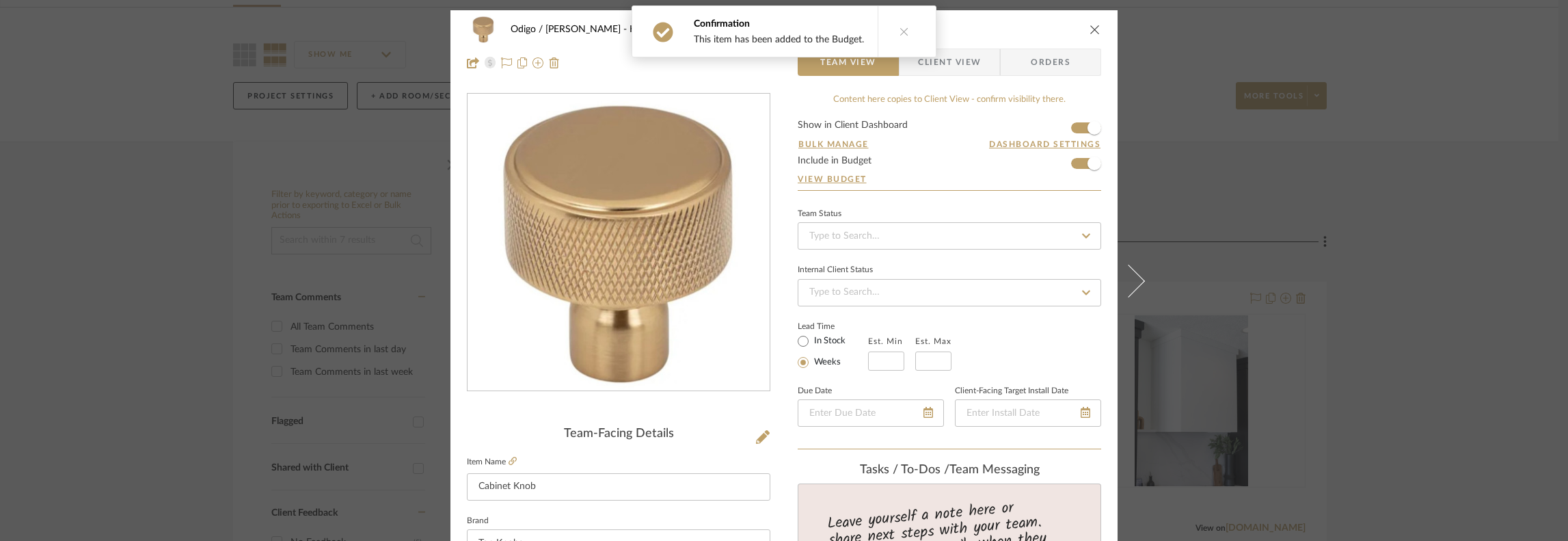
click at [1090, 31] on icon "close" at bounding box center [1095, 29] width 11 height 11
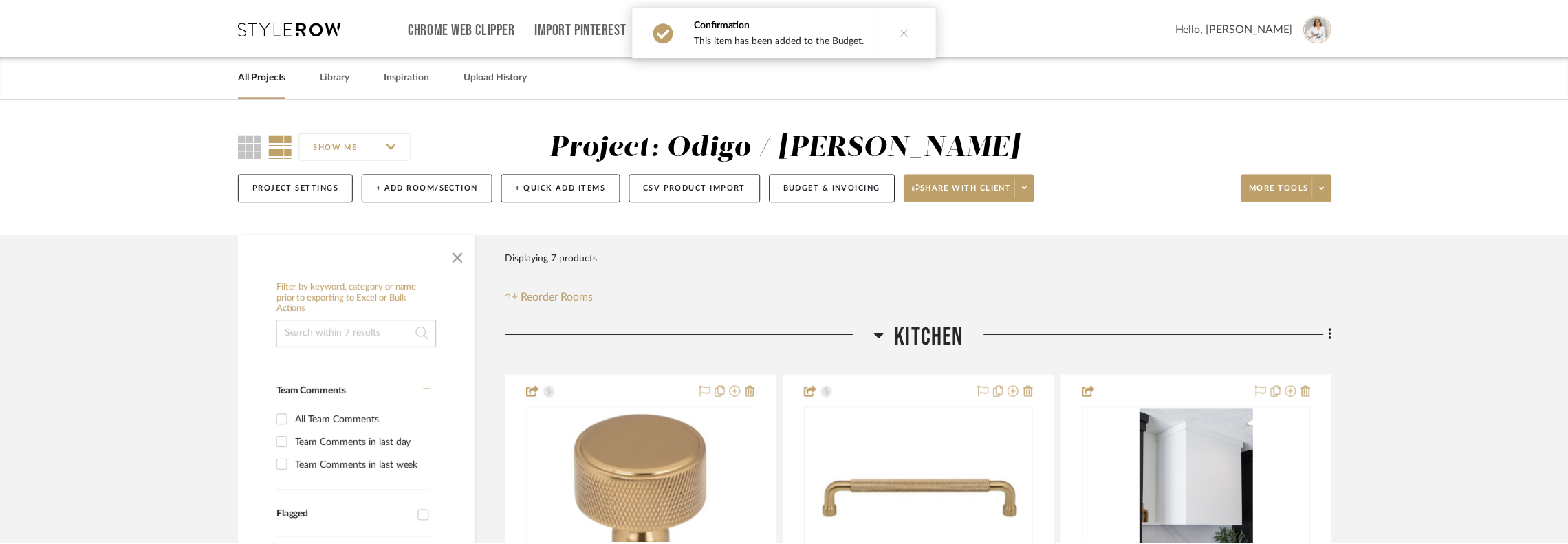
scroll to position [92, 0]
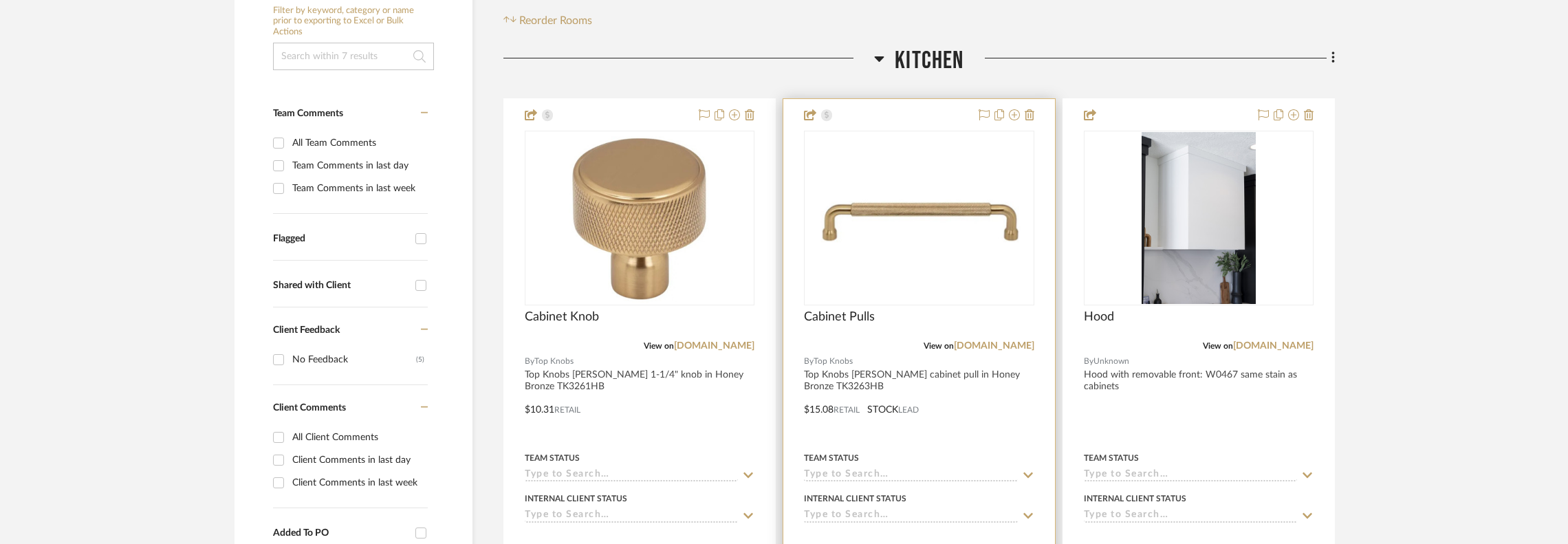
scroll to position [367, 0]
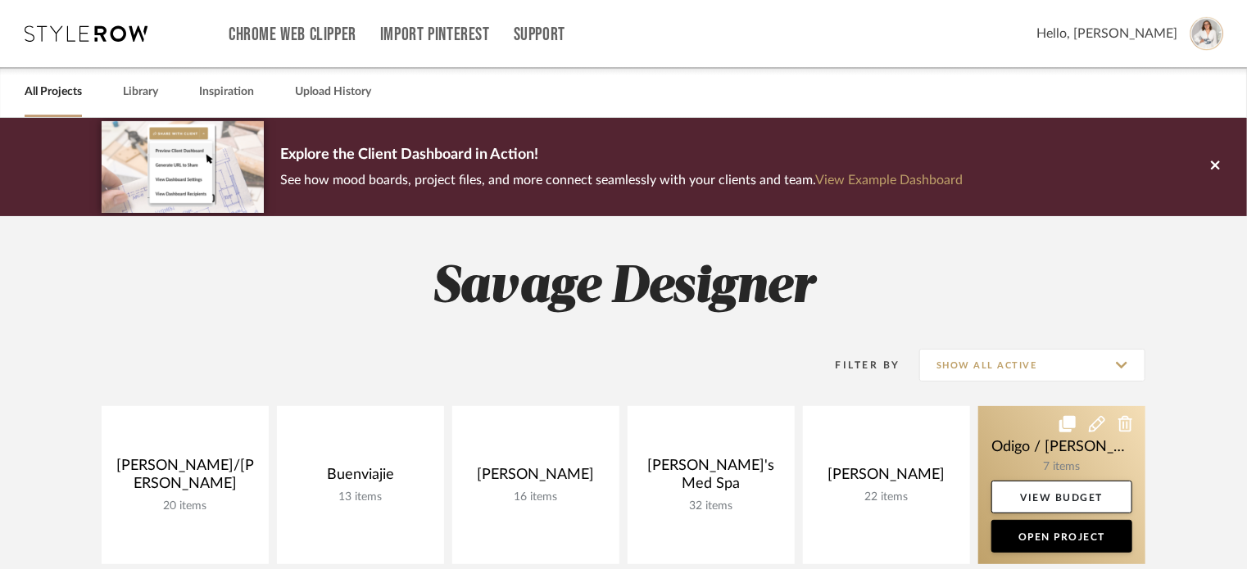
click at [999, 445] on link at bounding box center [1061, 485] width 167 height 158
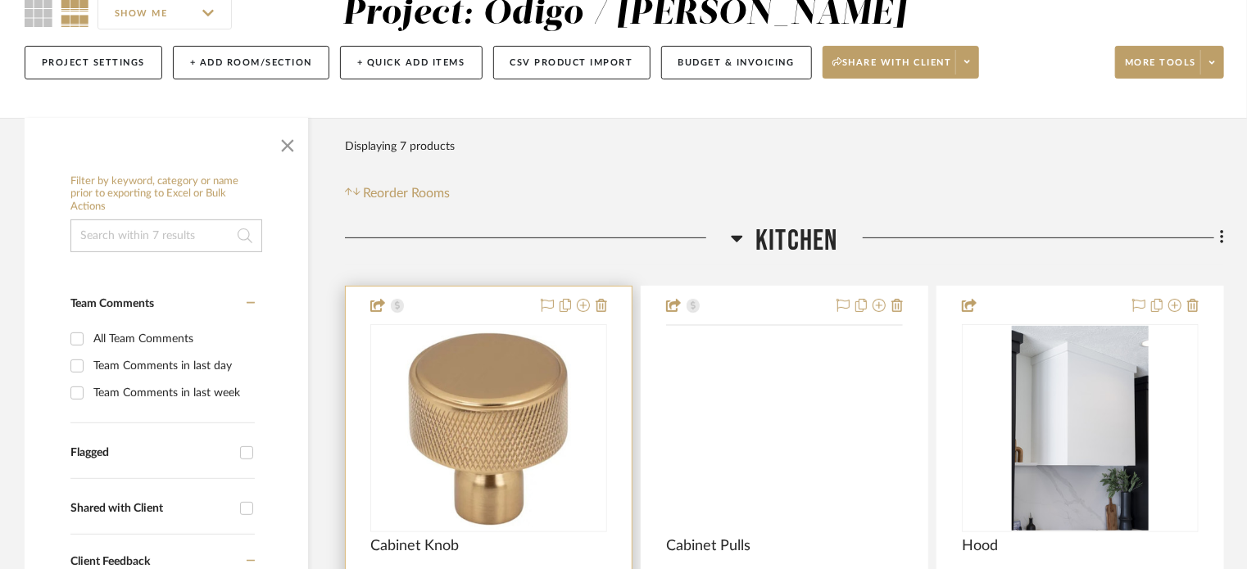
scroll to position [328, 0]
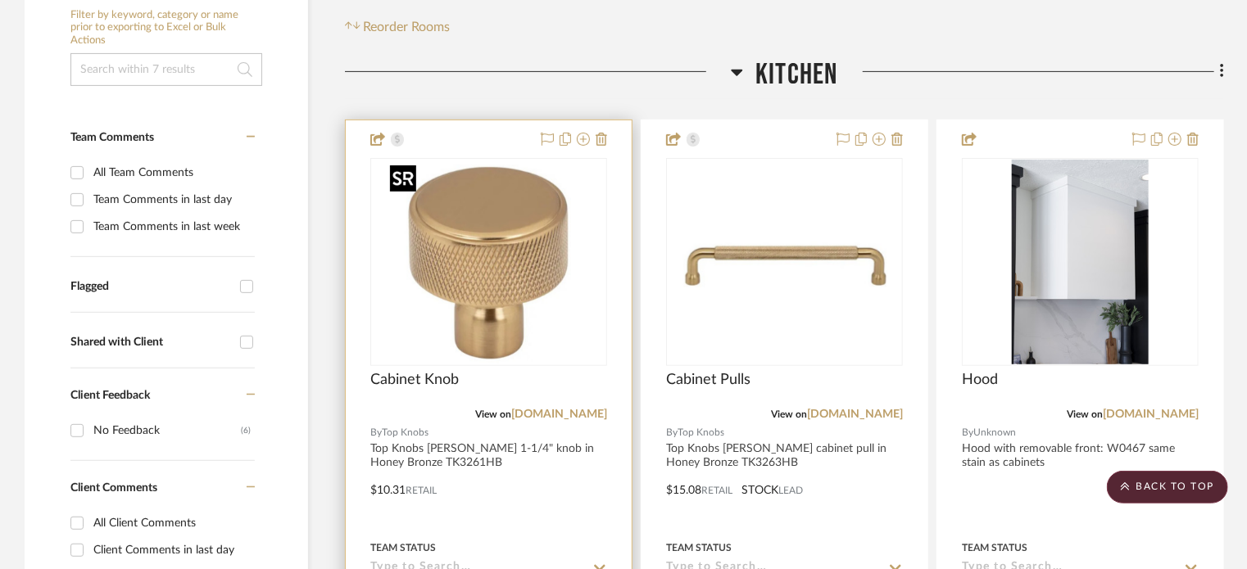
click at [0, 0] on img at bounding box center [0, 0] width 0 height 0
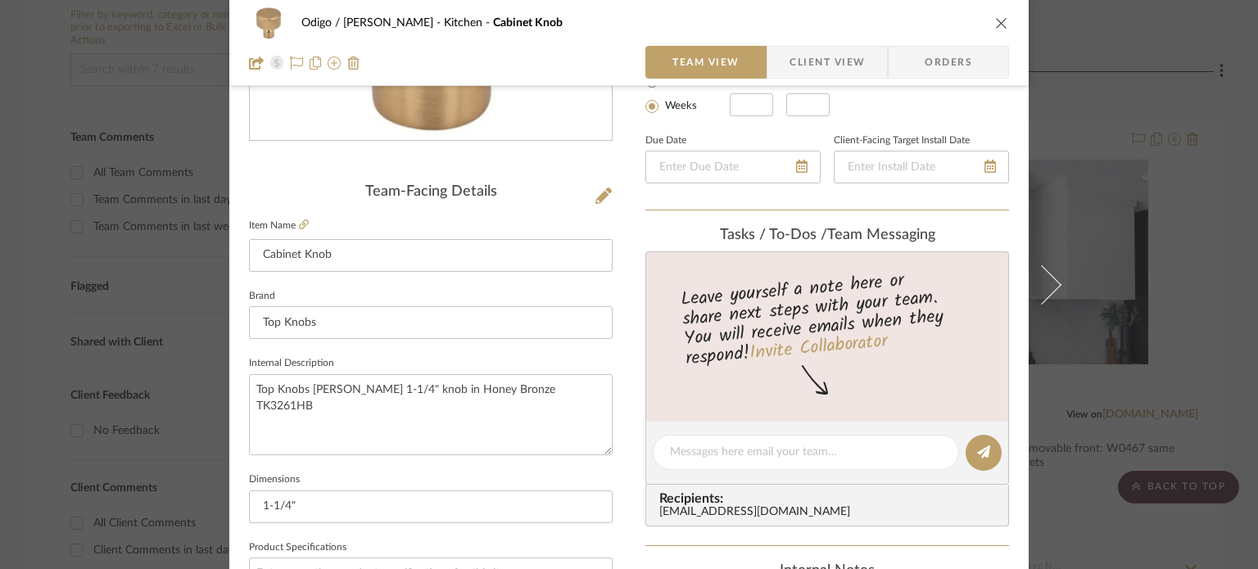
scroll to position [764, 0]
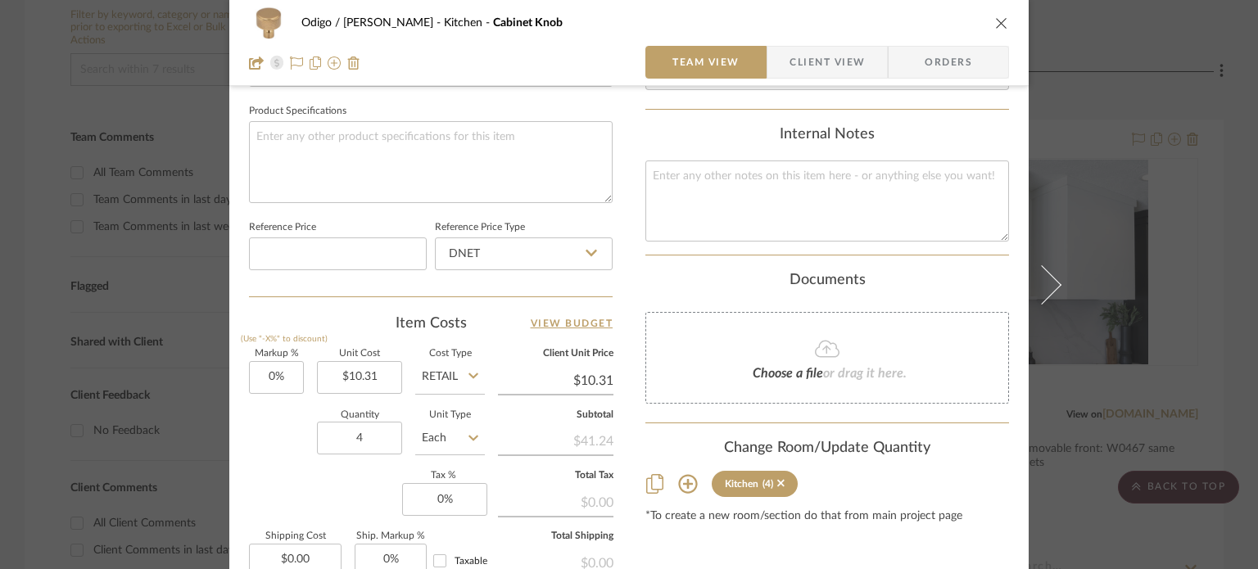
click at [360, 464] on sr-form-field "Quantity 4" at bounding box center [359, 440] width 85 height 58
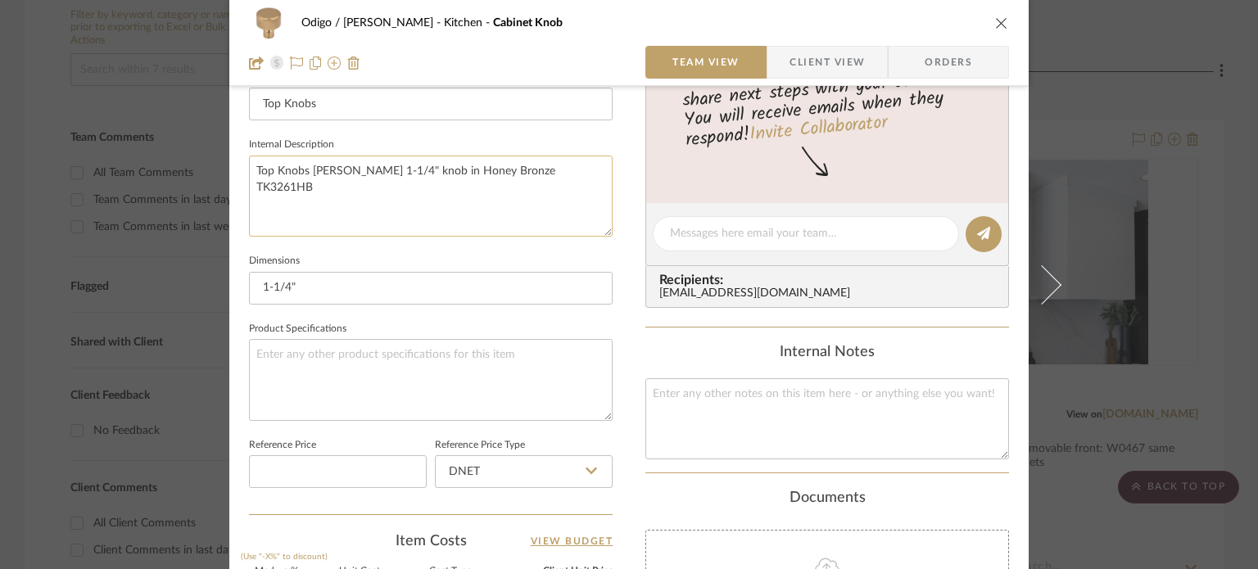
scroll to position [546, 0]
type input "19"
click at [471, 188] on textarea "Top Knobs Garrison 1-1/4" knob in Honey Bronze TK3261HB" at bounding box center [431, 196] width 364 height 81
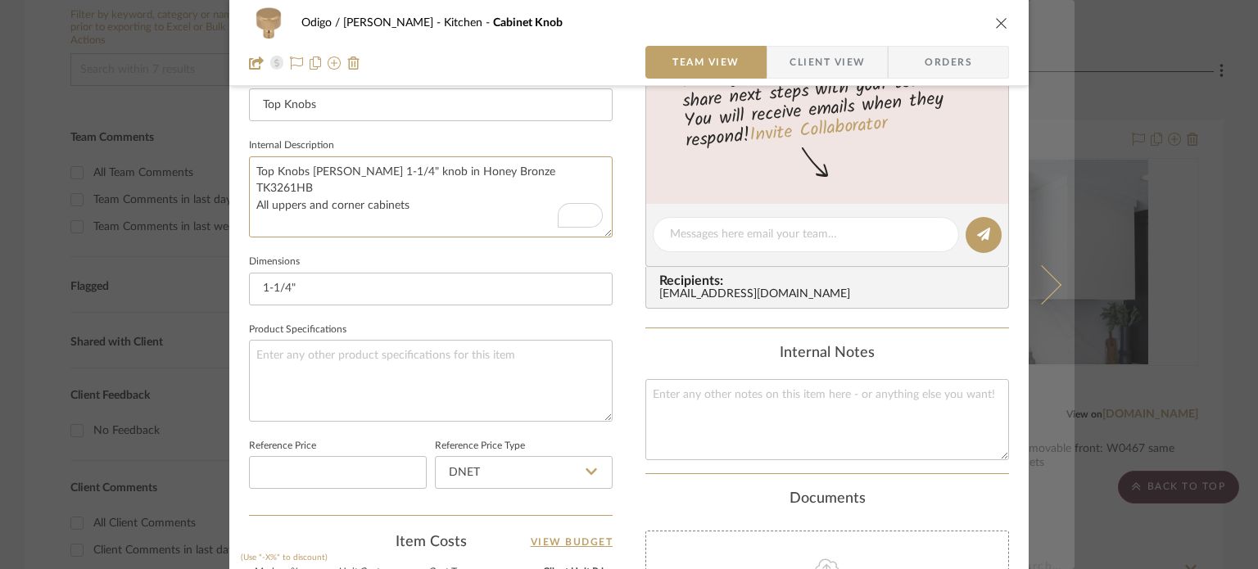
type textarea "Top Knobs Garrison 1-1/4" knob in Honey Bronze TK3261HB All uppers and corner c…"
click at [1053, 314] on button at bounding box center [1052, 284] width 46 height 569
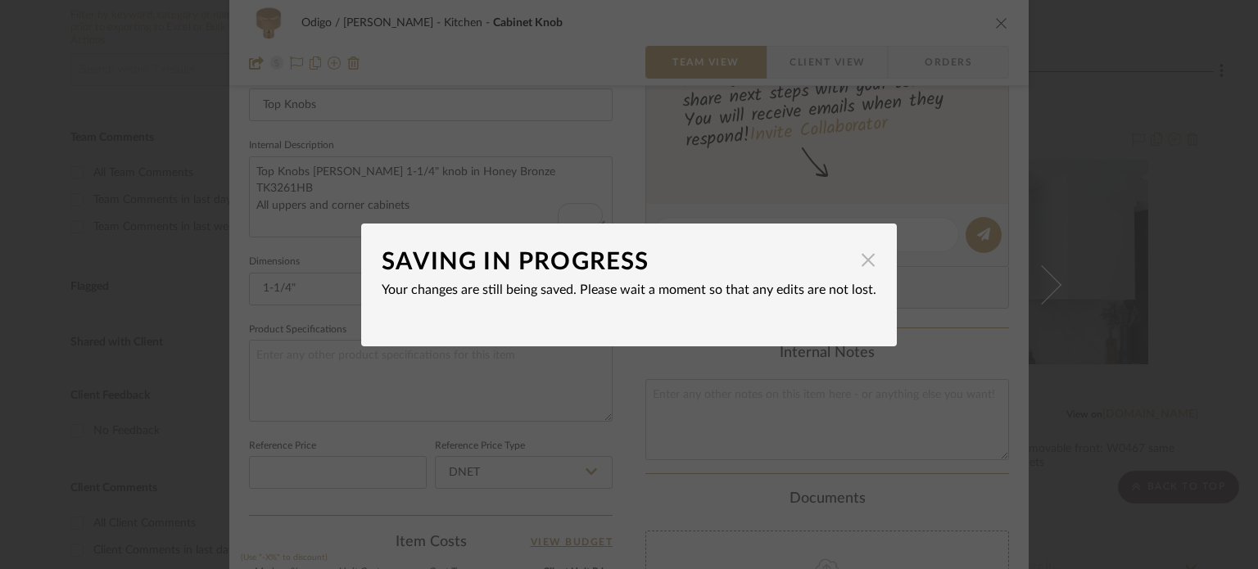
click at [863, 265] on span "button" at bounding box center [868, 260] width 33 height 33
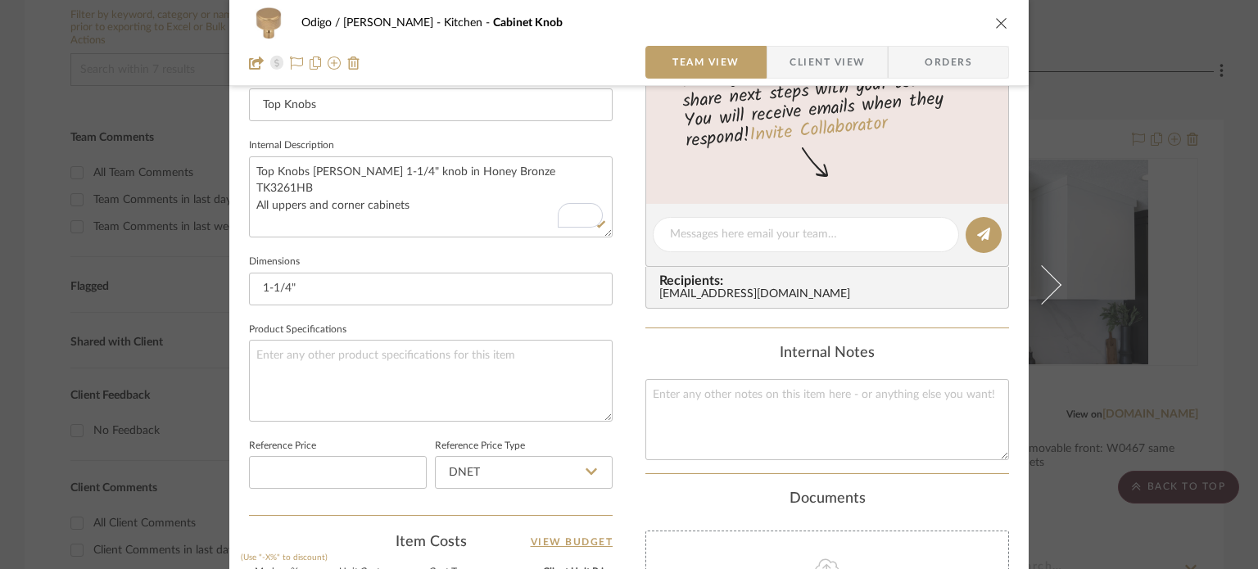
click at [632, 364] on div "Odigo / McRoy Kitchen Cabinet Knob Team View Client View Orders Team-Facing Det…" at bounding box center [629, 223] width 800 height 1513
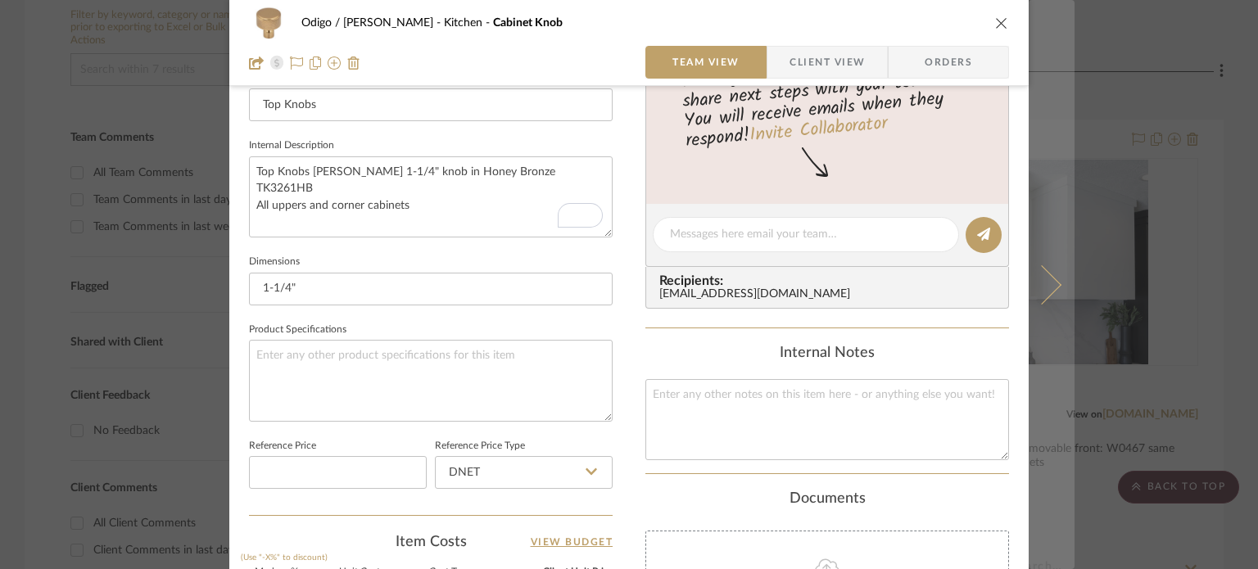
click at [1044, 306] on button at bounding box center [1052, 284] width 46 height 569
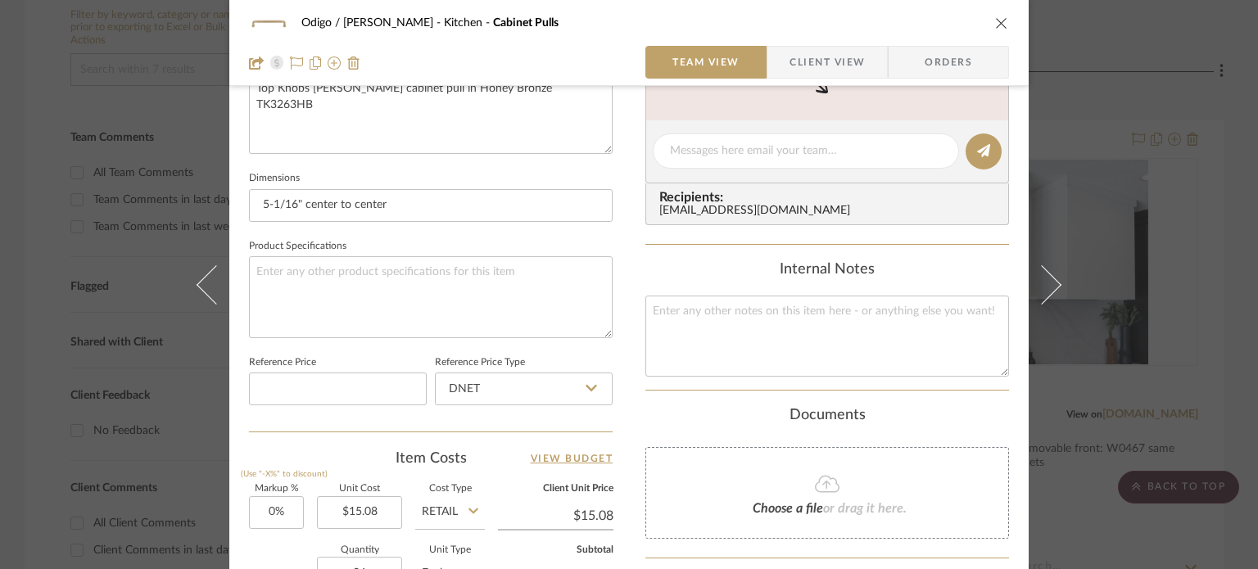
scroll to position [764, 0]
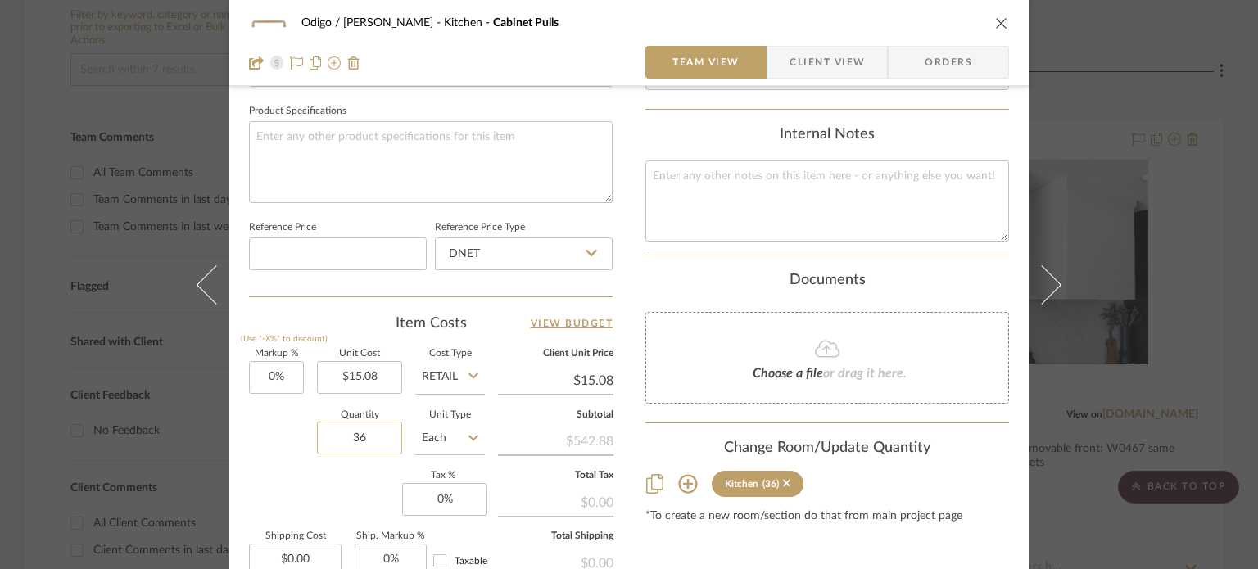
click at [375, 448] on input "36" at bounding box center [359, 438] width 85 height 33
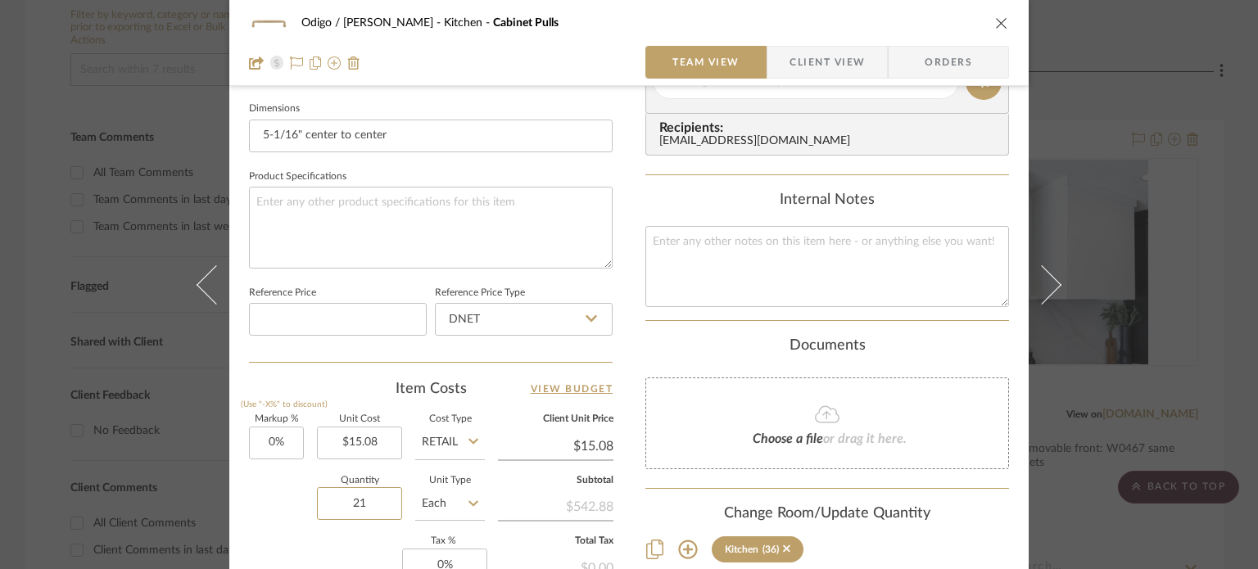
scroll to position [655, 0]
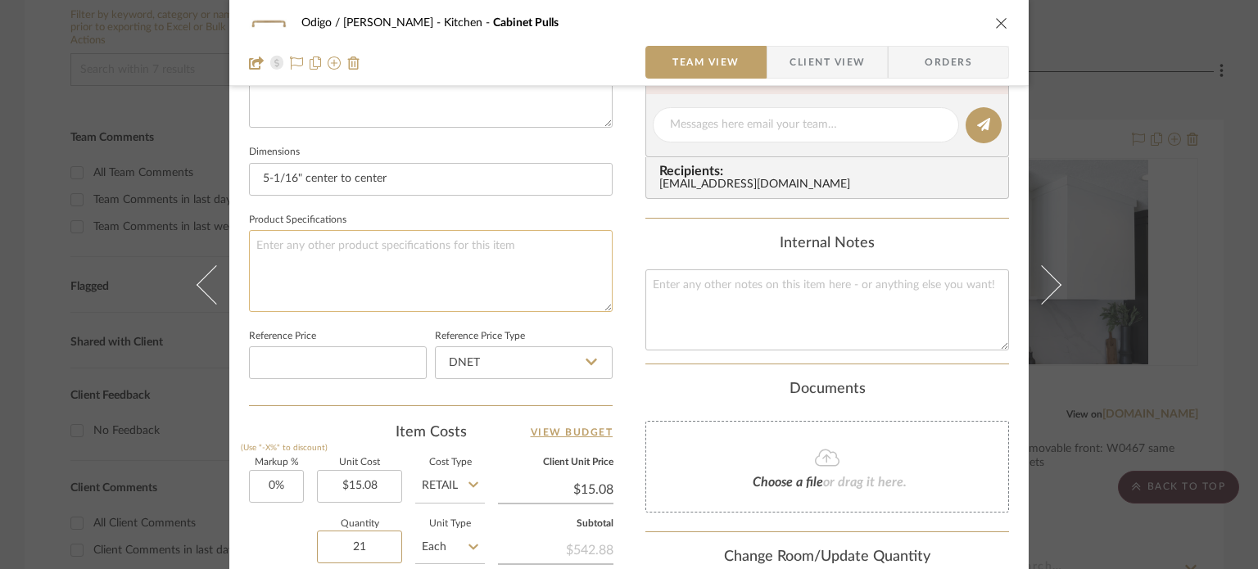
type input "21"
click at [424, 269] on textarea at bounding box center [431, 270] width 364 height 81
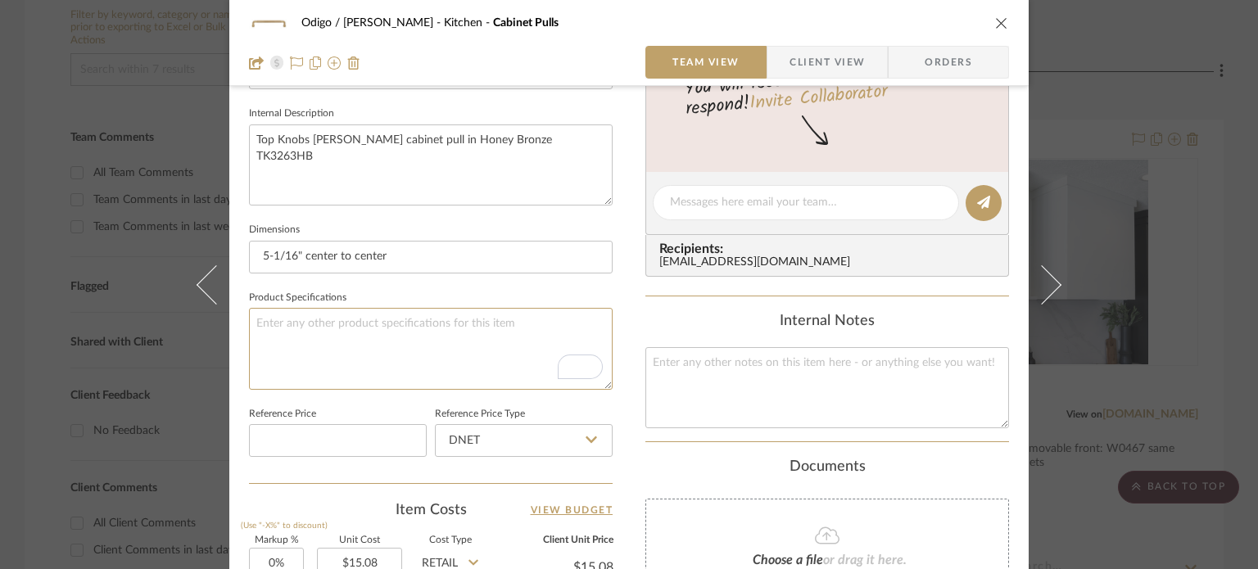
scroll to position [546, 0]
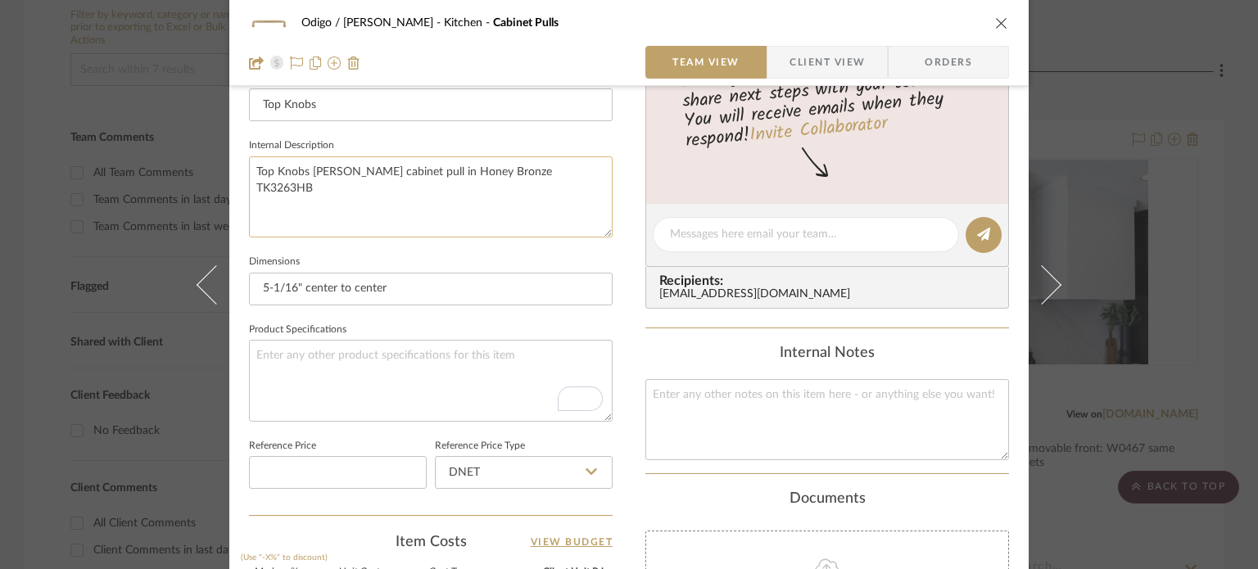
click at [488, 183] on textarea "Top Knobs [PERSON_NAME] cabinet pull in Honey Bronze TK3263HB" at bounding box center [431, 196] width 364 height 81
type textarea "Top Knobs Garrison cabinet pull in Honey Bronze TK3263HB all base cabinets exce…"
click at [657, 348] on div "Internal Notes" at bounding box center [828, 354] width 364 height 18
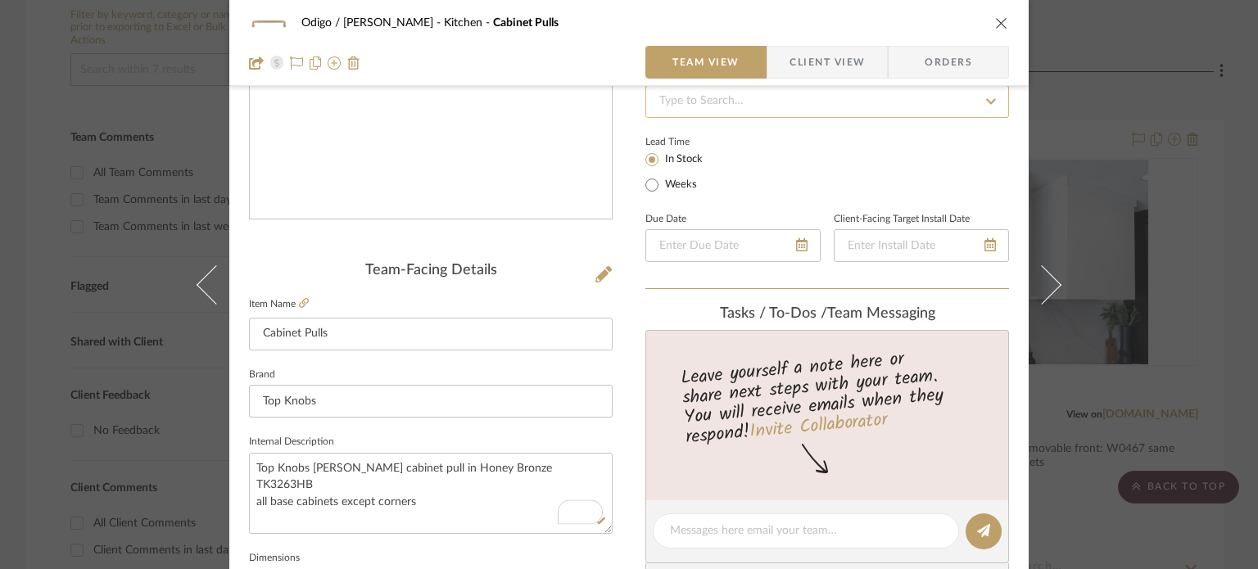
scroll to position [0, 0]
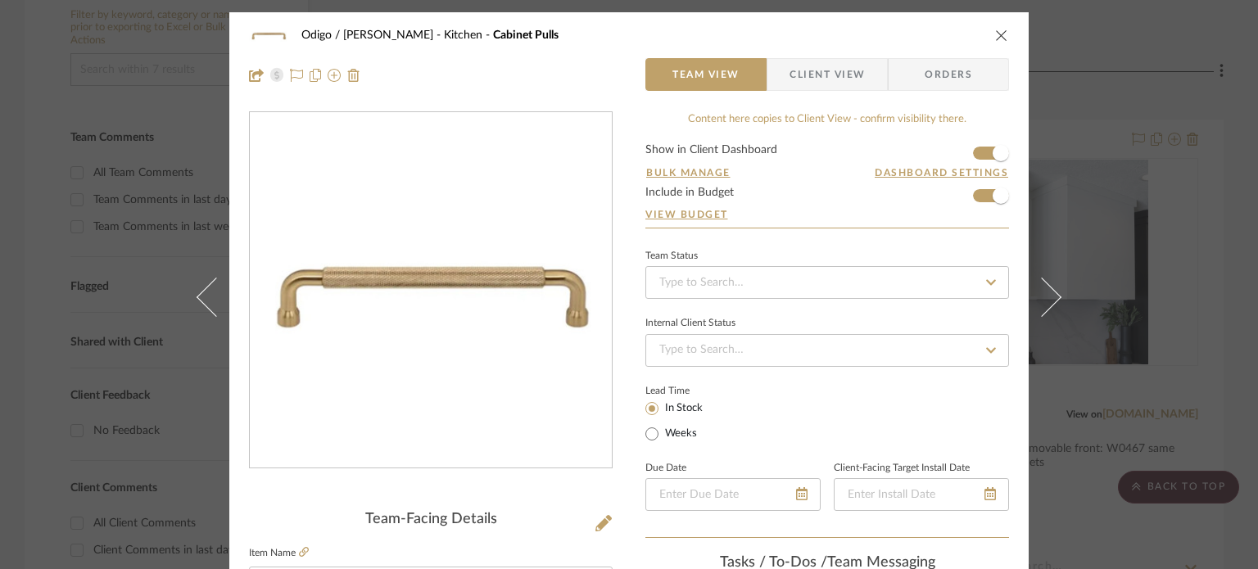
click at [995, 35] on icon "close" at bounding box center [1001, 35] width 13 height 13
